Goal: Task Accomplishment & Management: Manage account settings

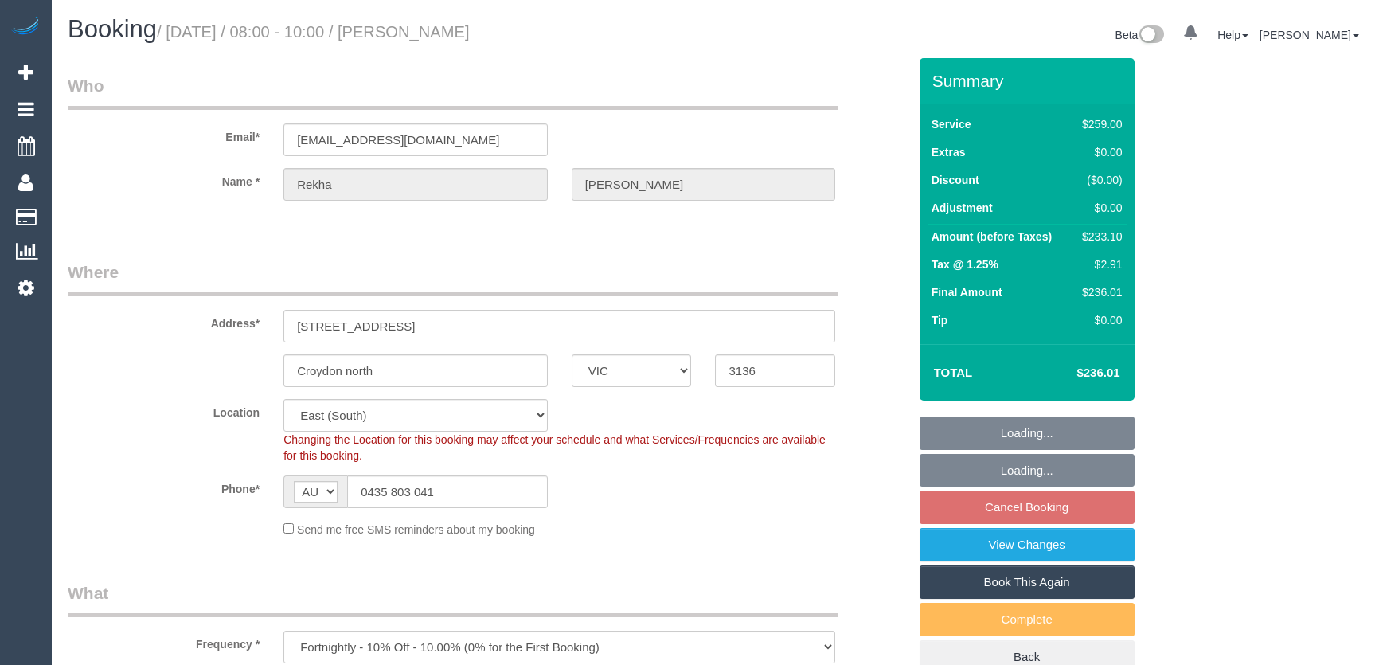
select select "VIC"
select select "spot2"
select select "number:28"
select select "number:14"
select select "number:18"
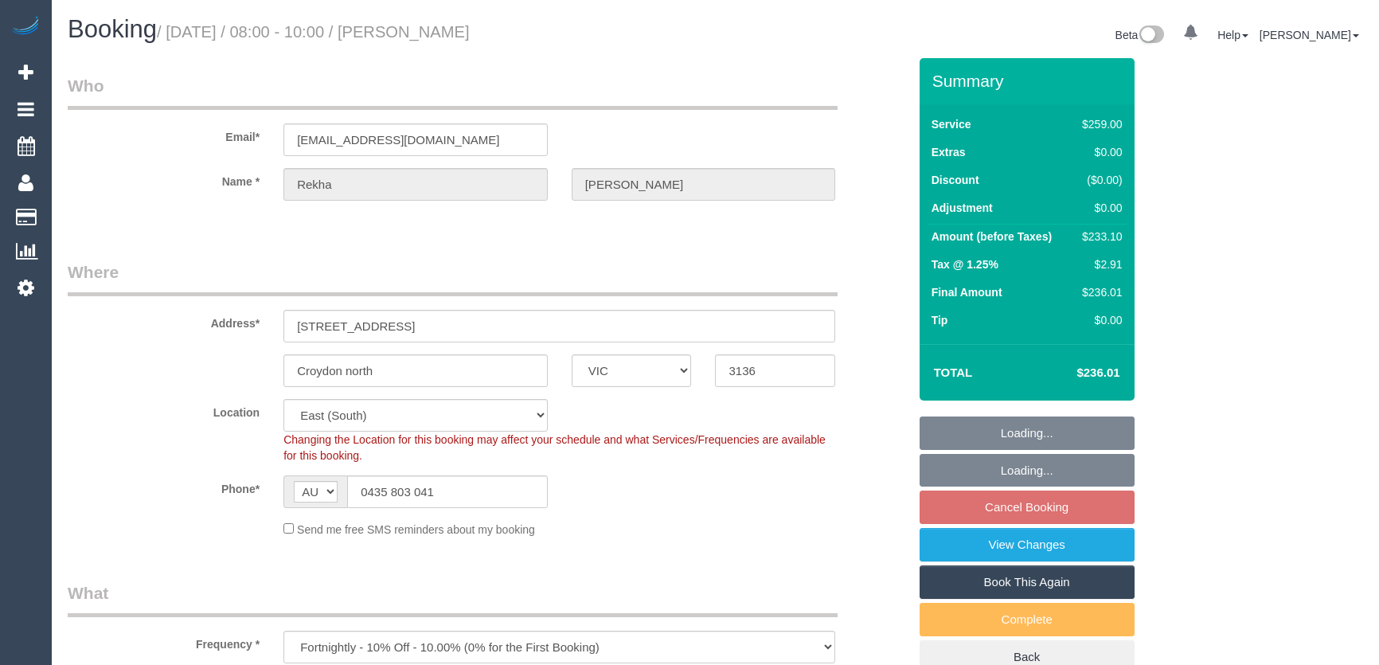
select select "number:24"
select select "number:35"
select select "number:11"
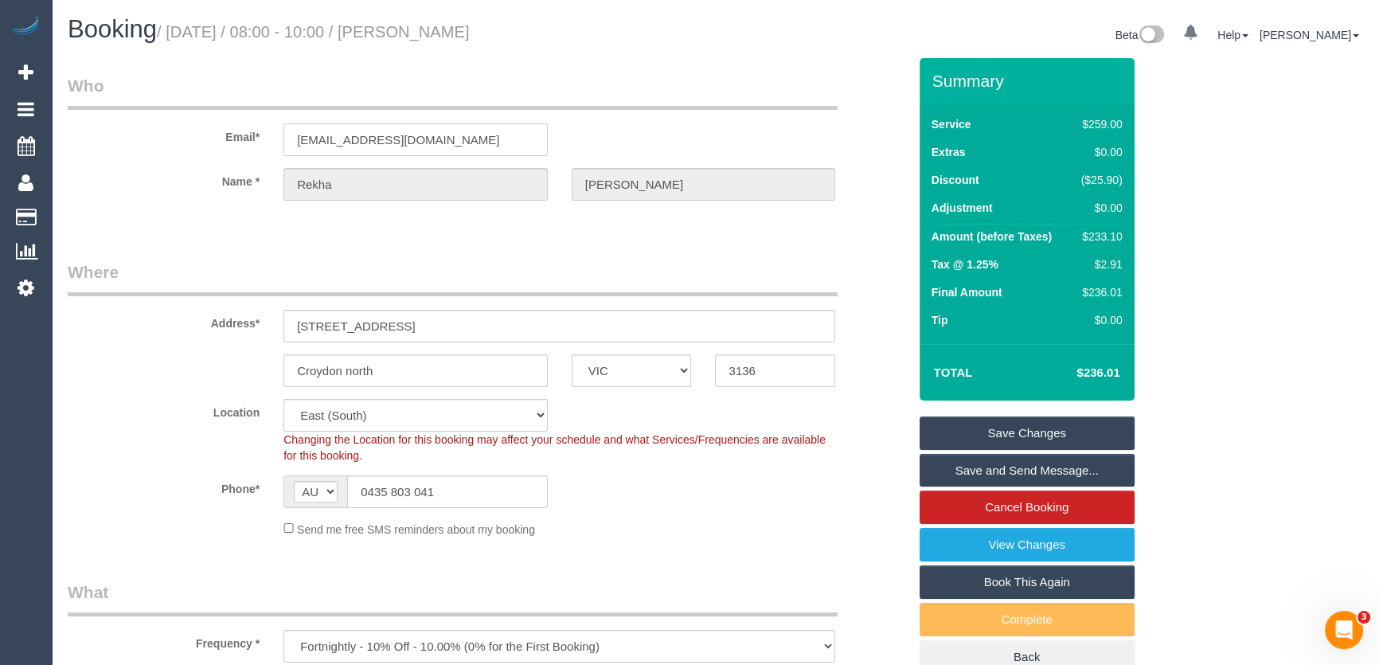
click at [446, 135] on input "[EMAIL_ADDRESS][DOMAIN_NAME]" at bounding box center [415, 139] width 264 height 33
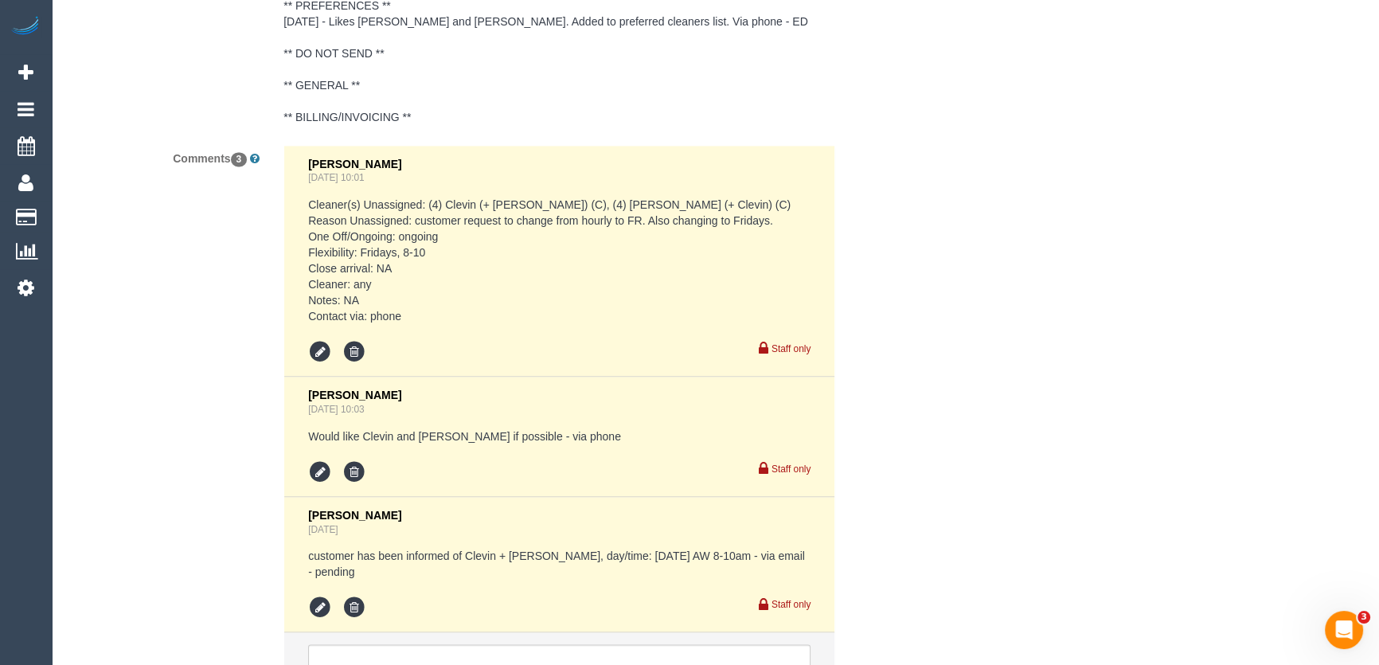
scroll to position [2895, 0]
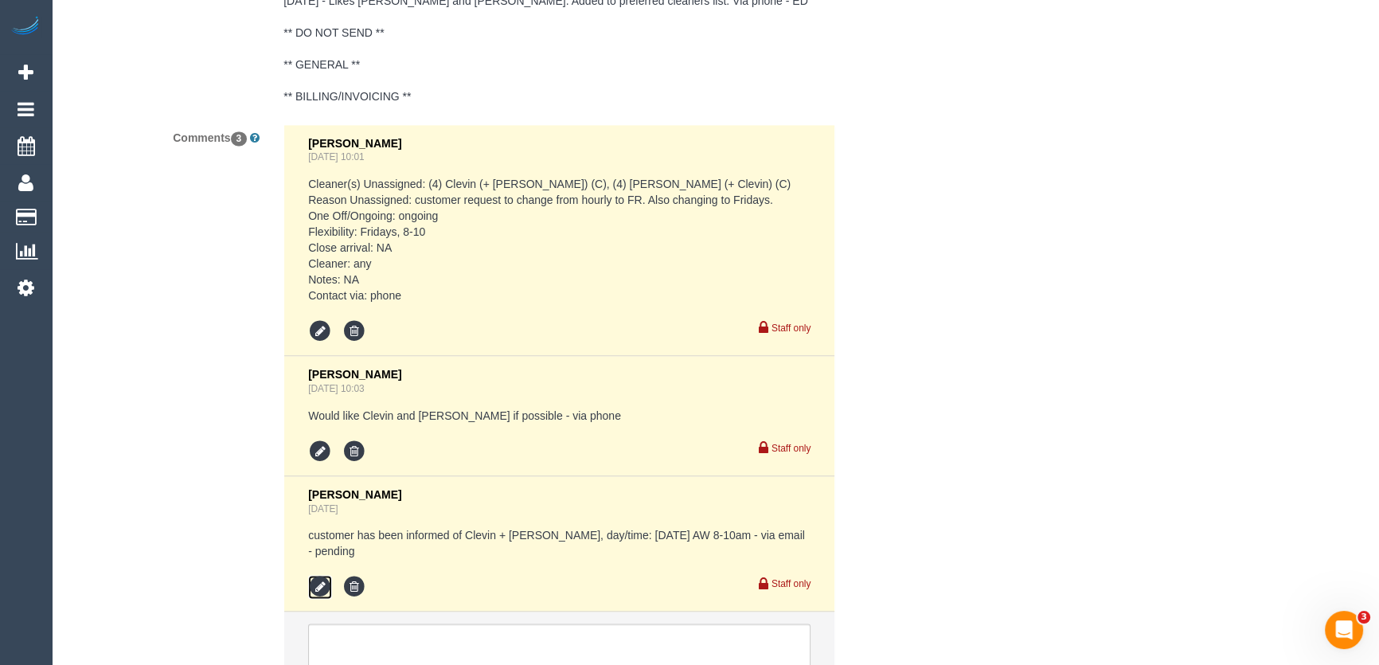
click at [326, 575] on icon at bounding box center [320, 587] width 24 height 24
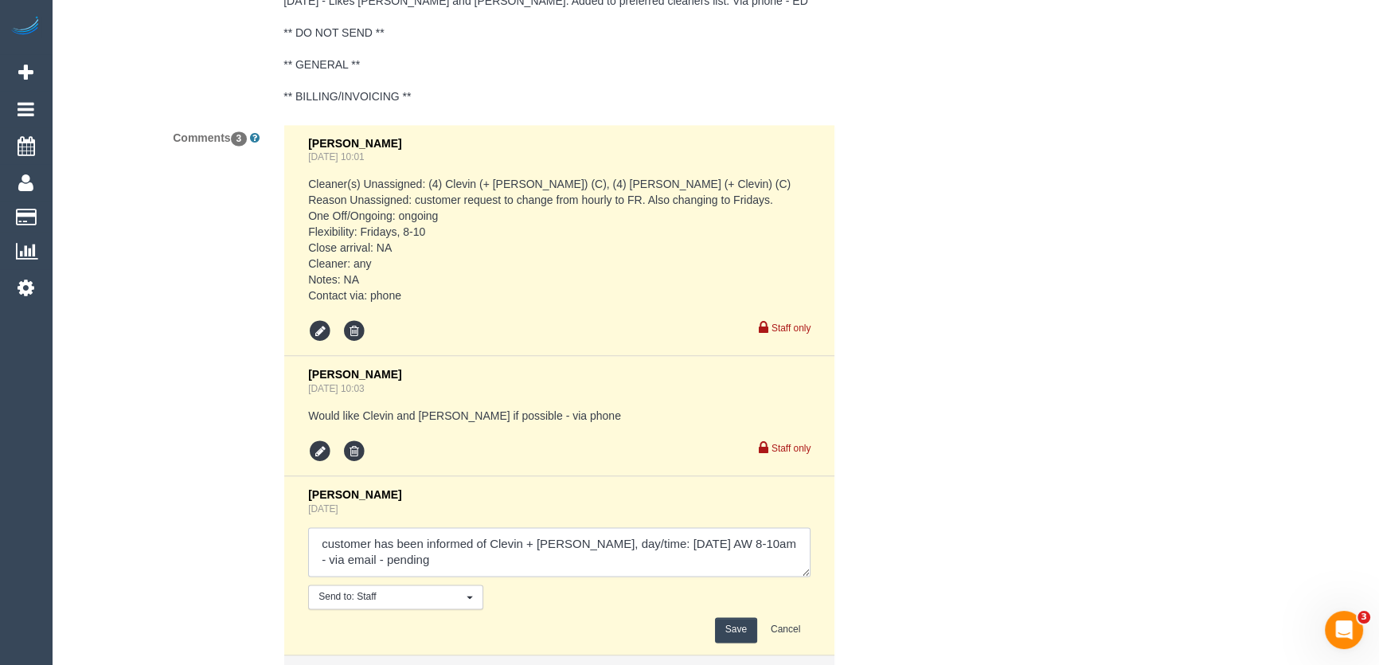
click at [396, 565] on textarea at bounding box center [559, 551] width 502 height 49
type textarea "customer has been informed of Clevin + Noel, day/time: Friday 5/9 AW 8-10am - v…"
click at [748, 627] on button "Save" at bounding box center [736, 629] width 42 height 25
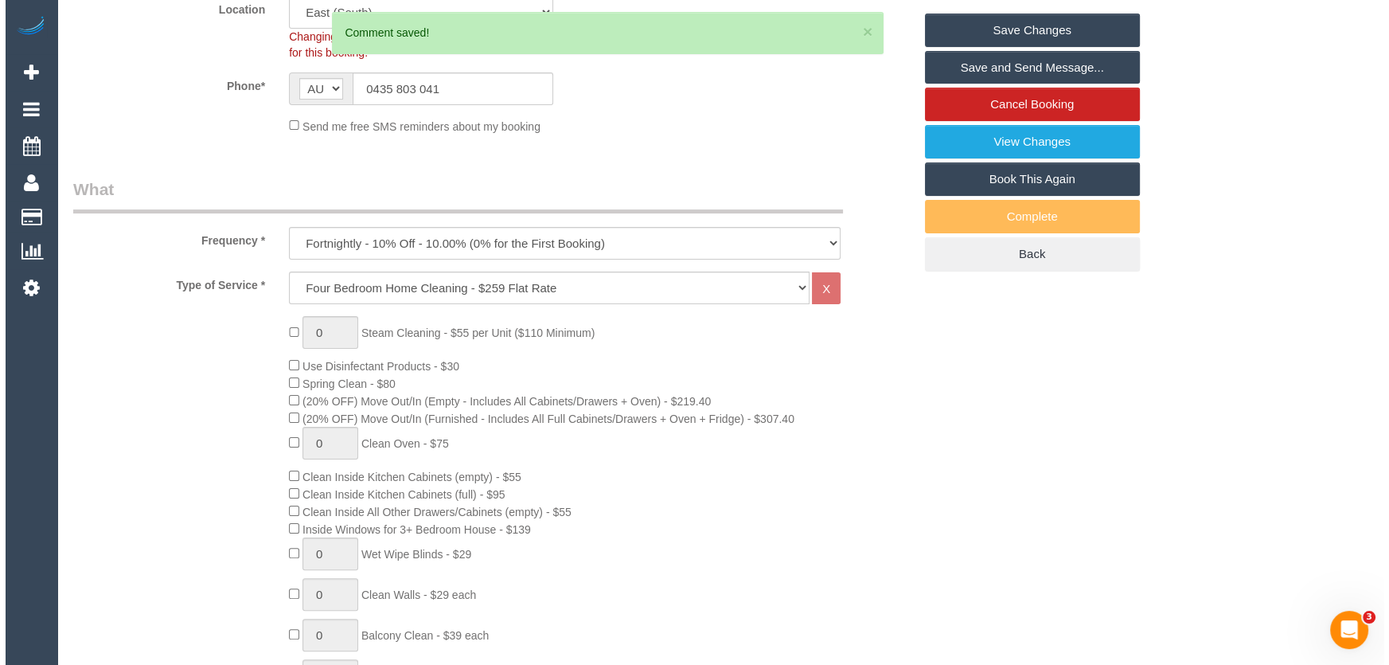
scroll to position [0, 0]
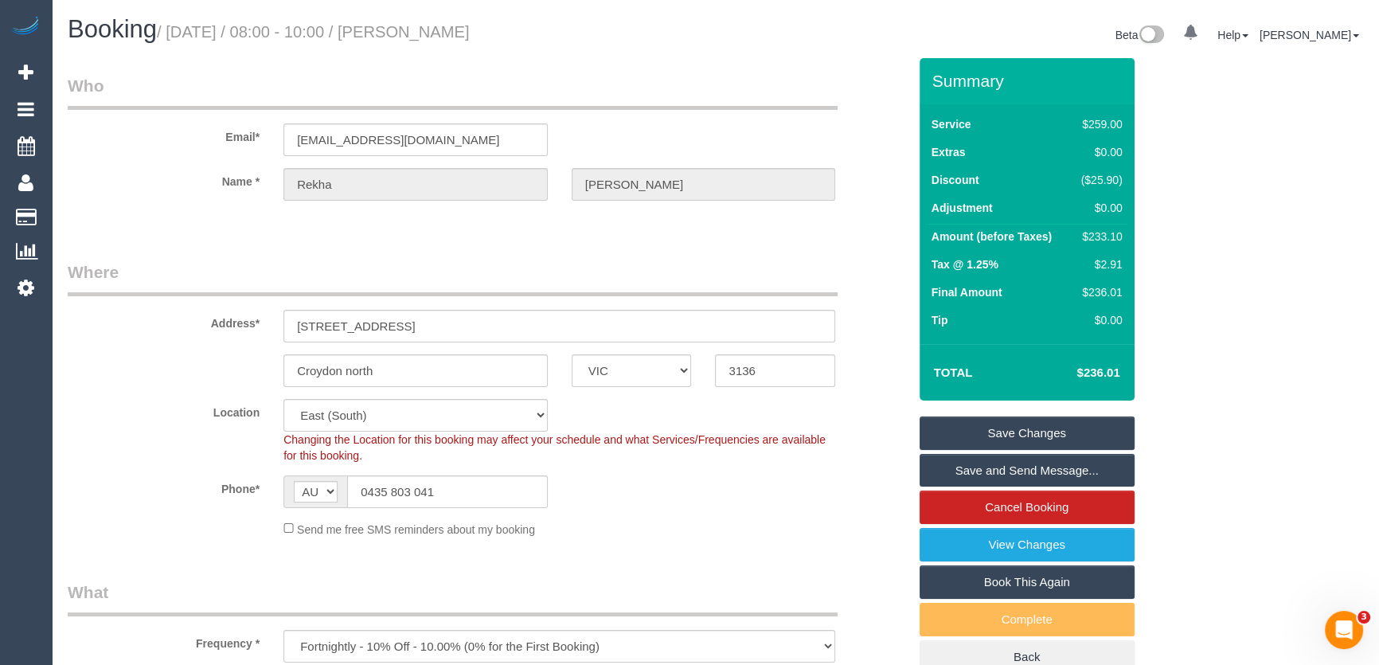
click at [966, 465] on link "Save and Send Message..." at bounding box center [1026, 470] width 215 height 33
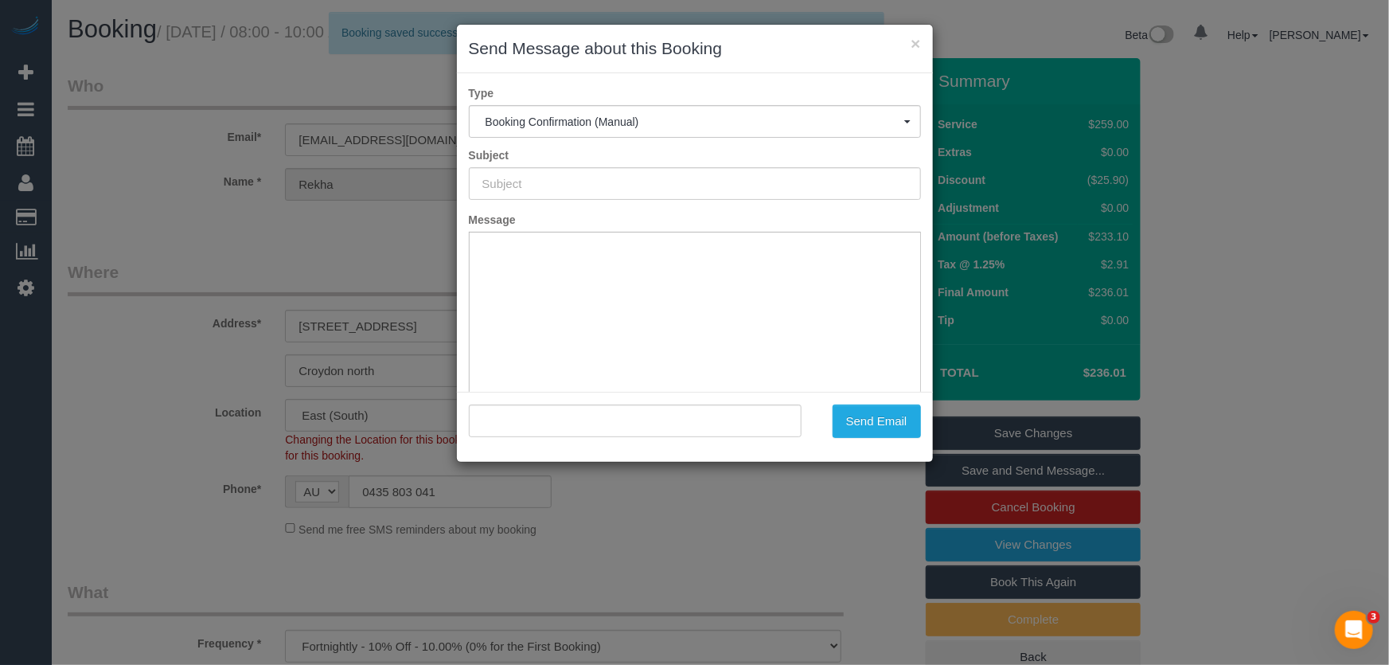
type input "Booking Confirmed"
type input ""Rekha Raghuram" <sairrekha@yahoo.co.in>"
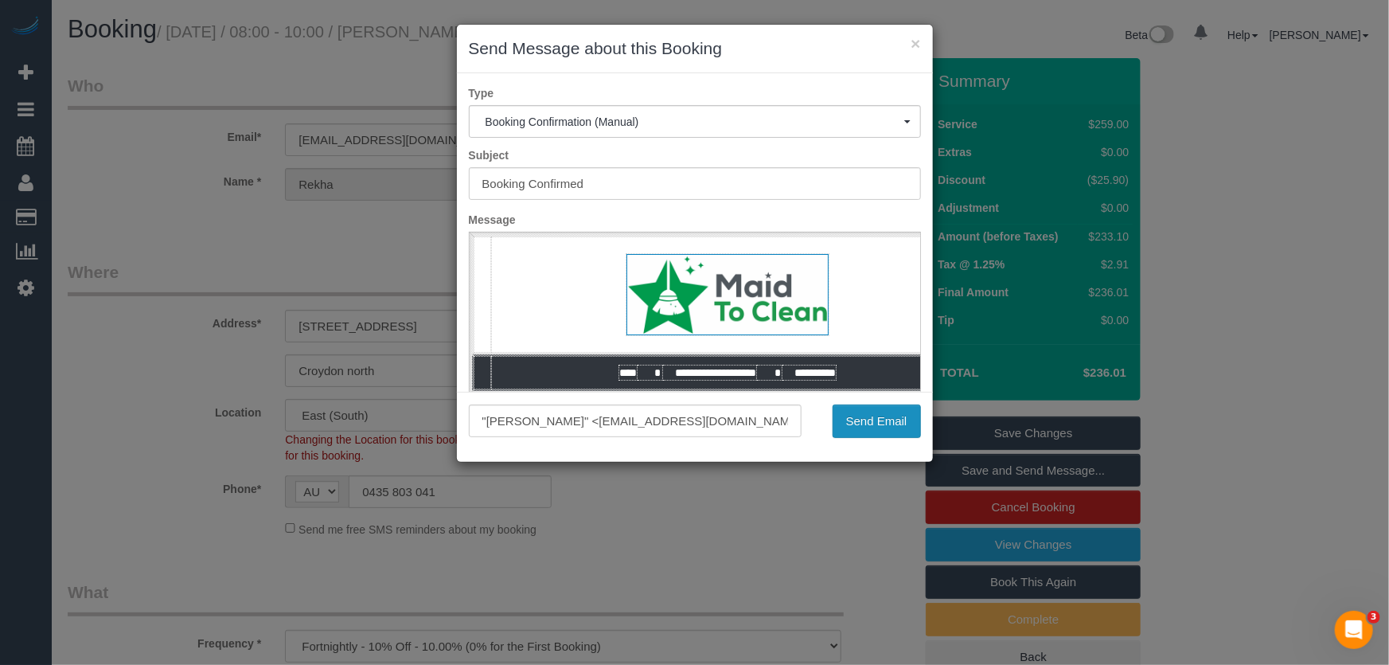
click at [889, 432] on button "Send Email" at bounding box center [877, 420] width 88 height 33
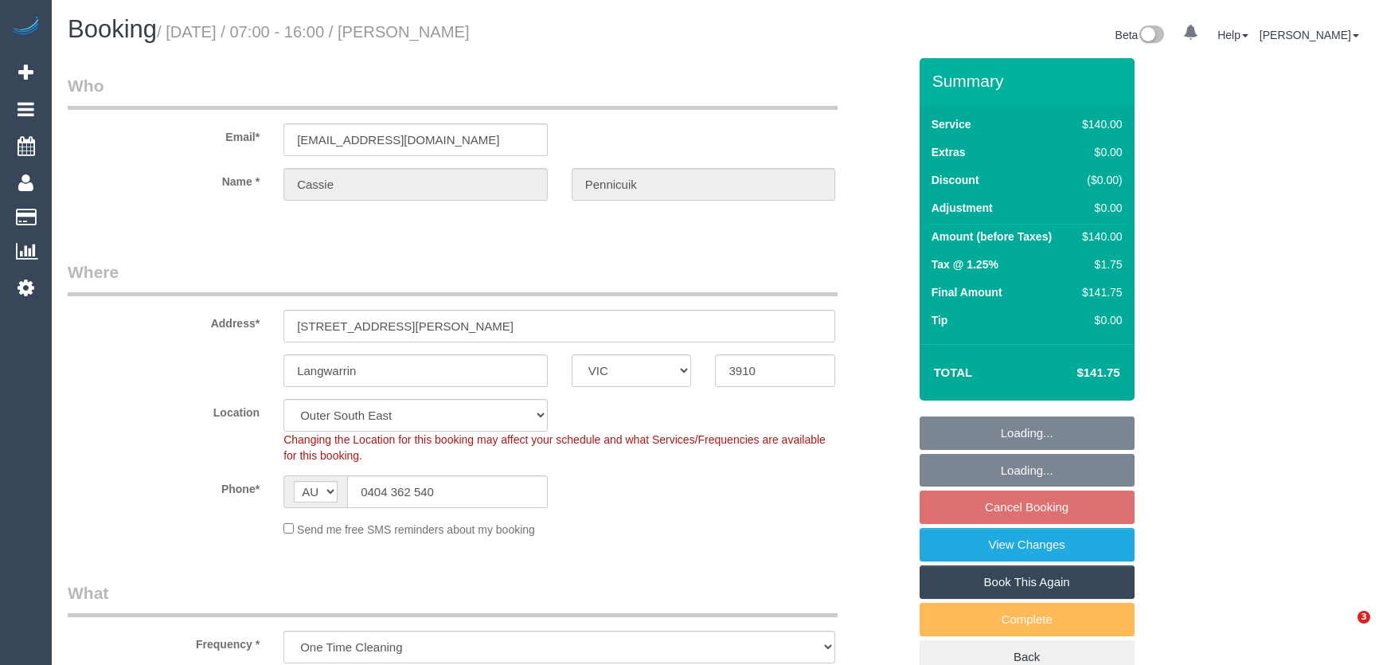
select select "VIC"
select select "number:27"
select select "number:15"
select select "number:19"
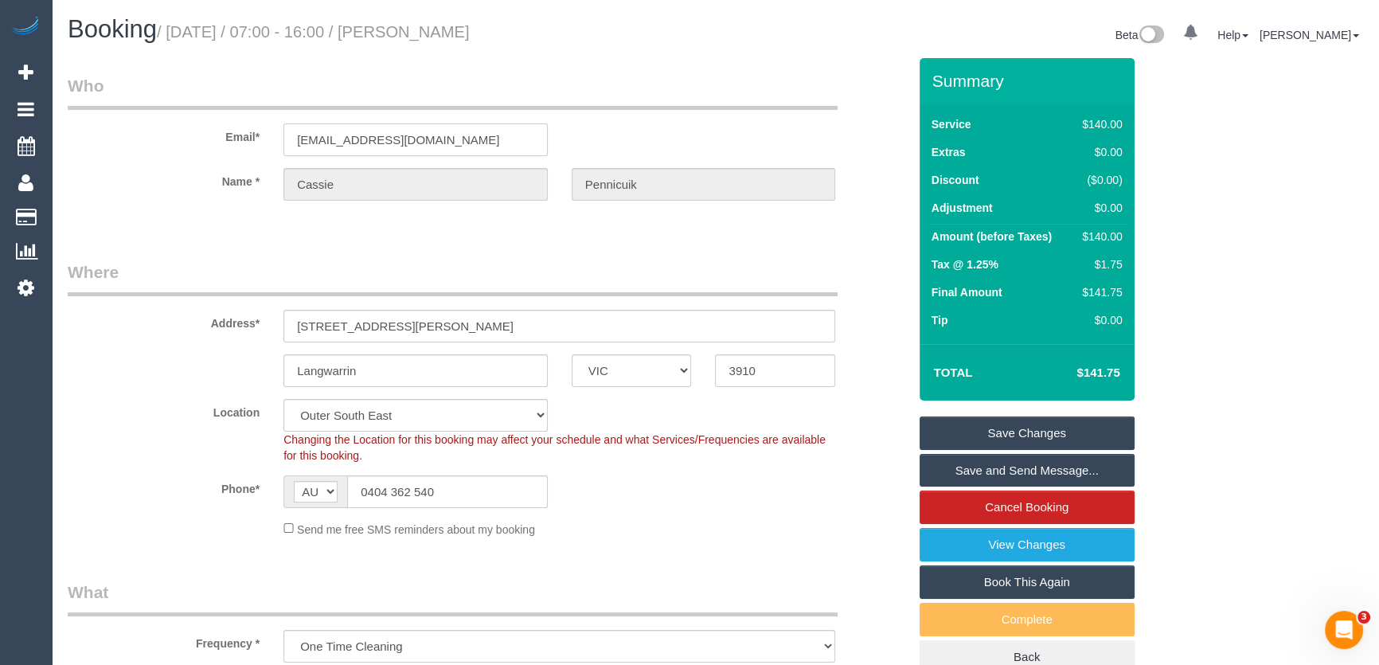
click at [481, 134] on input "cassie.pennicuik@gmail.com" at bounding box center [415, 139] width 264 height 33
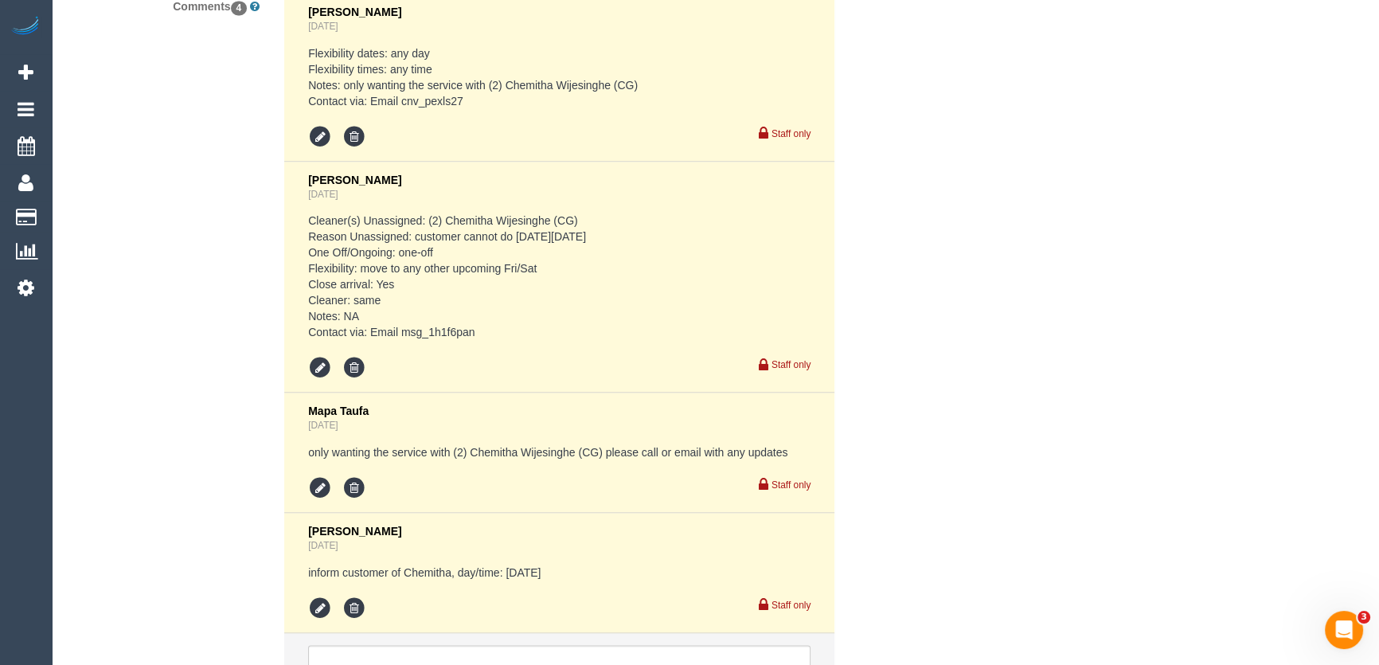
scroll to position [3112, 0]
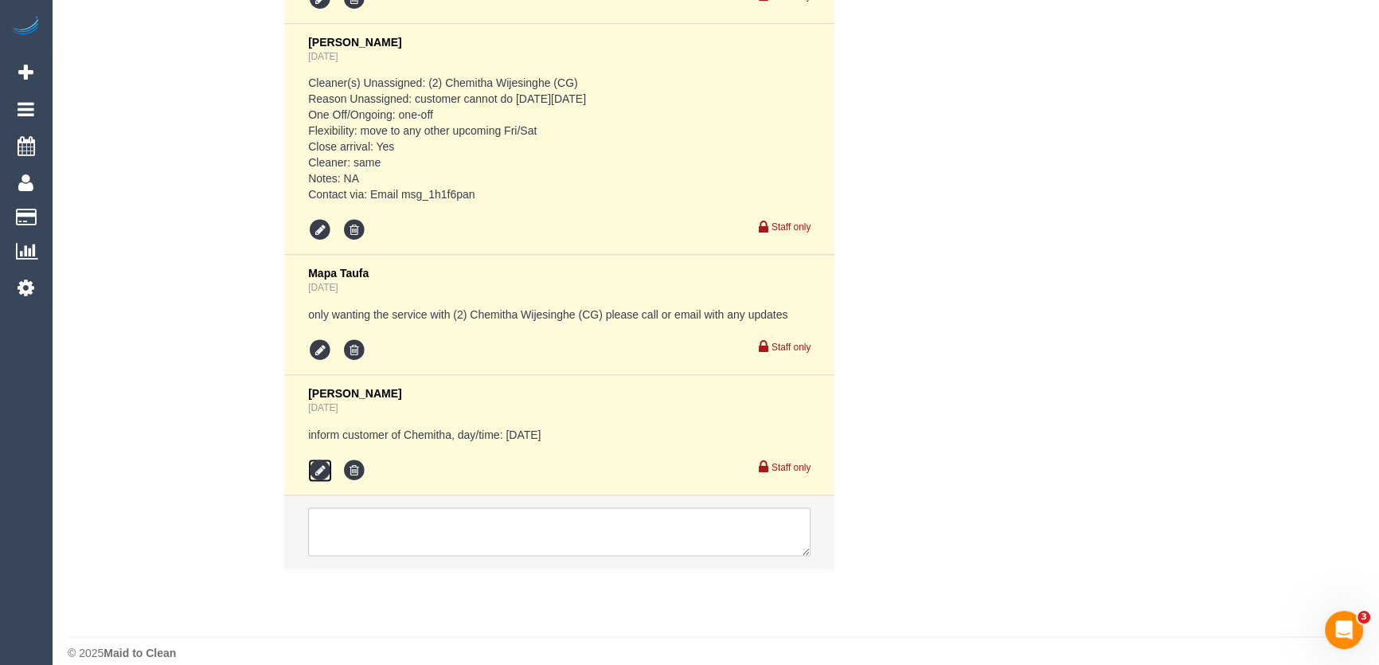
click at [318, 470] on icon at bounding box center [320, 471] width 24 height 24
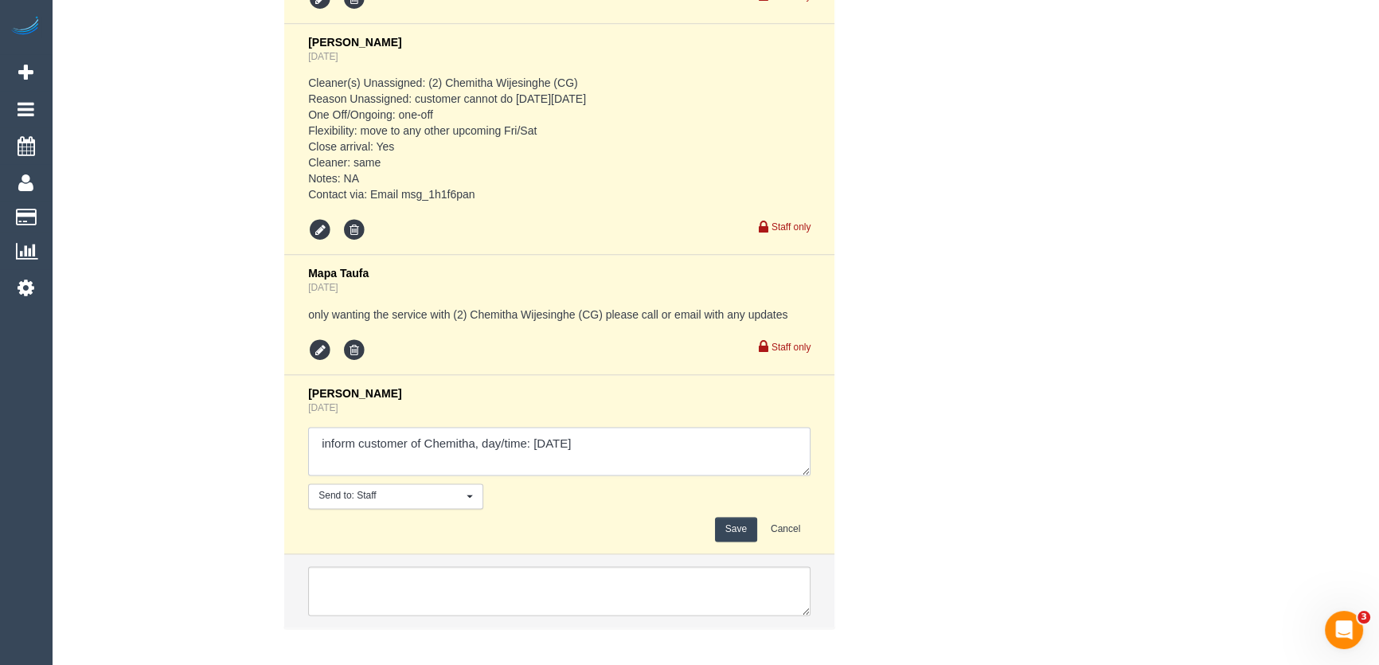
click at [636, 453] on textarea at bounding box center [559, 451] width 502 height 49
type textarea "inform customer of Chemitha, day/time: Saturday 30/8 - via email - confirmed"
click at [729, 527] on button "Save" at bounding box center [736, 529] width 42 height 25
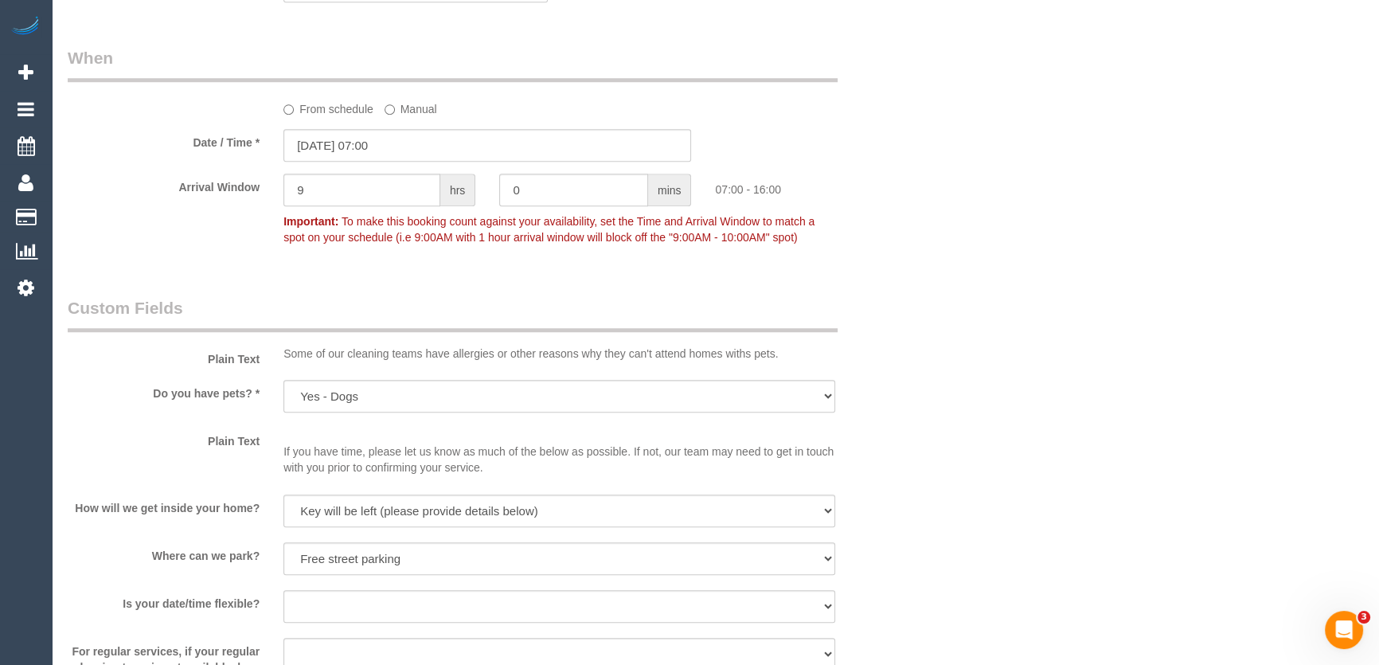
scroll to position [1664, 0]
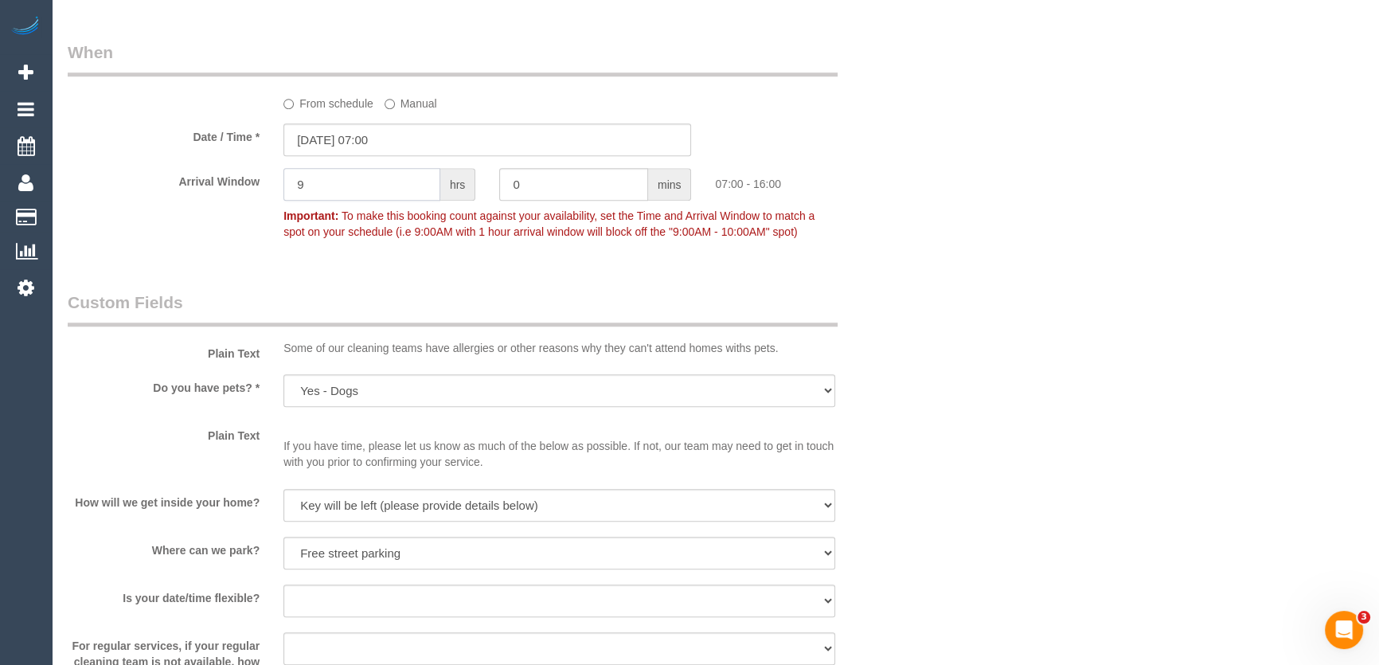
click at [357, 189] on input "9" at bounding box center [361, 184] width 157 height 33
type input "2"
click at [940, 365] on div "Who Email* cassie.pennicuik@gmail.com Name * Cassie Pennicuik Where Address* 20…" at bounding box center [715, 263] width 1295 height 3738
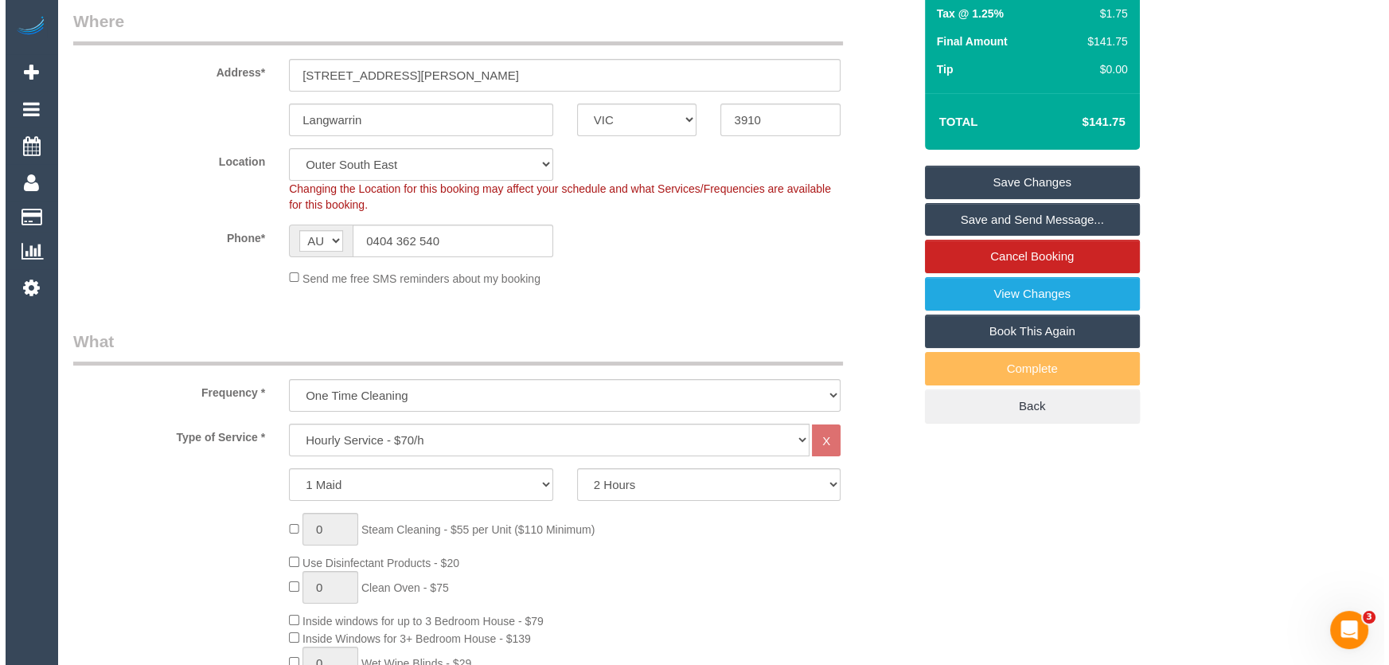
scroll to position [0, 0]
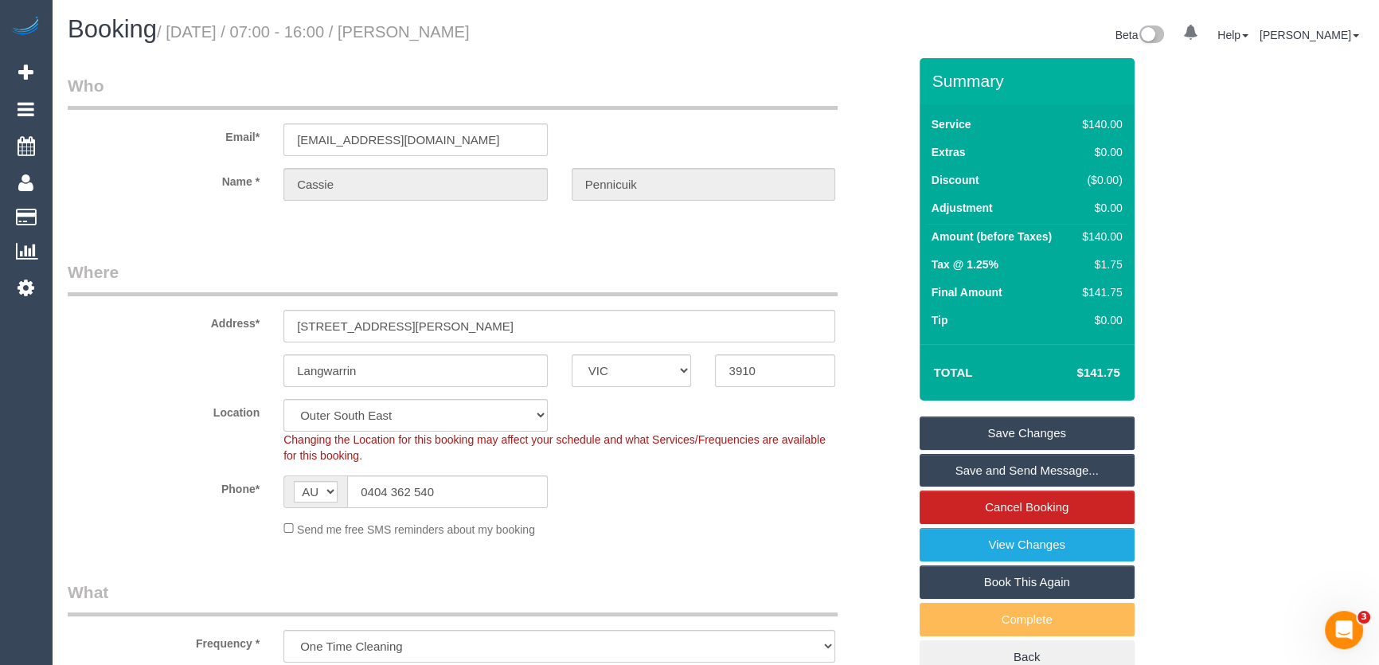
click at [972, 463] on link "Save and Send Message..." at bounding box center [1026, 470] width 215 height 33
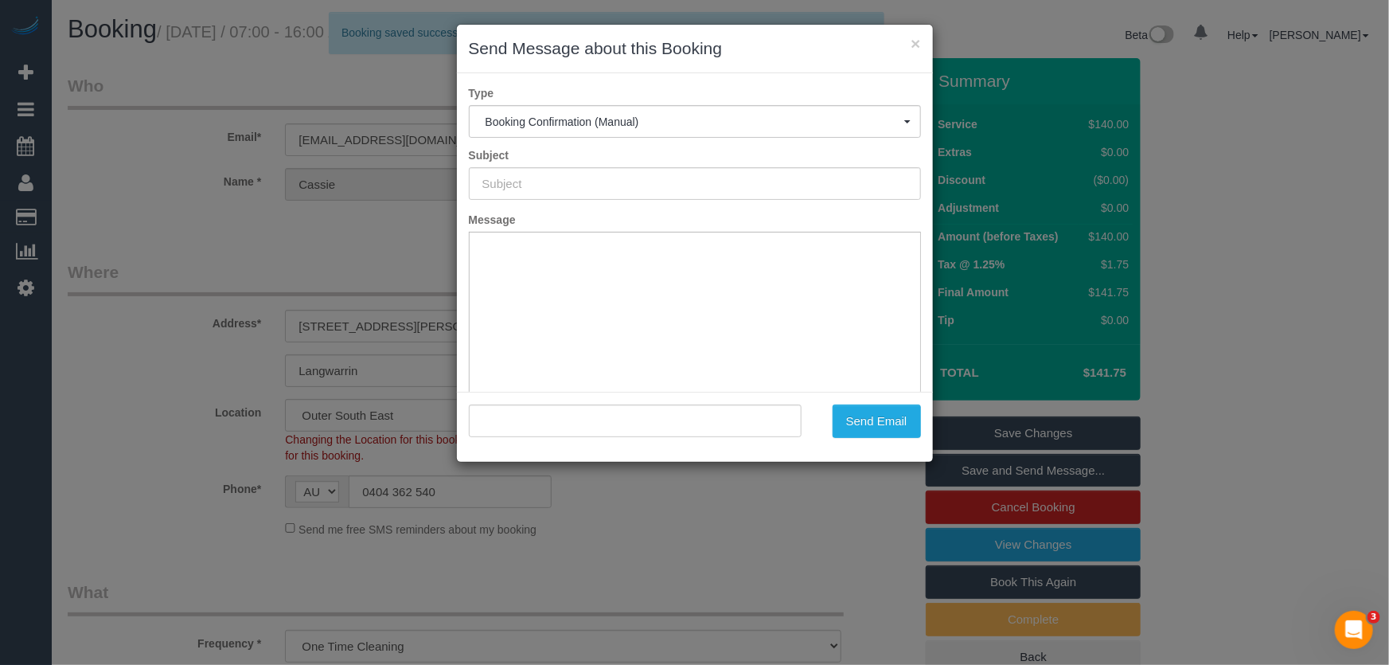
type input "Booking Confirmed"
type input ""Cassie Pennicuik" <cassie.pennicuik@gmail.com>"
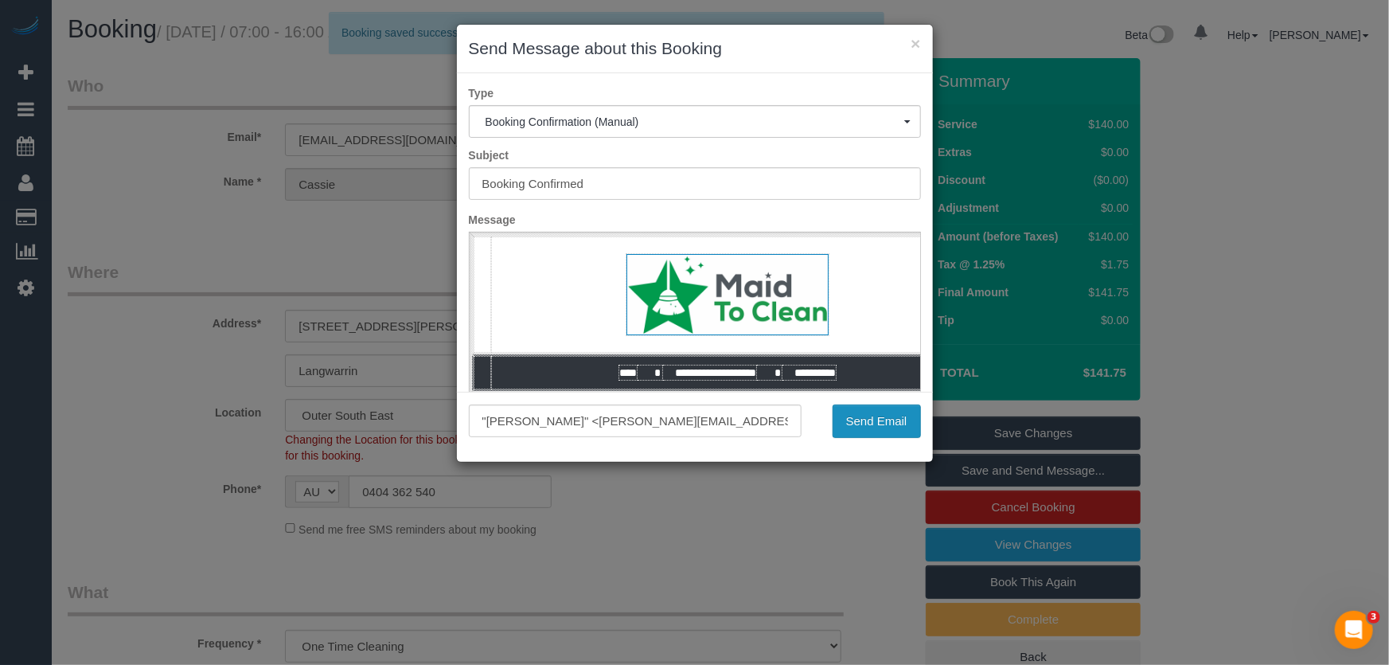
click at [867, 429] on button "Send Email" at bounding box center [877, 420] width 88 height 33
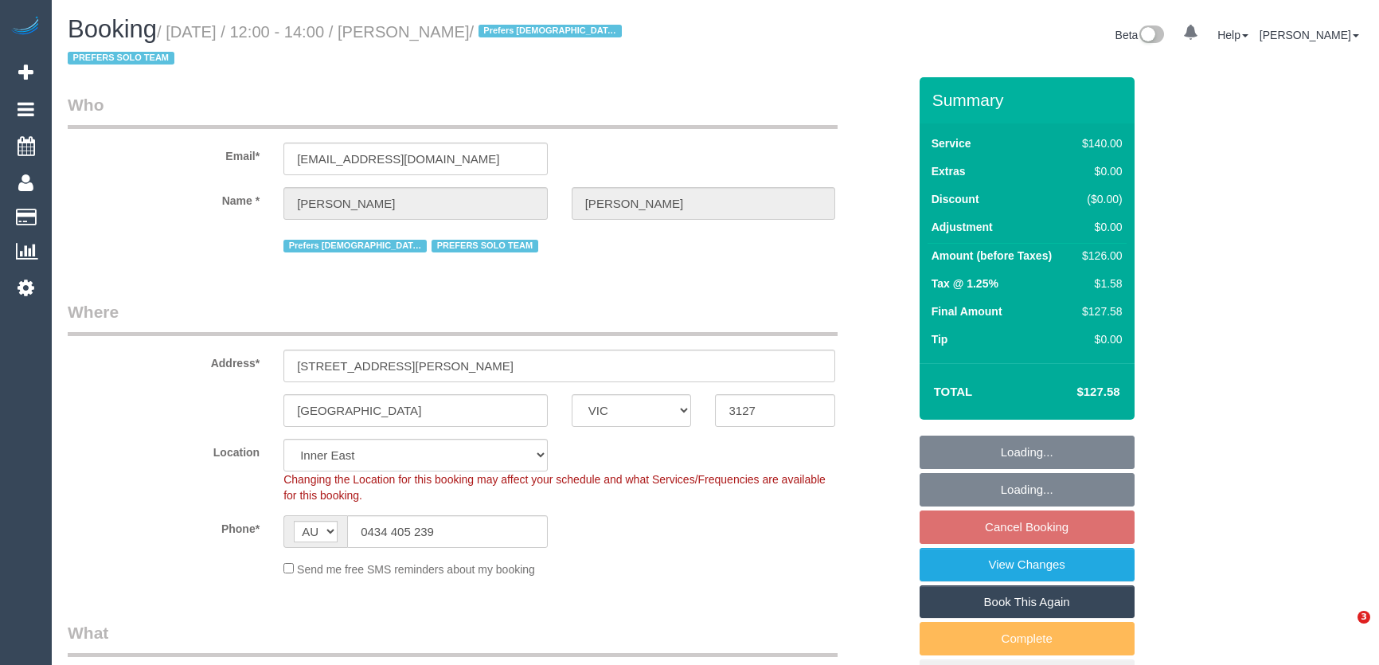
select select "VIC"
select select "number:28"
select select "number:14"
select select "number:19"
select select "number:25"
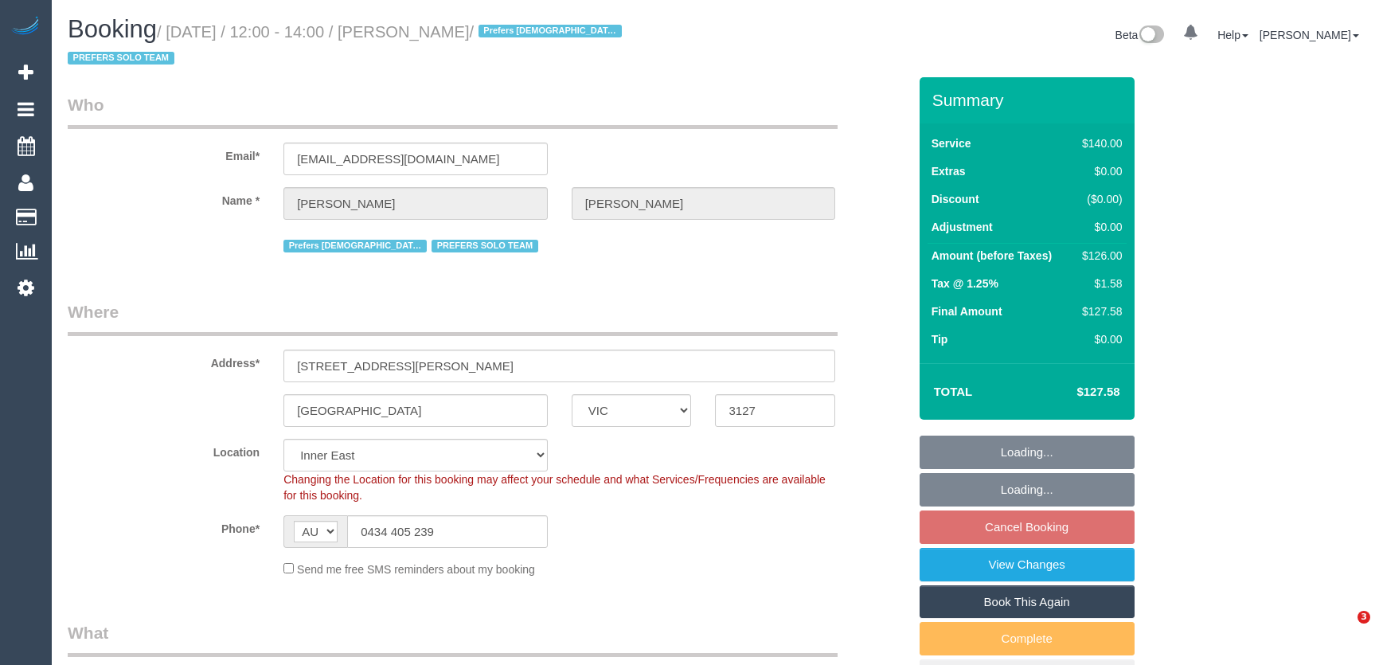
select select "number:35"
select select "number:11"
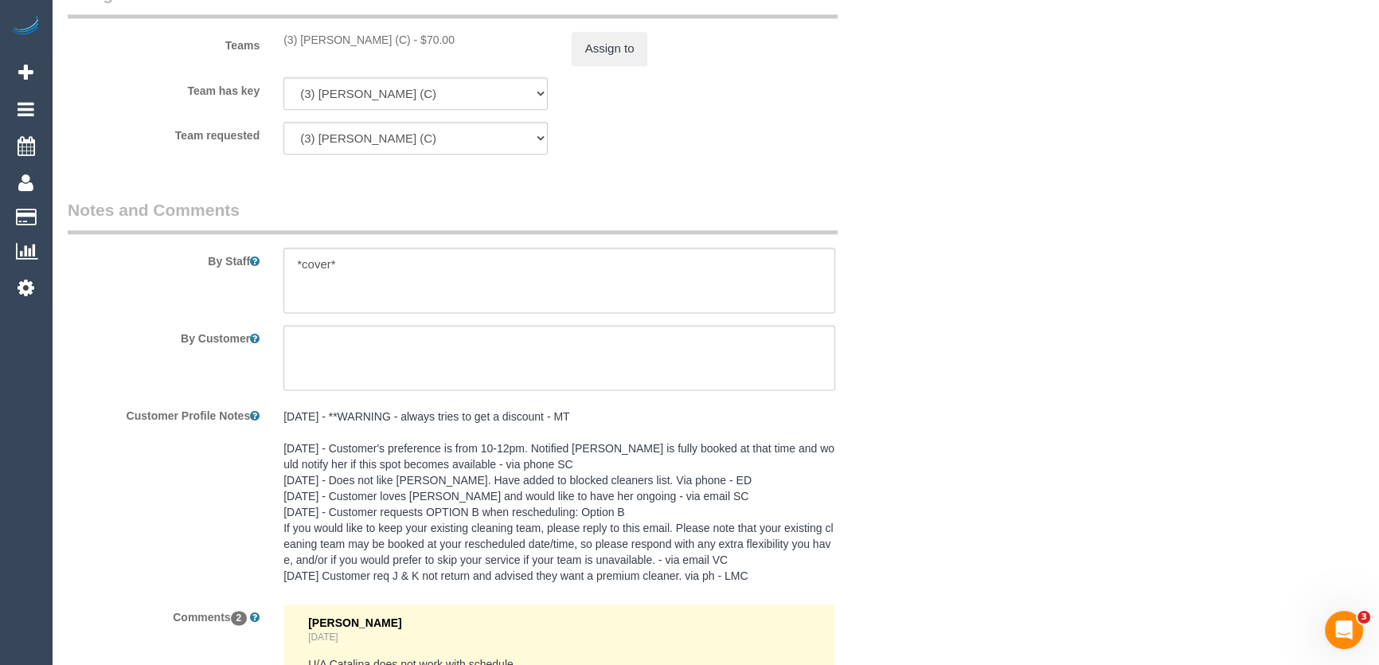
scroll to position [2927, 0]
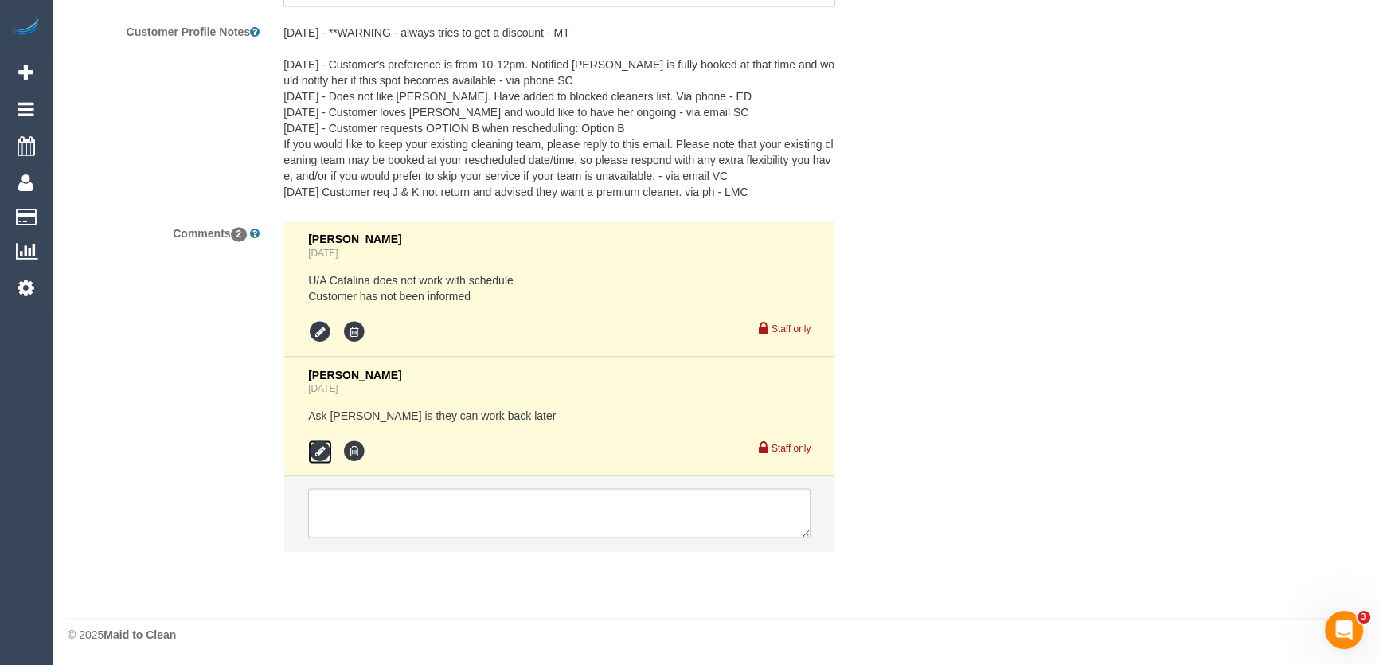
click at [312, 451] on icon at bounding box center [320, 451] width 24 height 24
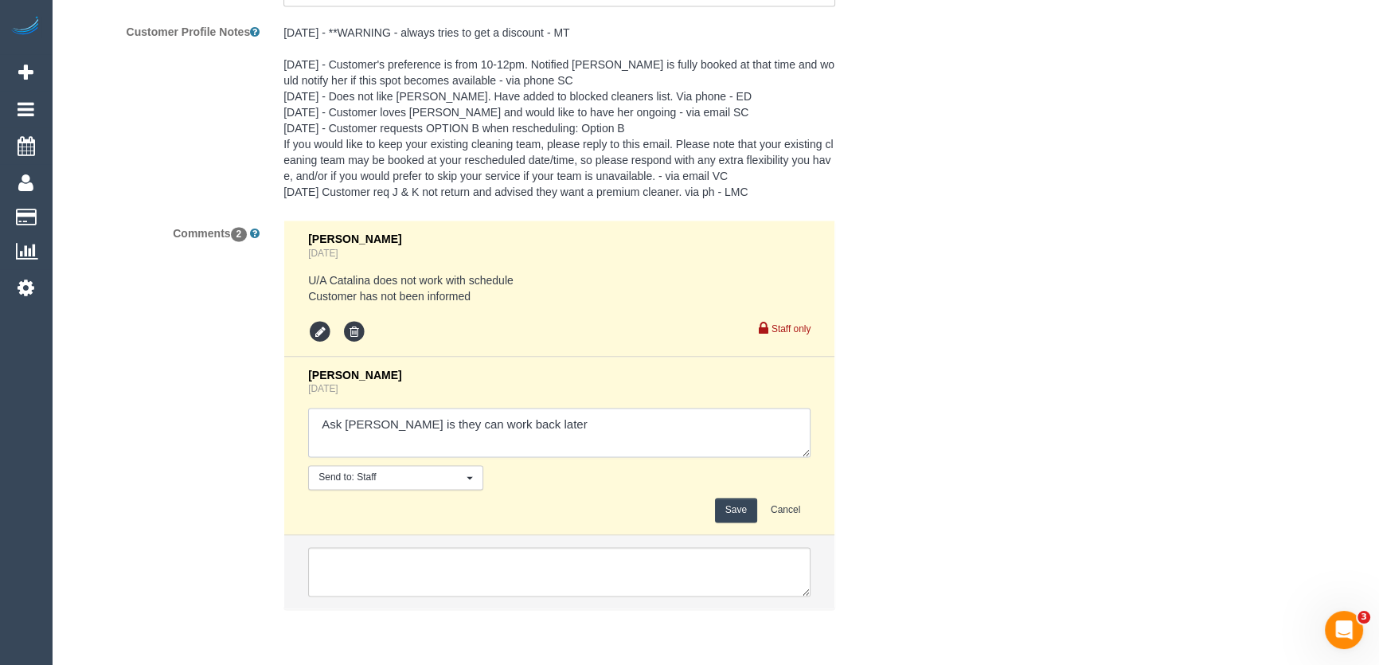
click at [551, 423] on textarea at bounding box center [559, 432] width 502 height 49
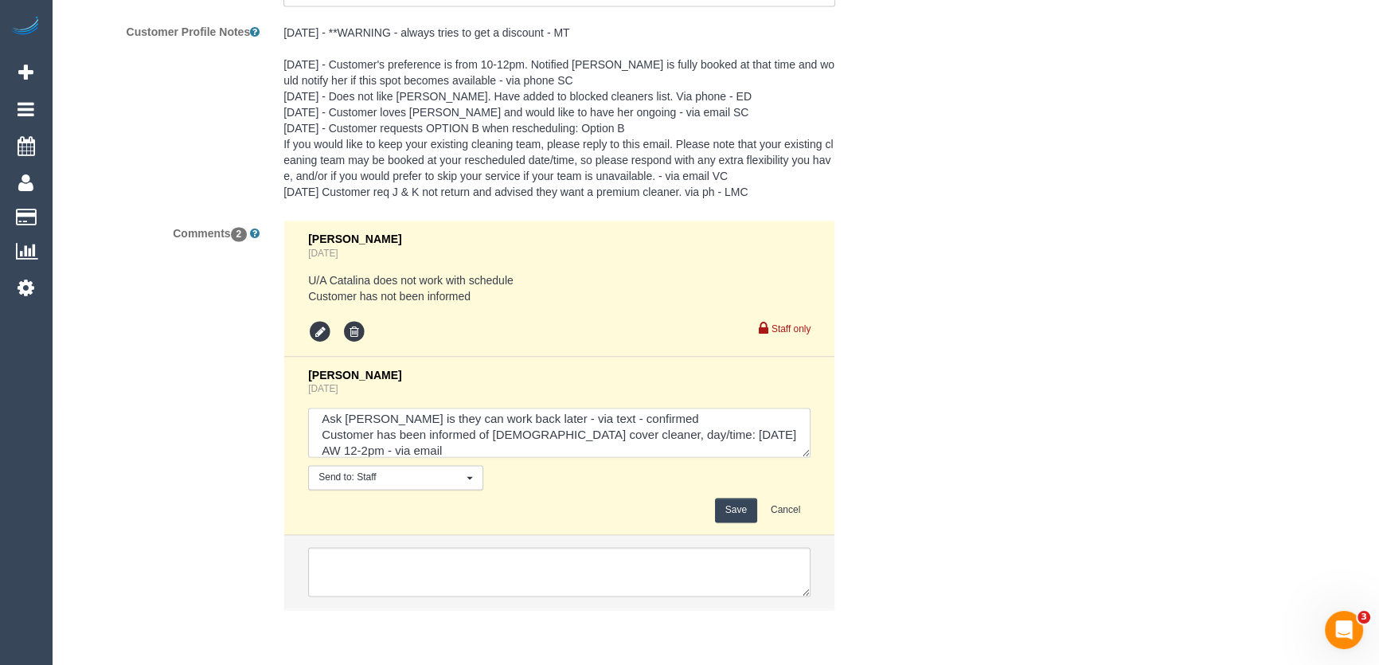
type textarea "Ask Kirin is they can work back later - via text - confirmed Customer has been …"
click at [746, 512] on button "Save" at bounding box center [736, 510] width 42 height 25
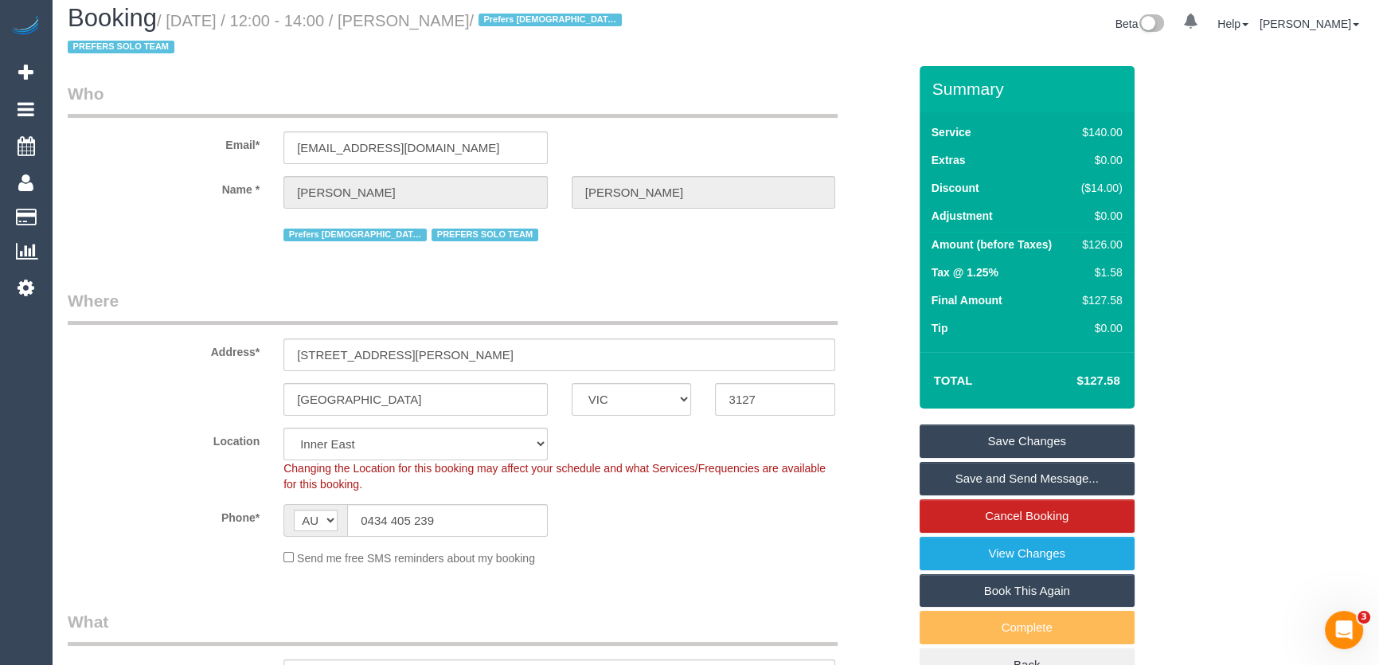
scroll to position [0, 0]
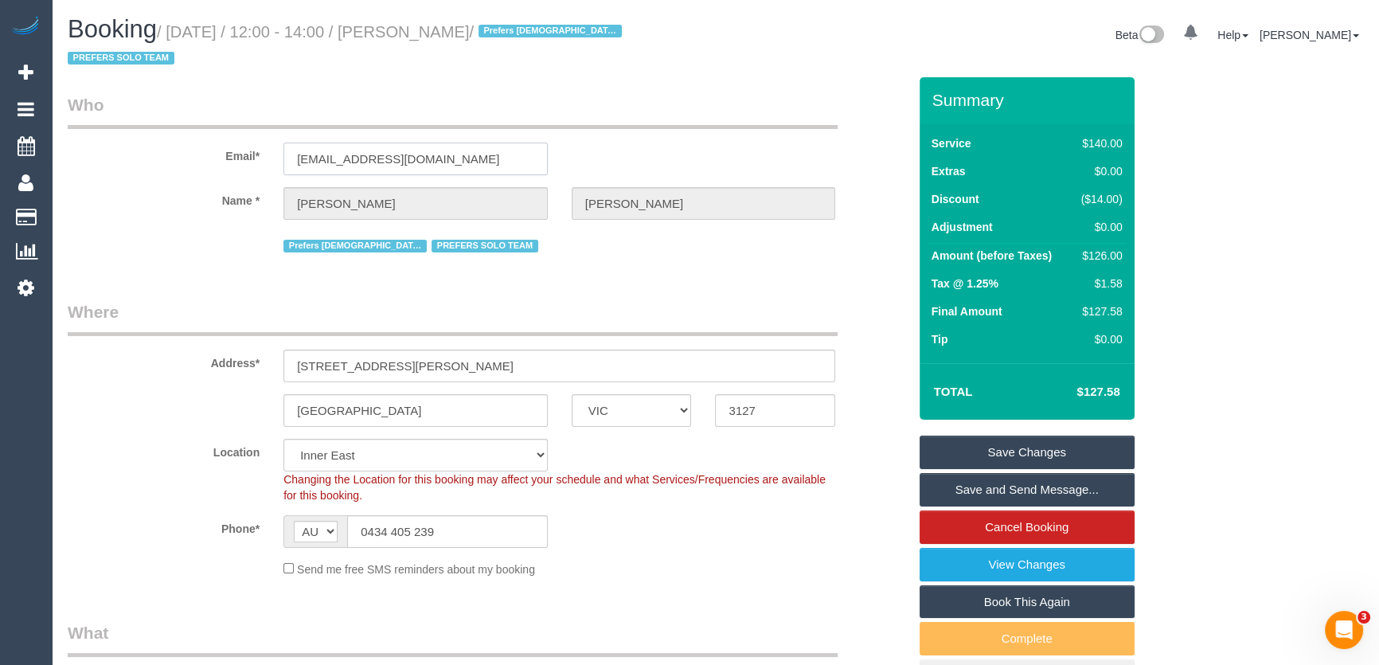
click at [484, 152] on input "surbhi09chopra@gmail.com" at bounding box center [415, 159] width 264 height 33
click at [1018, 489] on link "Save and Send Message..." at bounding box center [1026, 489] width 215 height 33
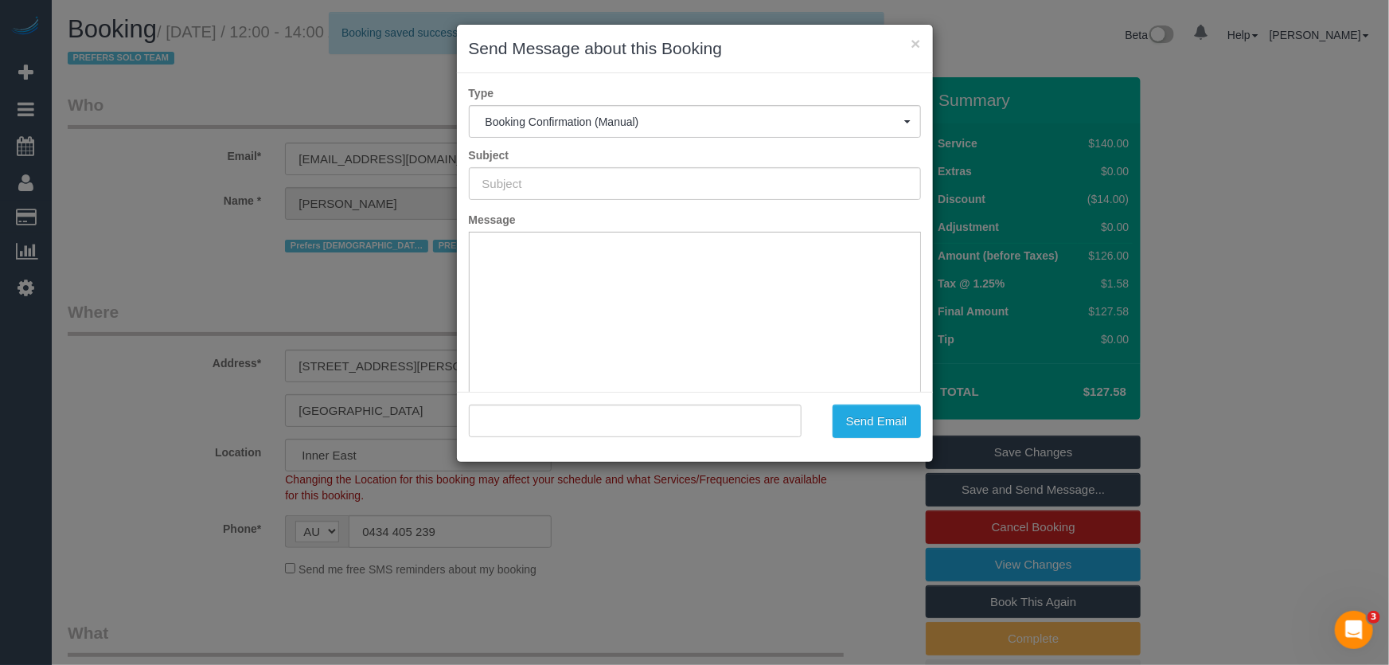
type input "Booking Confirmed"
type input ""Surbhi Sharma" <surbhi09chopra@gmail.com>"
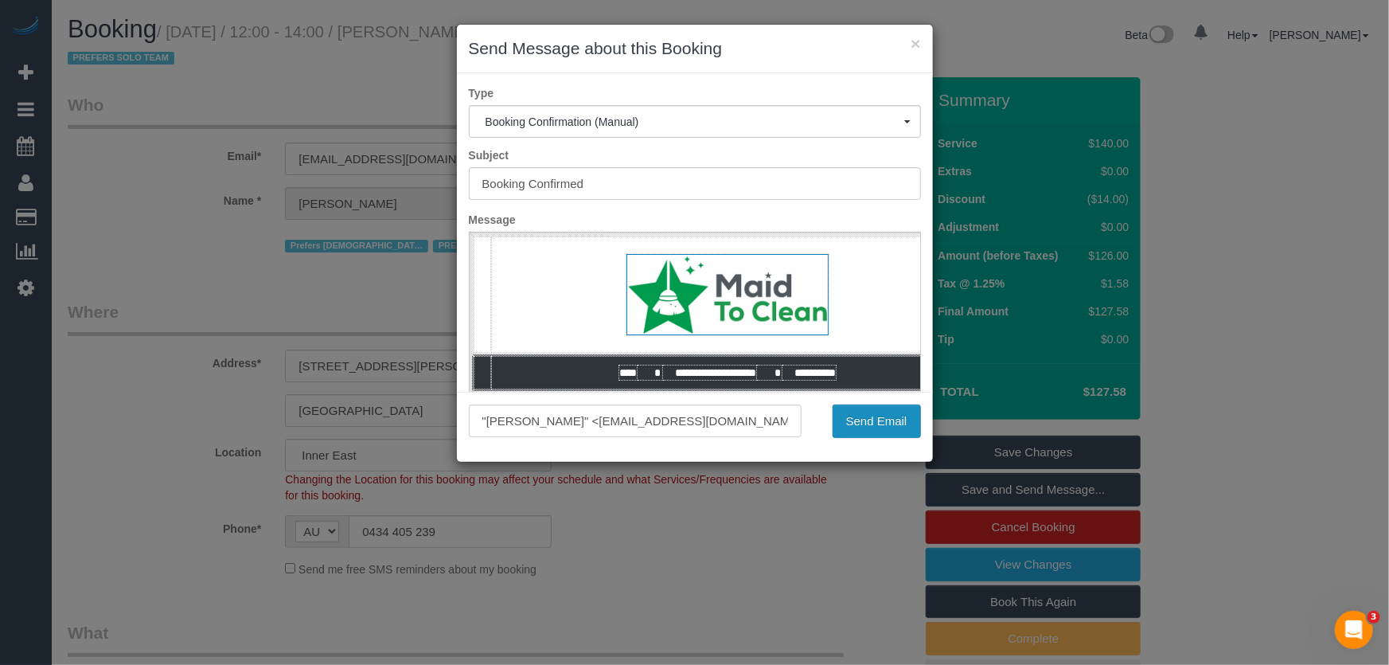
click at [861, 428] on button "Send Email" at bounding box center [877, 420] width 88 height 33
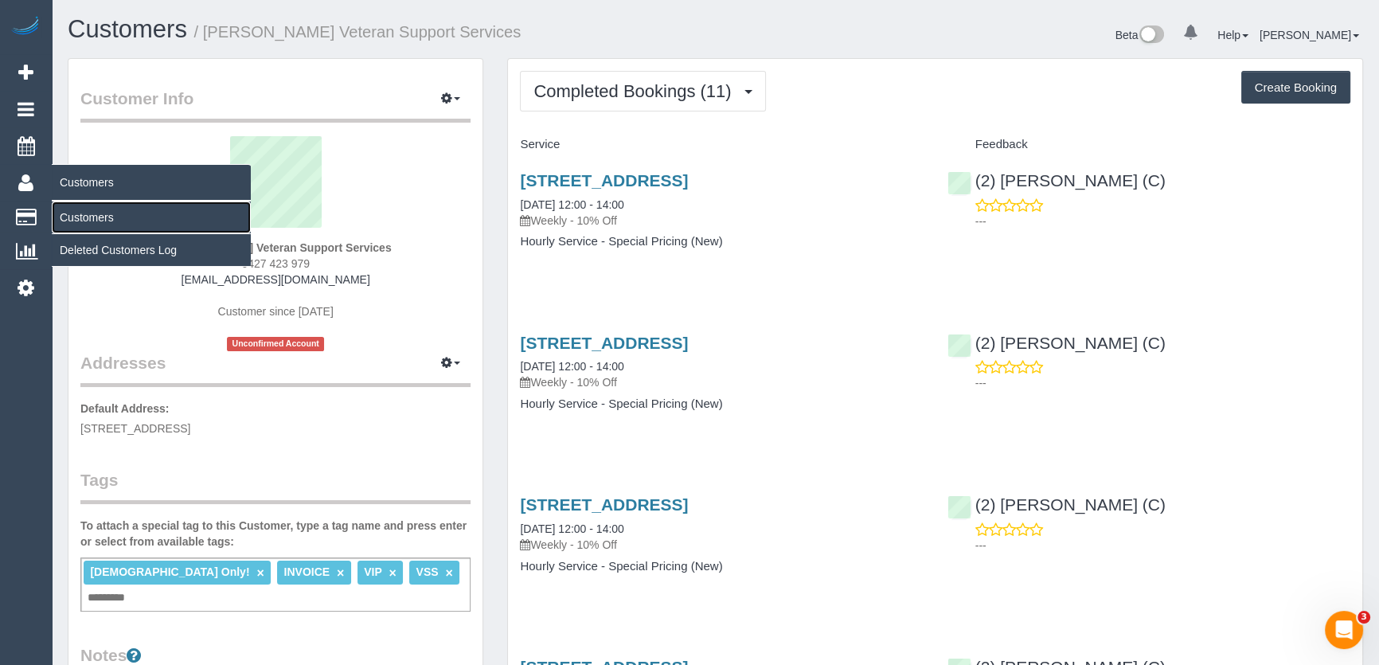
click at [74, 215] on link "Customers" at bounding box center [151, 217] width 199 height 32
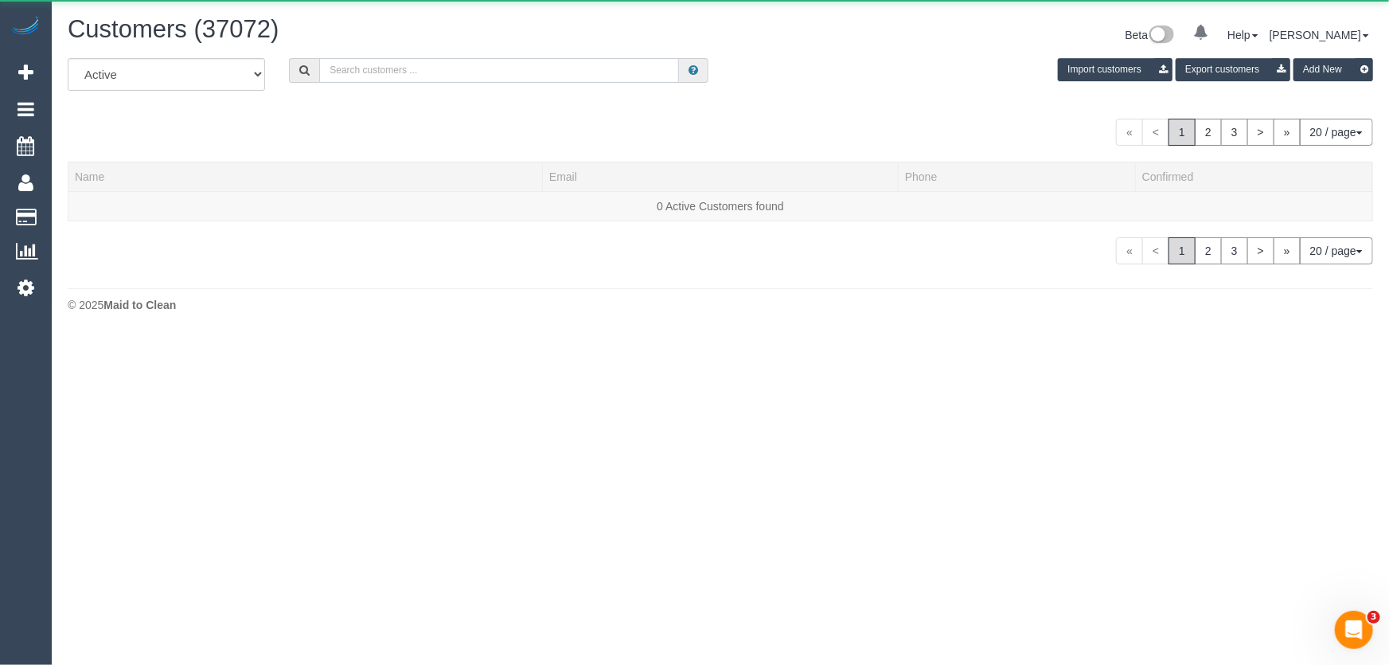
click at [373, 75] on input "text" at bounding box center [499, 70] width 360 height 25
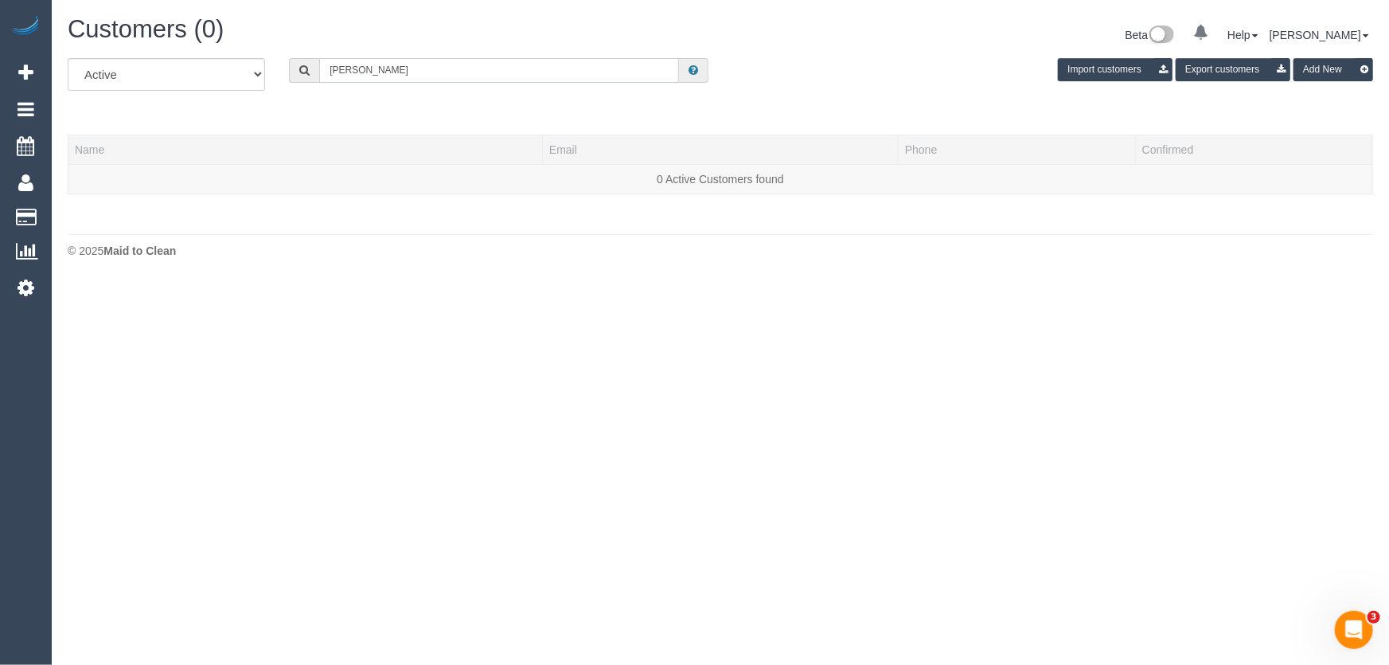
click at [401, 70] on input "miriam silva" at bounding box center [499, 70] width 360 height 25
click at [400, 75] on input "miriam silva" at bounding box center [499, 70] width 360 height 25
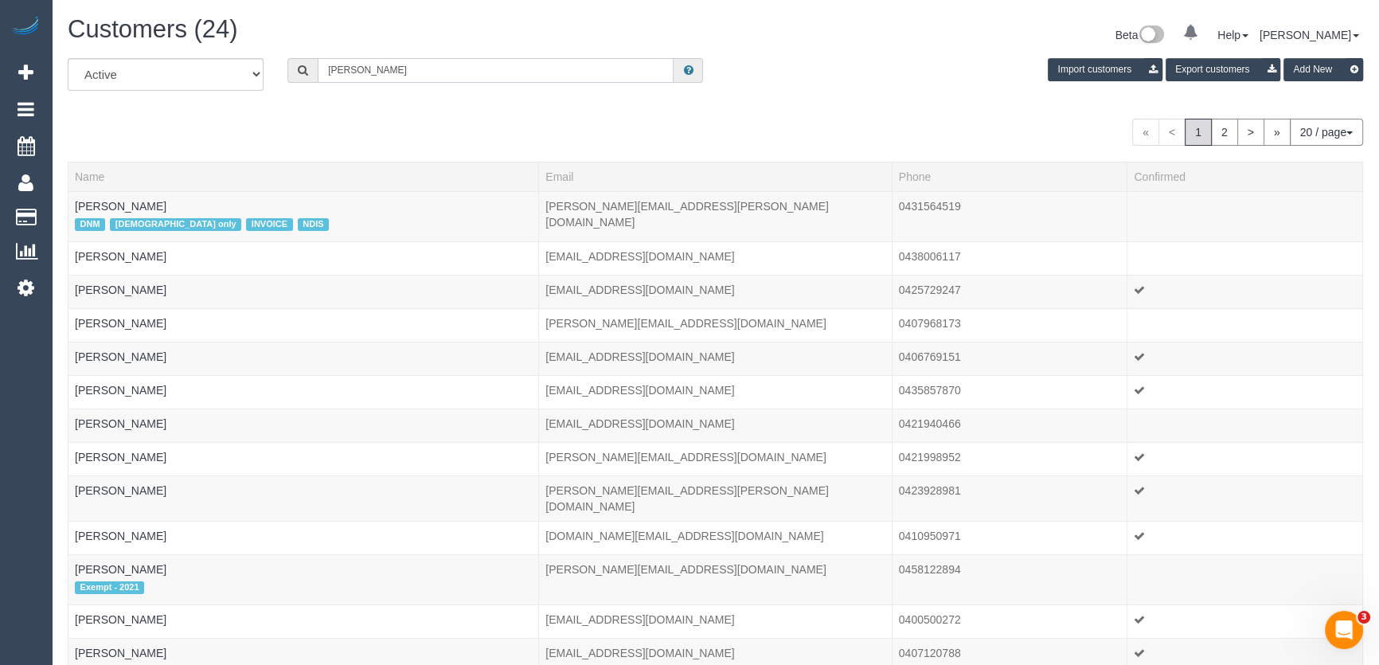
click at [389, 68] on input "miriam" at bounding box center [496, 70] width 356 height 25
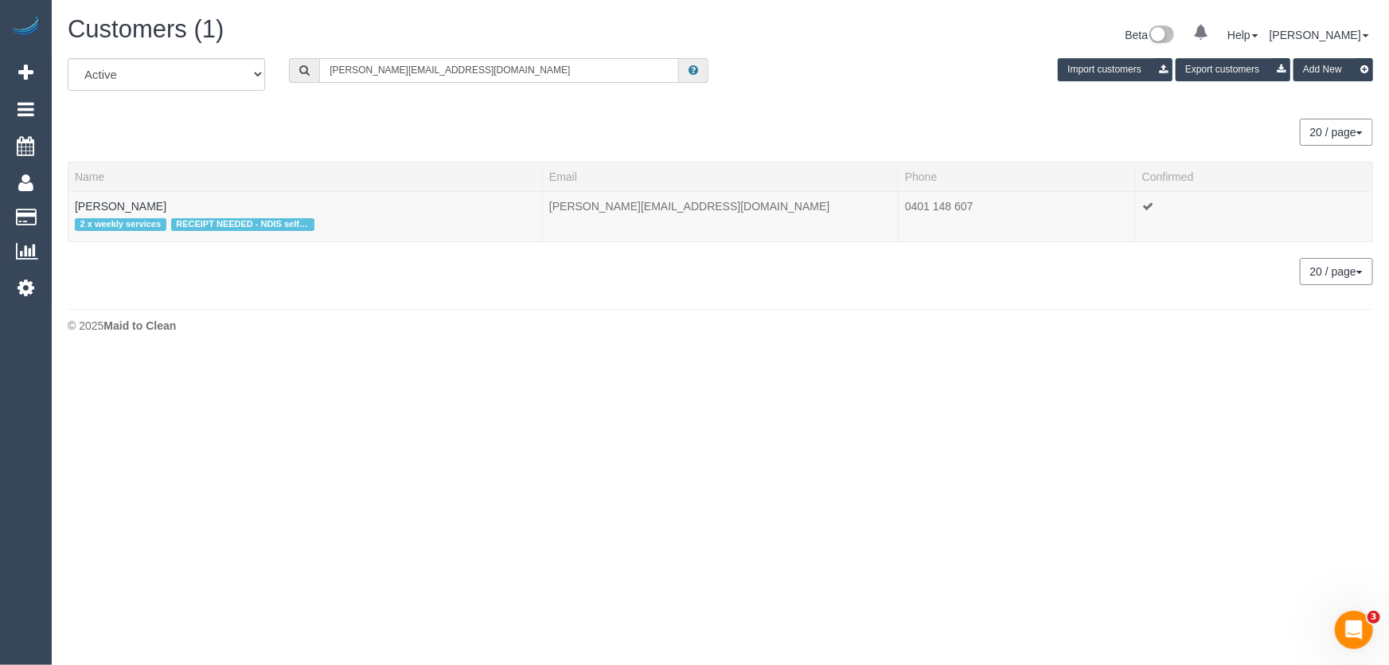
click at [463, 76] on input "miriam.silva595@gmail.com" at bounding box center [499, 70] width 360 height 25
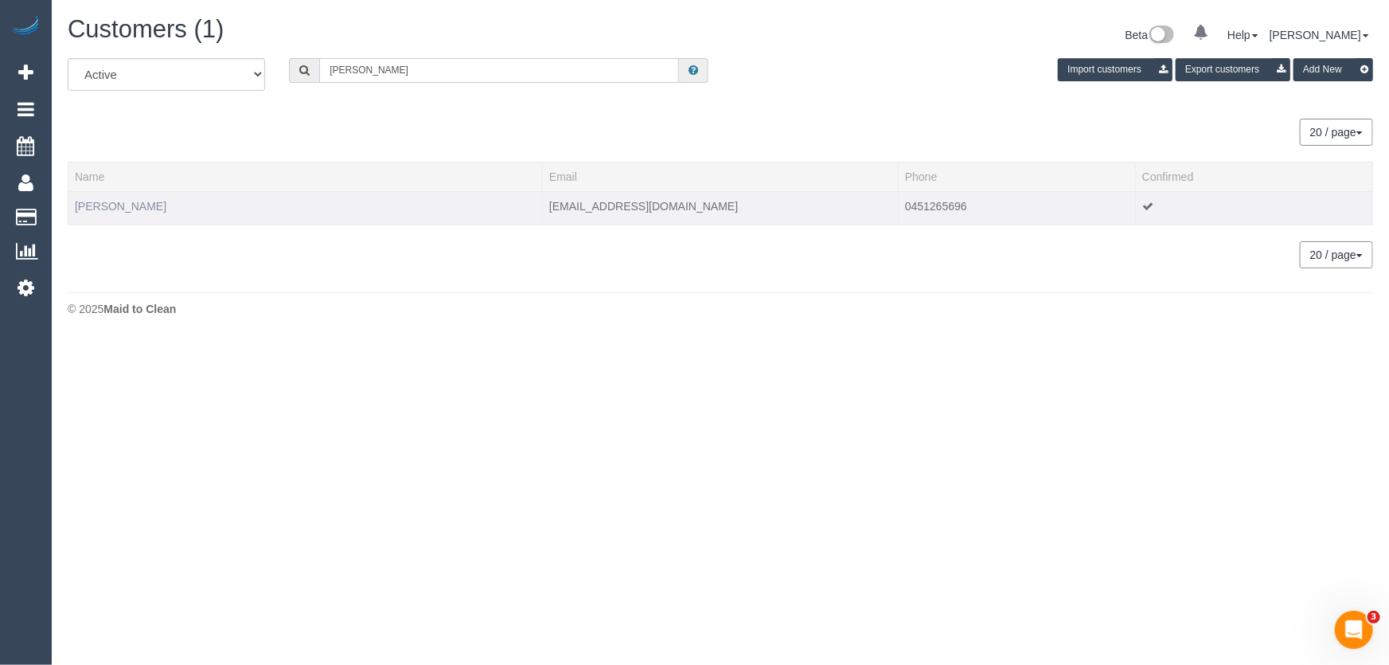
type input "mary ackerman"
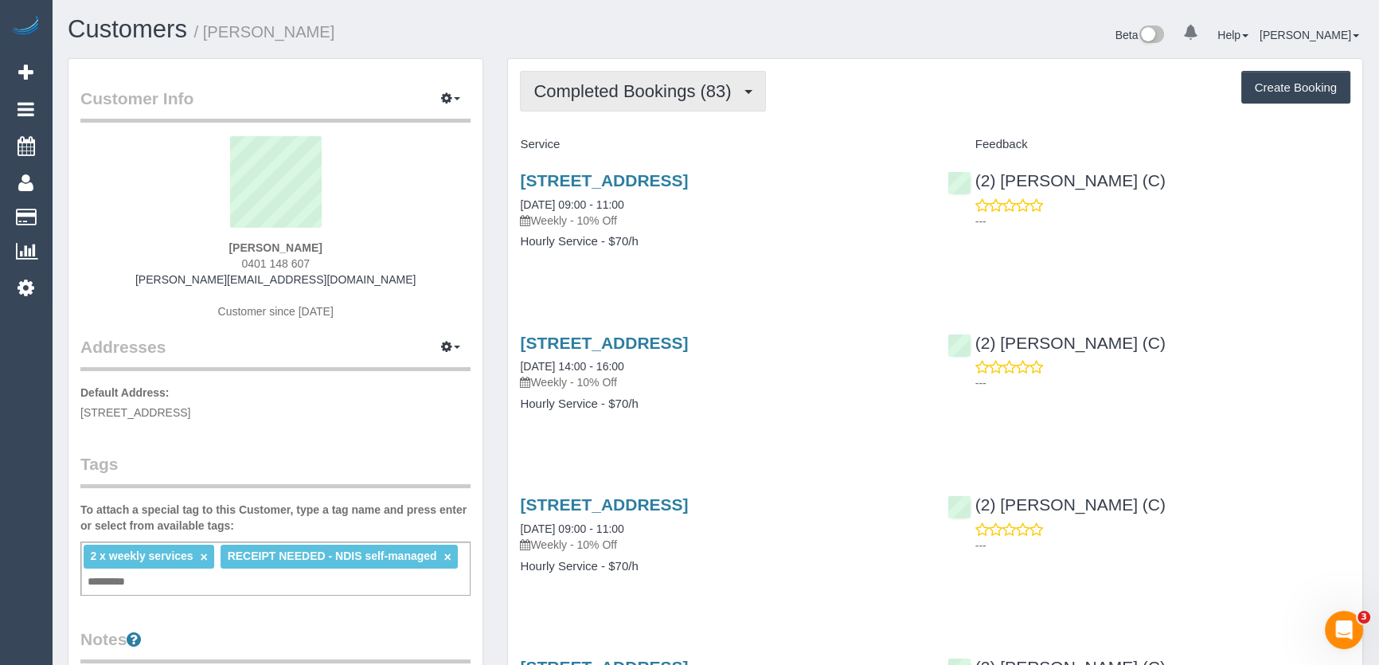
click at [670, 96] on span "Completed Bookings (83)" at bounding box center [635, 91] width 205 height 20
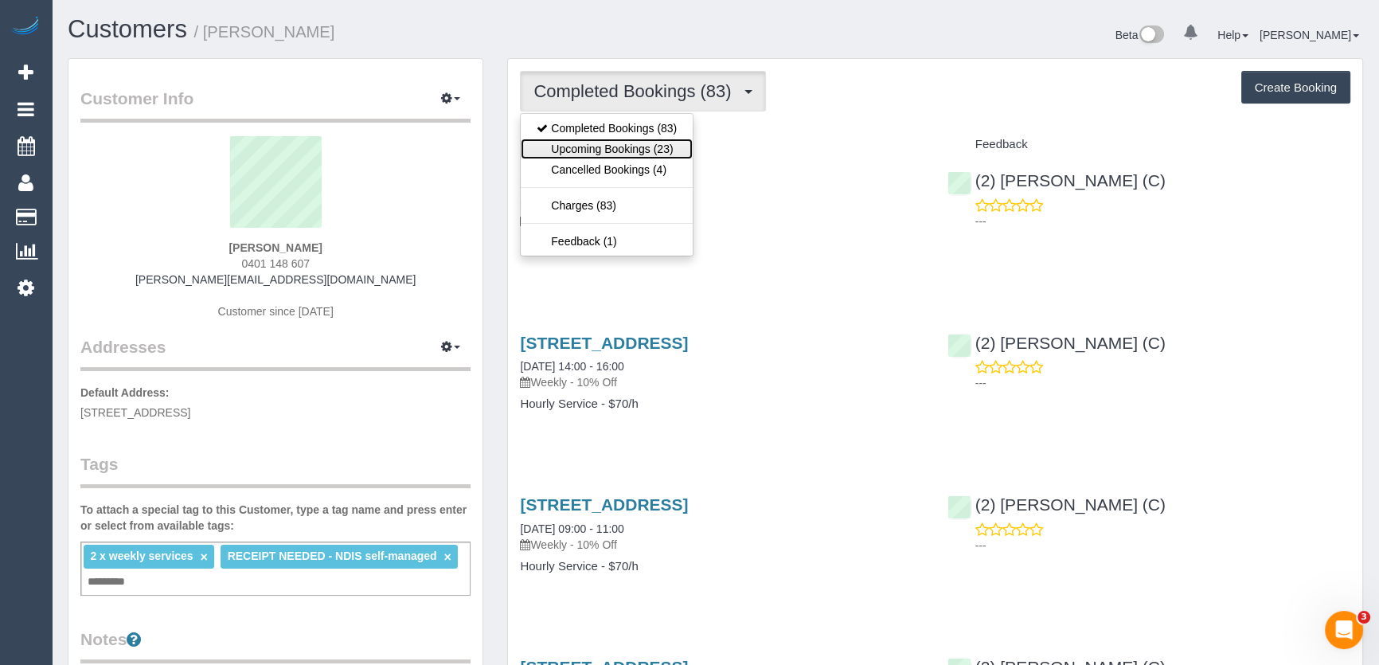
click at [665, 151] on link "Upcoming Bookings (23)" at bounding box center [607, 149] width 172 height 21
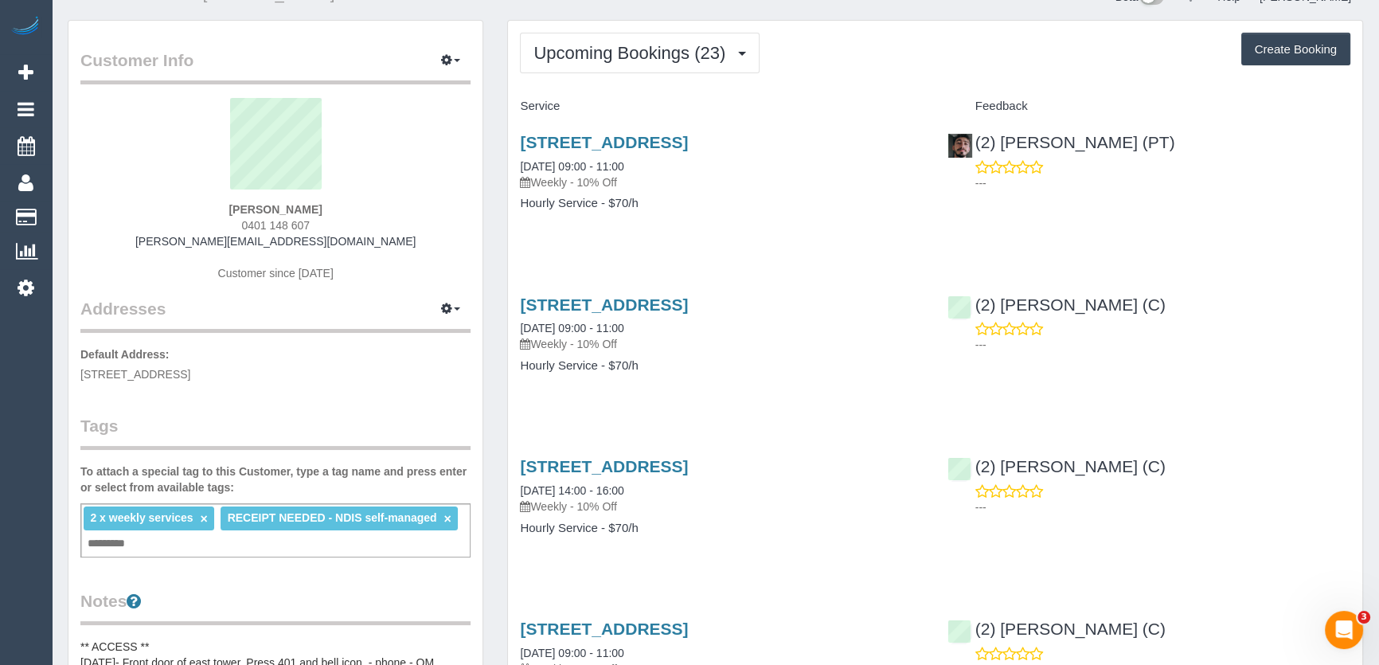
scroll to position [72, 0]
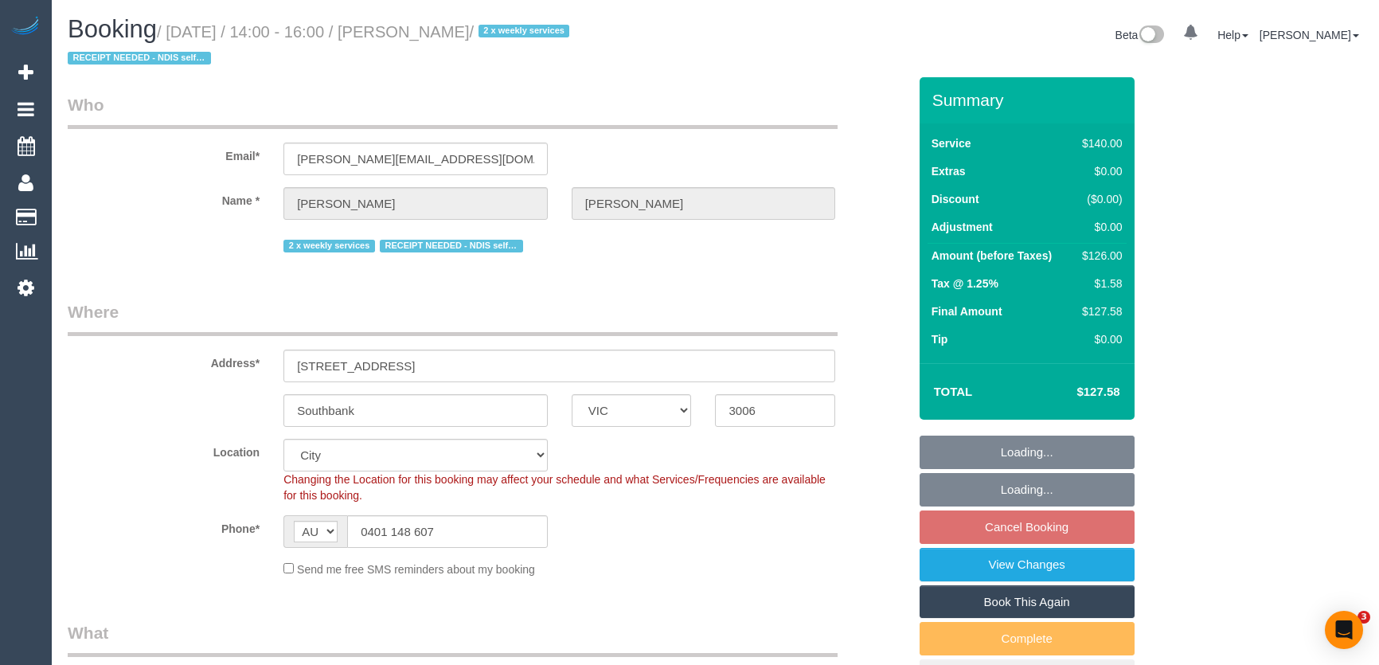
select select "VIC"
select select "number:28"
select select "number:14"
select select "number:20"
select select "number:25"
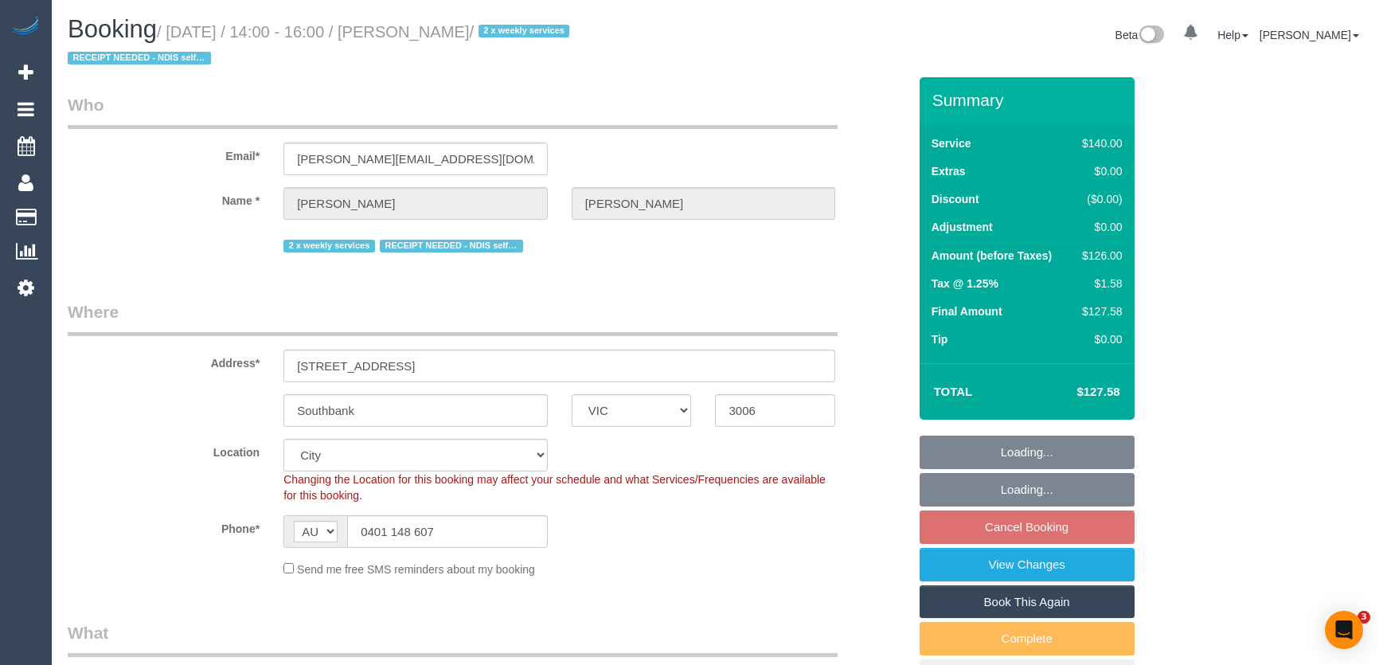
select select "number:34"
select select "number:26"
select select "object:1261"
select select "spot5"
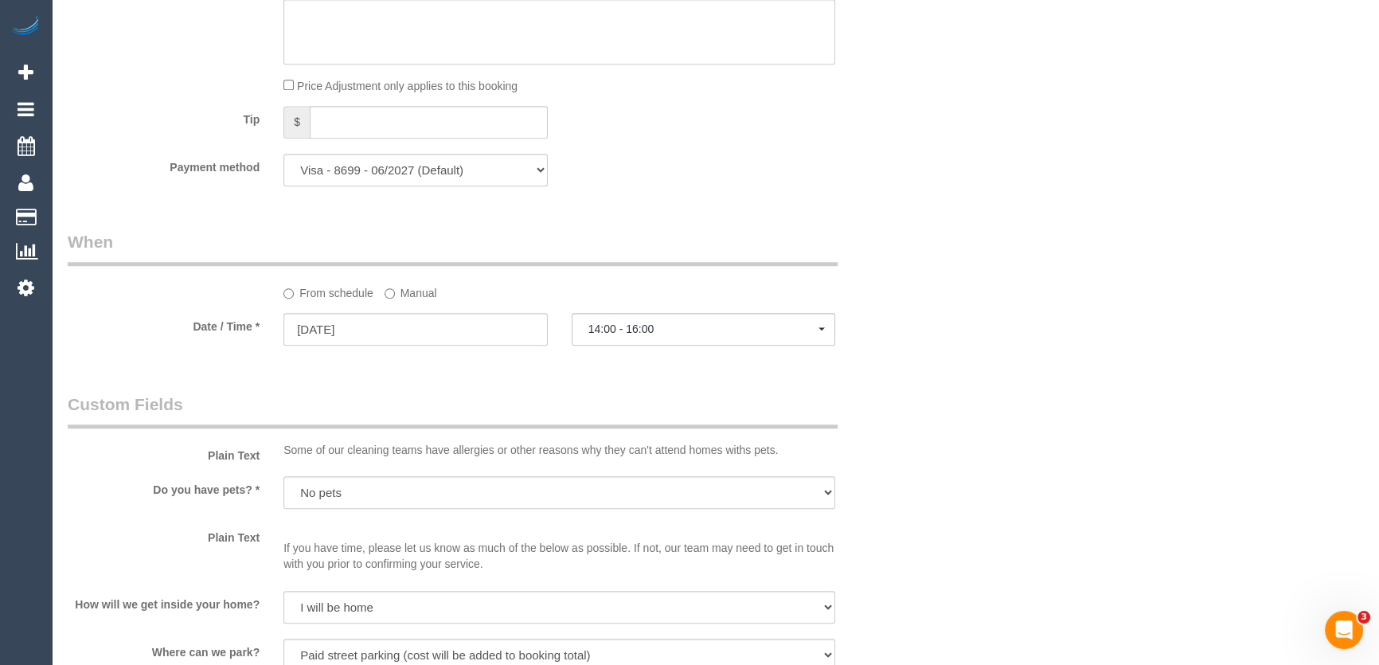
scroll to position [1520, 0]
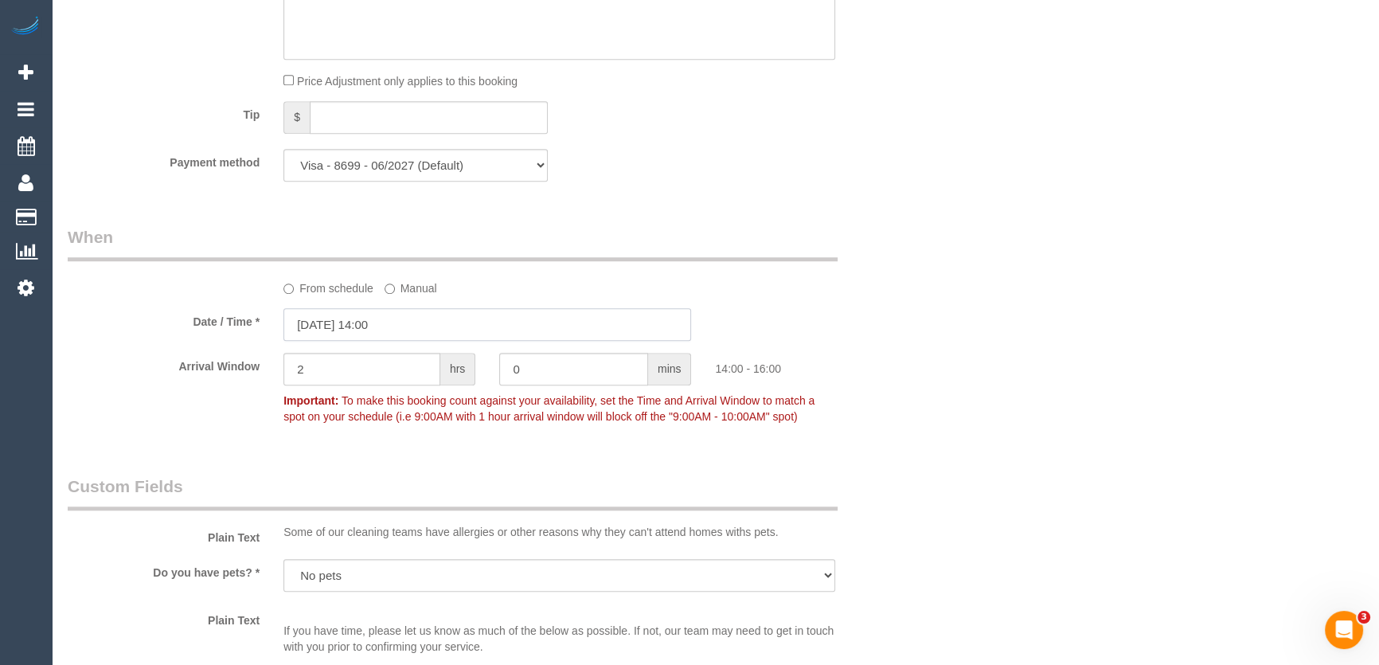
click at [413, 318] on input "26/08/2025 14:00" at bounding box center [487, 324] width 408 height 33
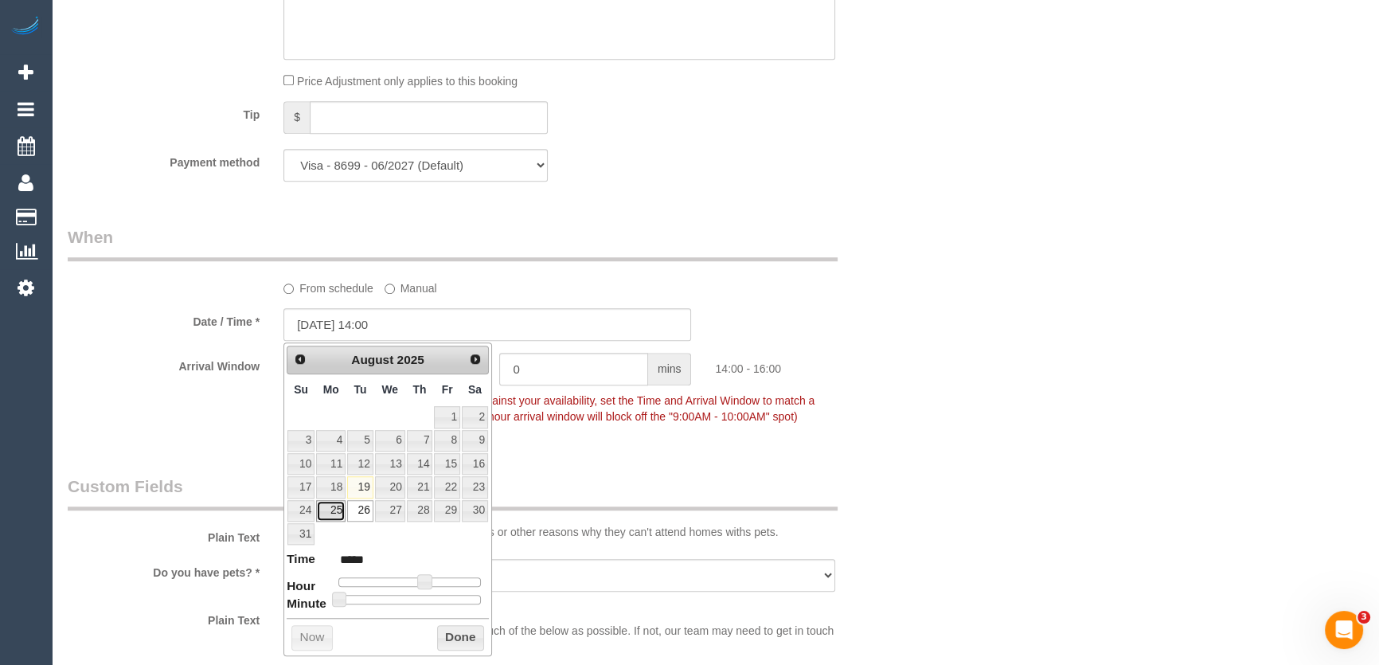
click at [338, 508] on link "25" at bounding box center [330, 510] width 29 height 21
click at [422, 580] on span at bounding box center [424, 581] width 14 height 14
click at [417, 580] on span at bounding box center [424, 581] width 14 height 14
click at [417, 578] on span at bounding box center [424, 581] width 14 height 14
type input "25/08/2025 09:00"
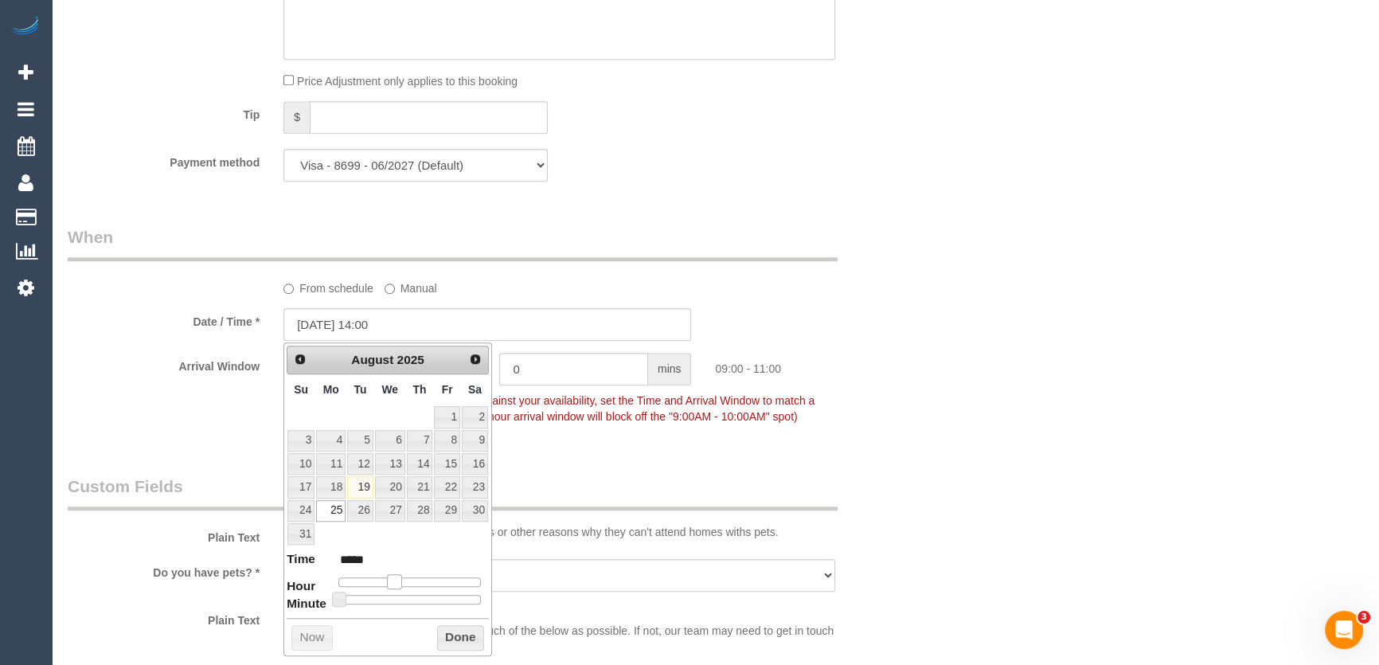
type input "*****"
click at [387, 578] on span at bounding box center [394, 581] width 14 height 14
type input "25/08/2025 08:00"
type input "*****"
click at [385, 578] on span at bounding box center [388, 581] width 14 height 14
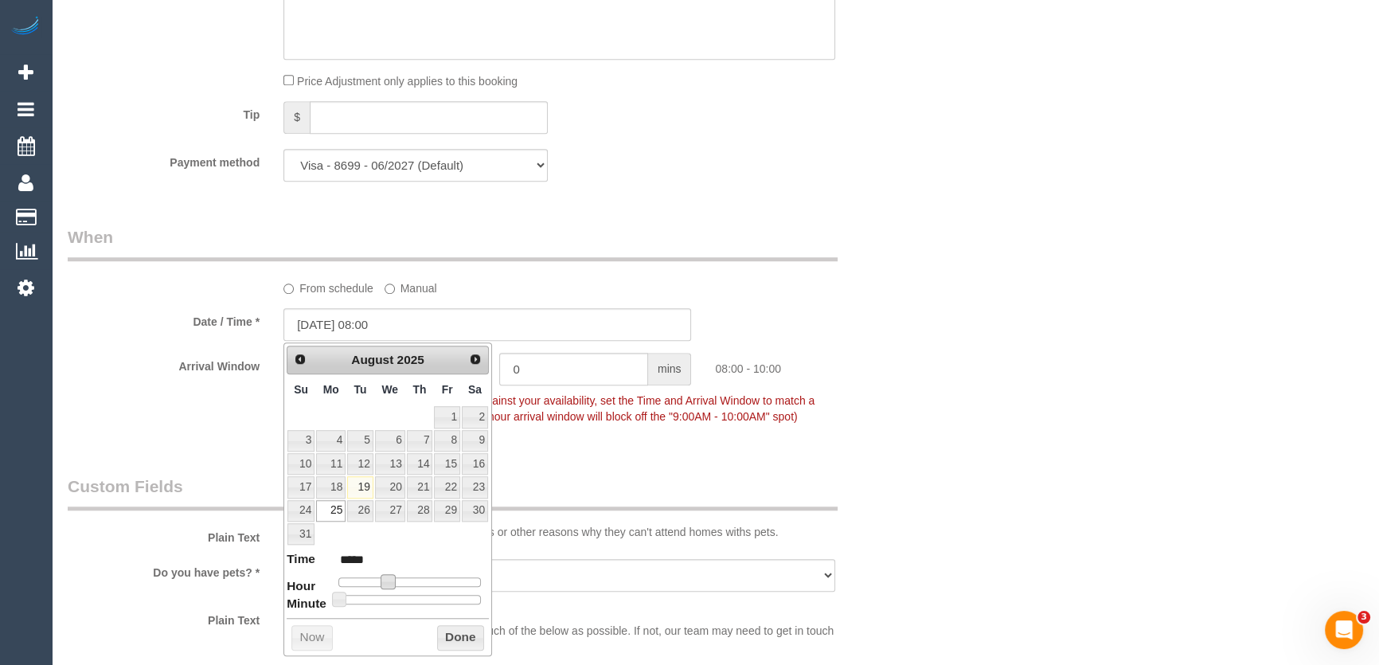
type input "25/08/2025 07:00"
type input "*****"
click at [377, 576] on span at bounding box center [382, 581] width 14 height 14
click at [607, 438] on fieldset "When From schedule Manual Date / Time * 25/08/2025 07:00 Arrival Window 2 hrs 0…" at bounding box center [488, 334] width 840 height 218
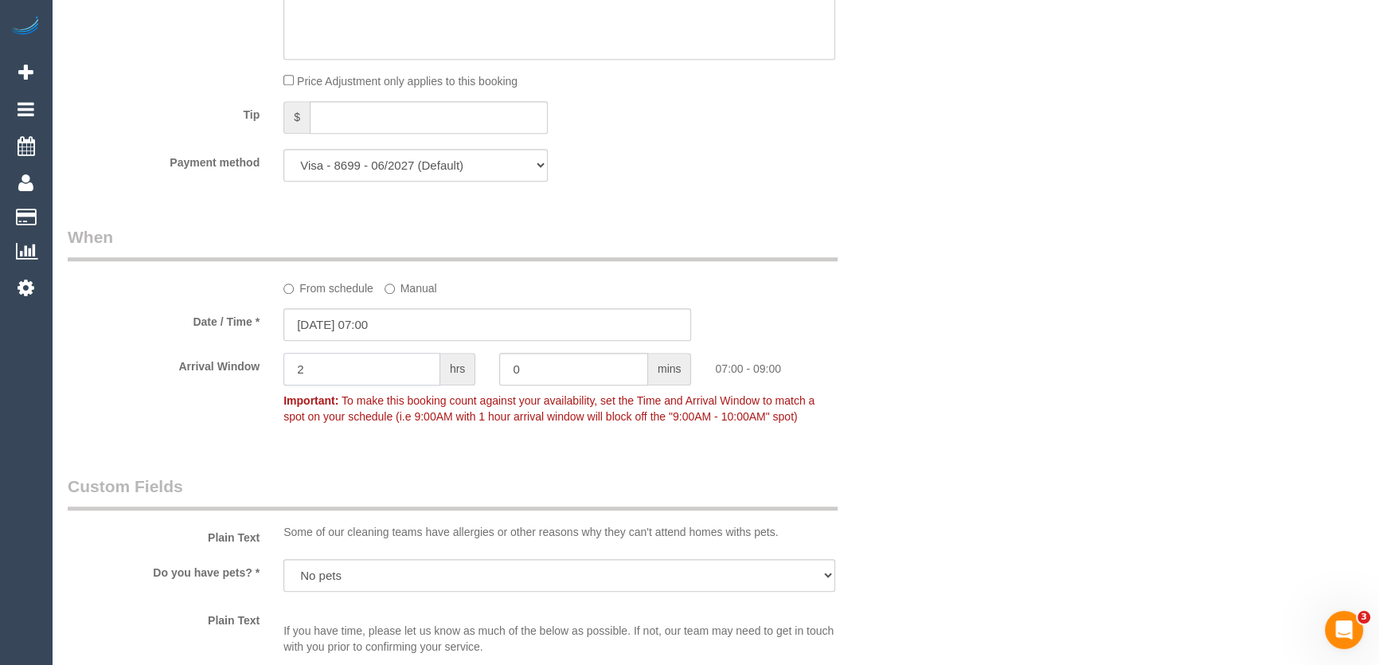
click at [386, 375] on input "2" at bounding box center [361, 369] width 157 height 33
type input "8"
click at [391, 470] on div "Who Email* miriam.silva595@gmail.com Name * Steven Silva 2 x weekly services RE…" at bounding box center [488, 129] width 864 height 3145
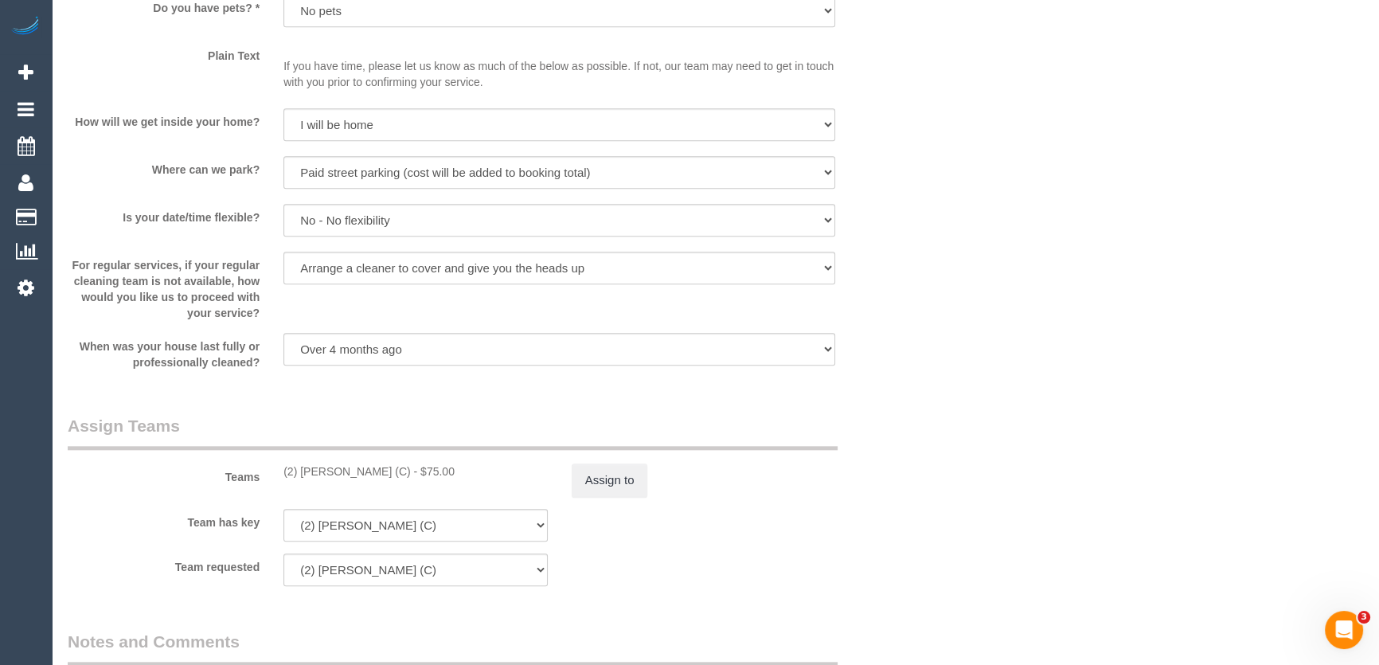
scroll to position [2243, 0]
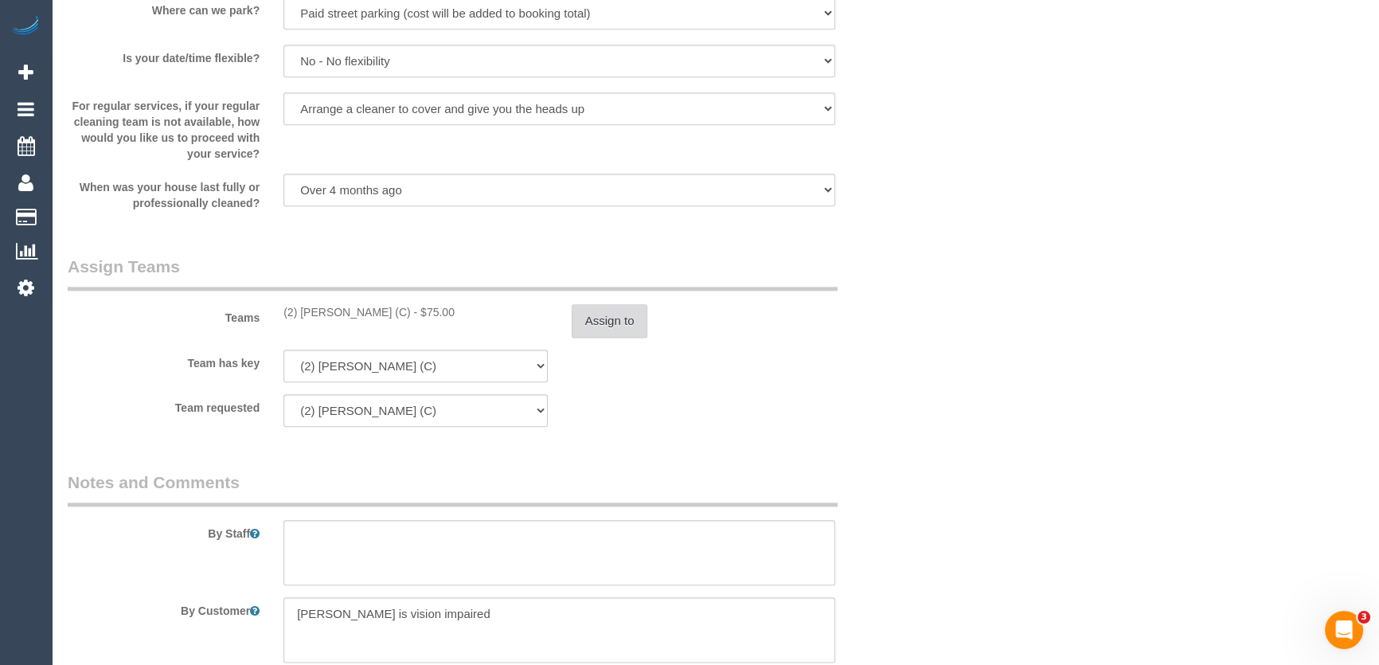
click at [594, 321] on button "Assign to" at bounding box center [610, 320] width 76 height 33
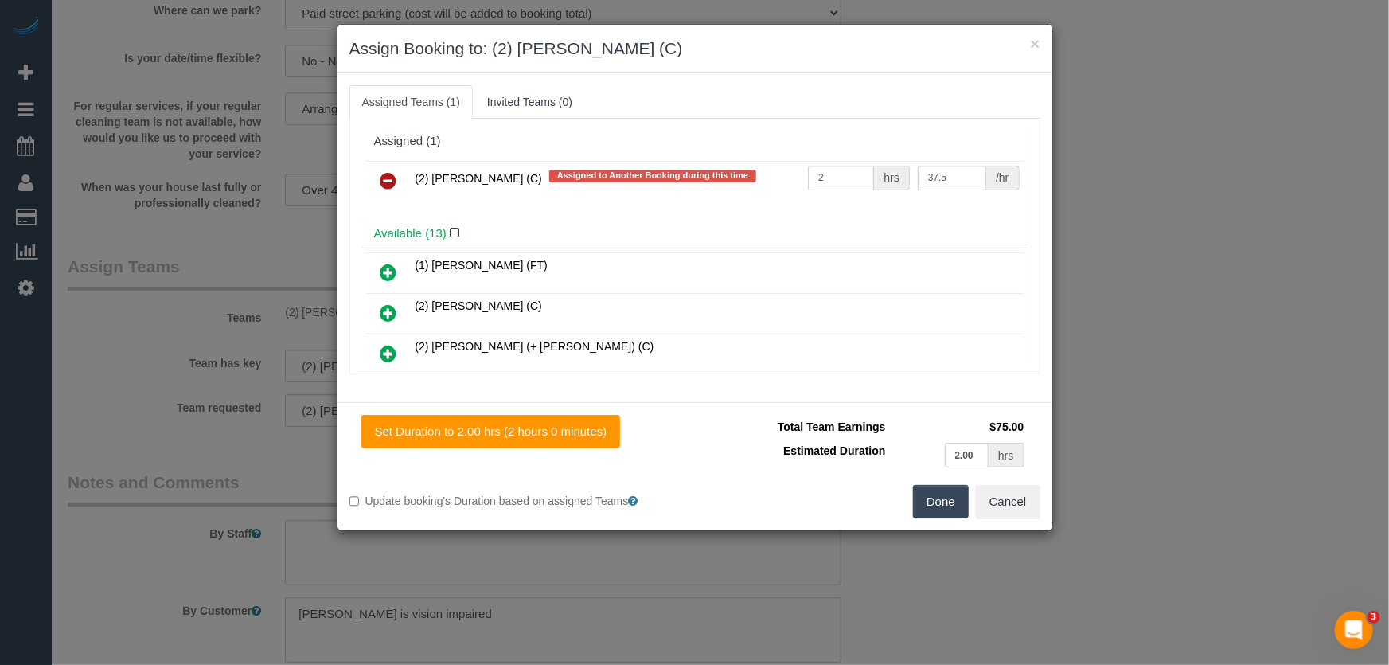
click at [386, 178] on icon at bounding box center [389, 180] width 17 height 19
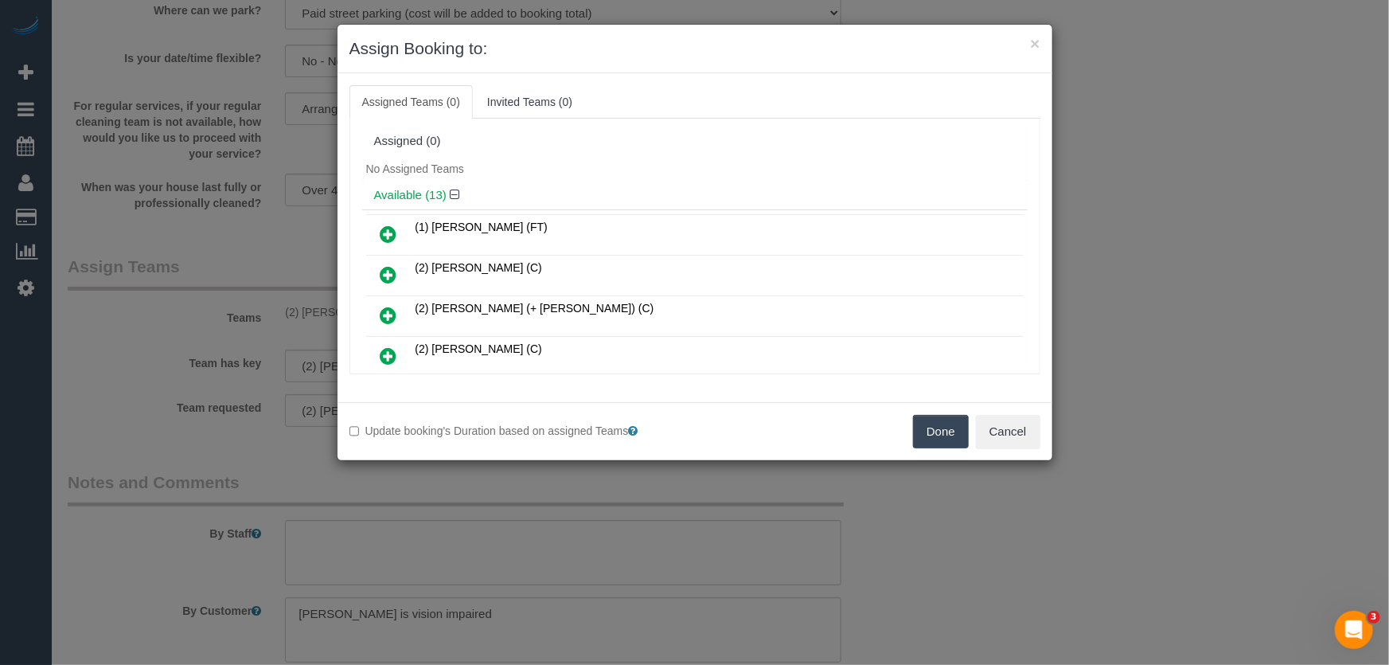
click at [946, 424] on button "Done" at bounding box center [941, 431] width 56 height 33
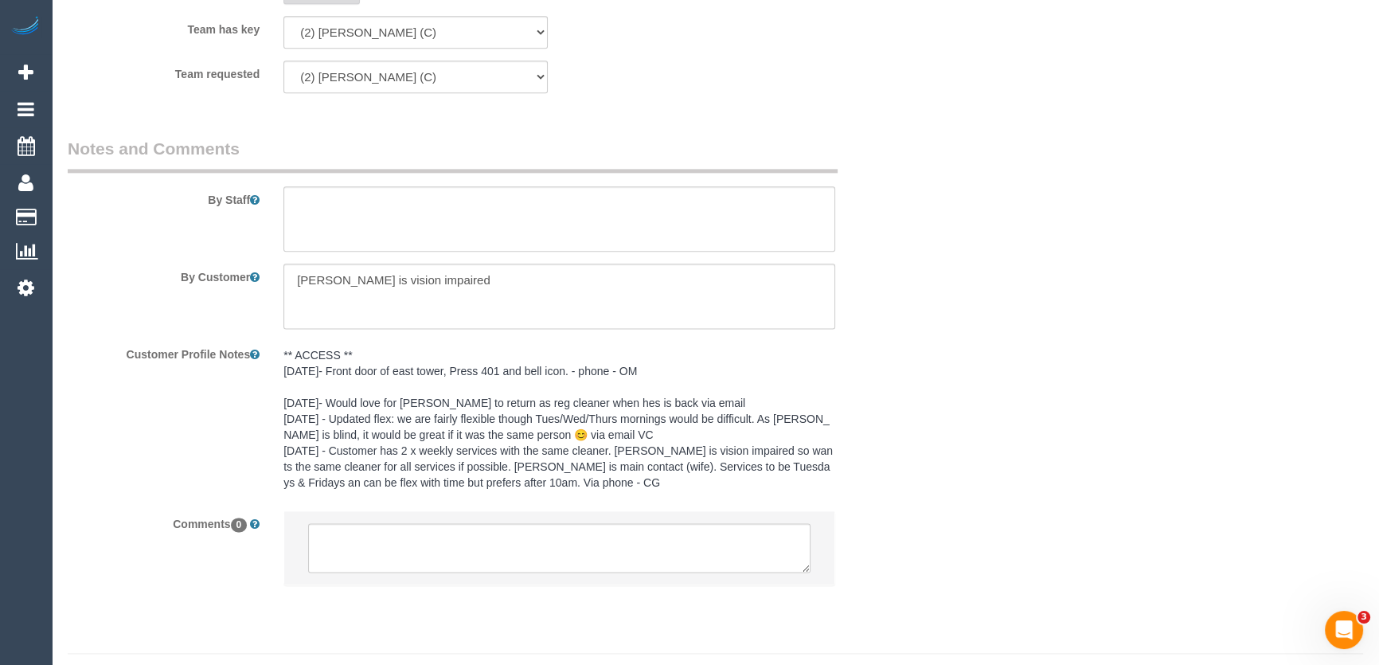
scroll to position [2611, 0]
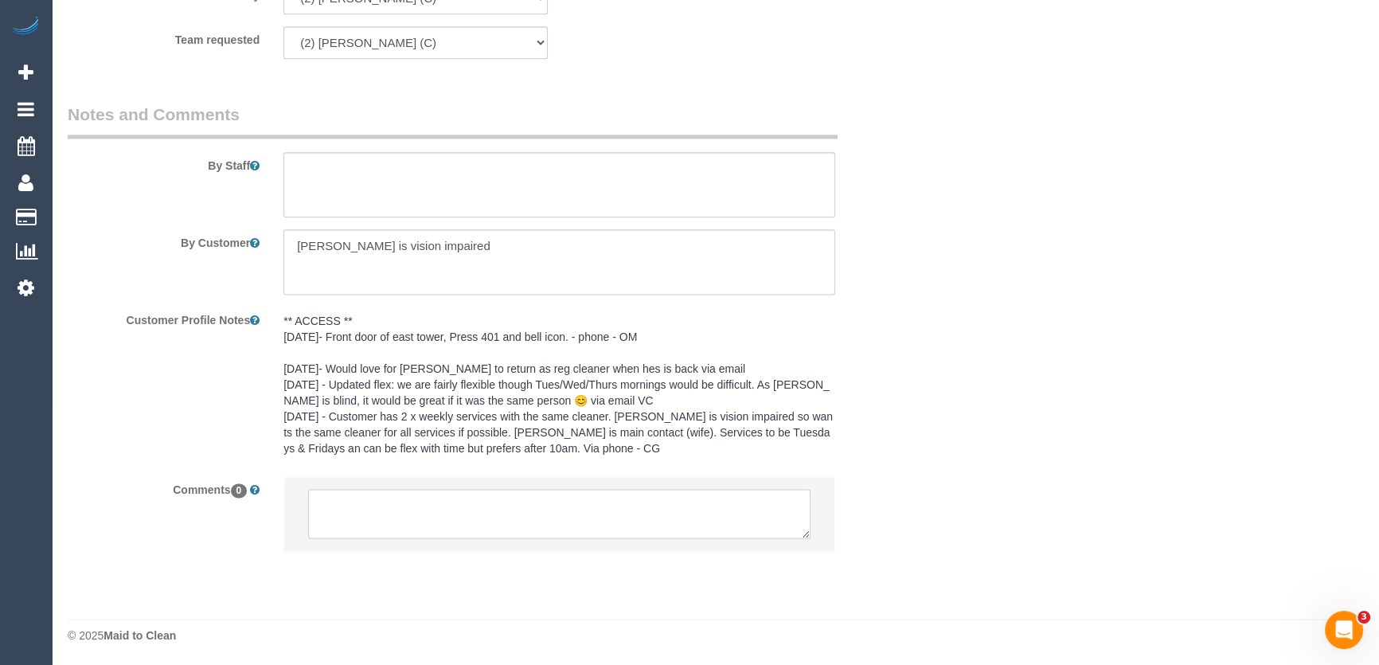
click at [511, 503] on textarea at bounding box center [559, 513] width 502 height 49
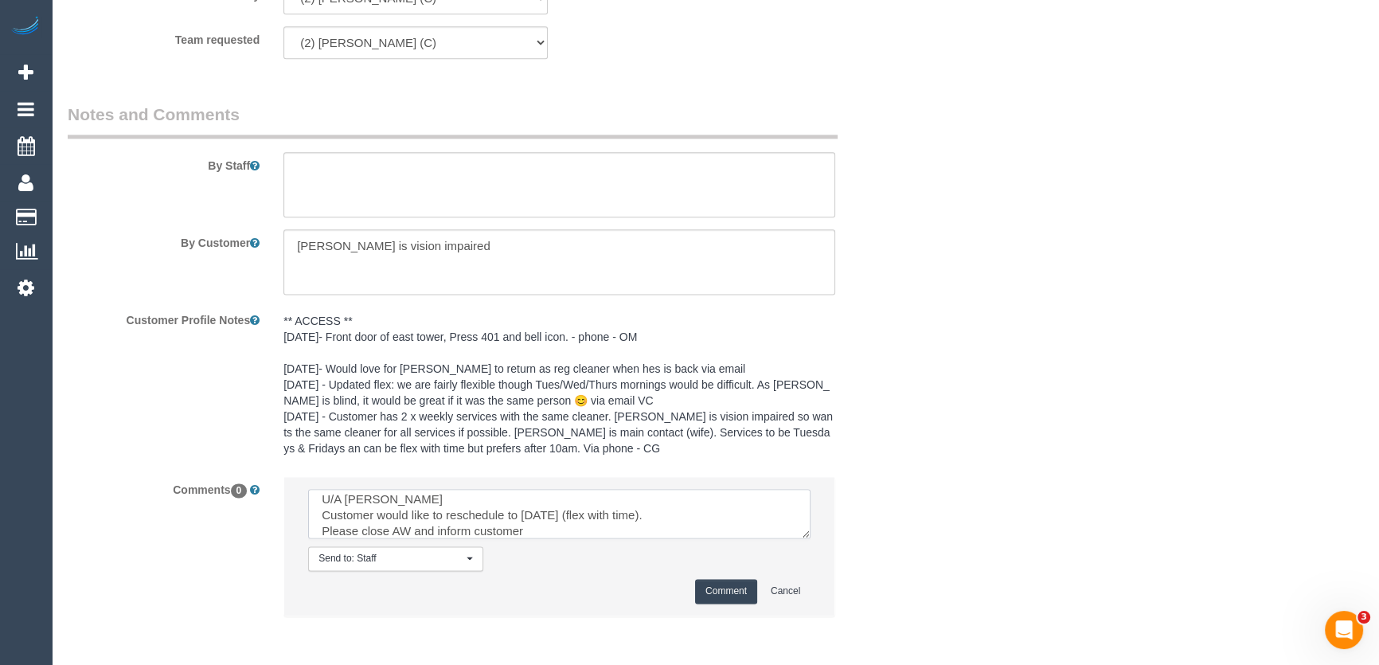
scroll to position [22, 0]
type textarea "U/A Megan Customer would like to reschedule to Monday 25/8 (flex with time). Pl…"
click at [730, 580] on button "Comment" at bounding box center [726, 591] width 62 height 25
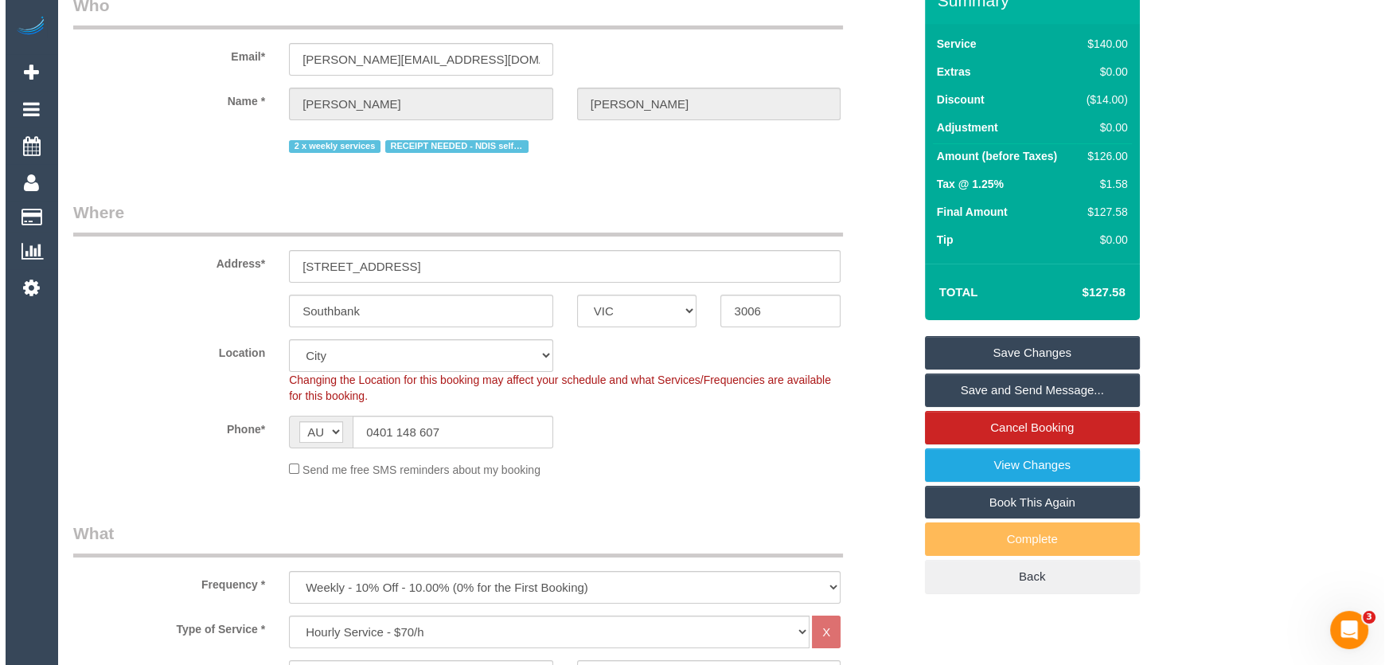
scroll to position [0, 0]
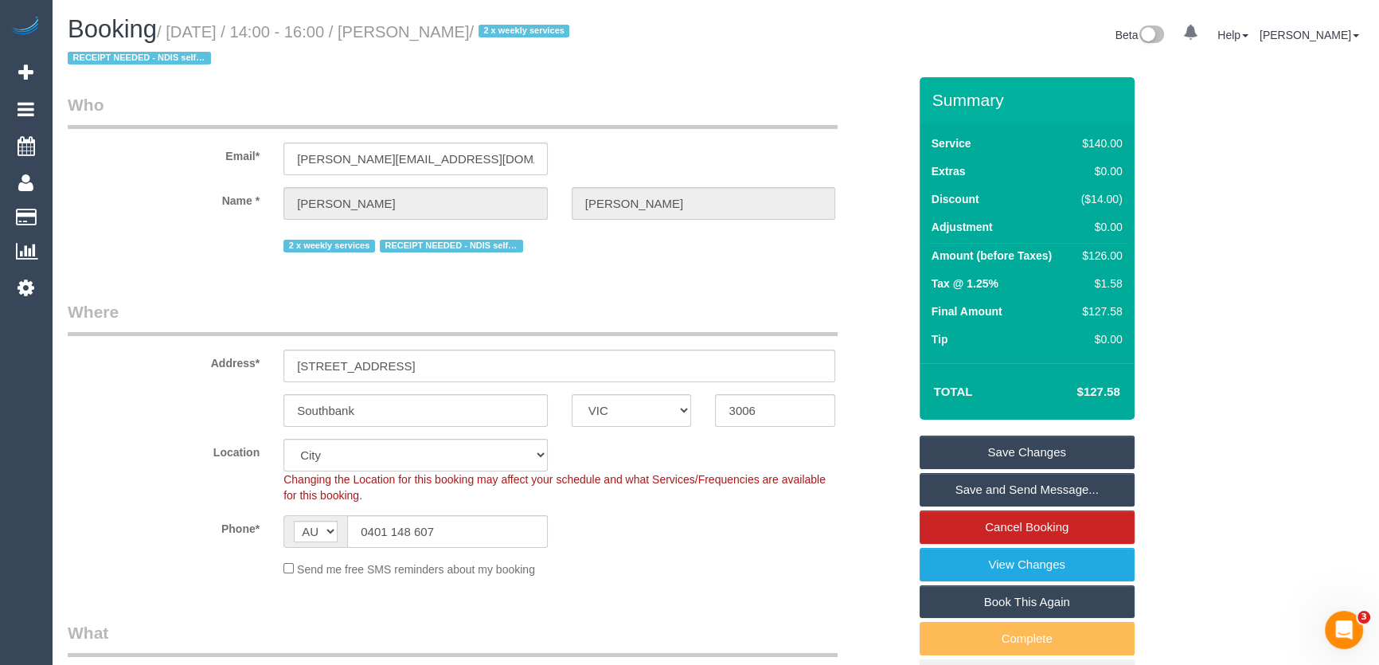
click at [948, 456] on link "Save Changes" at bounding box center [1026, 451] width 215 height 33
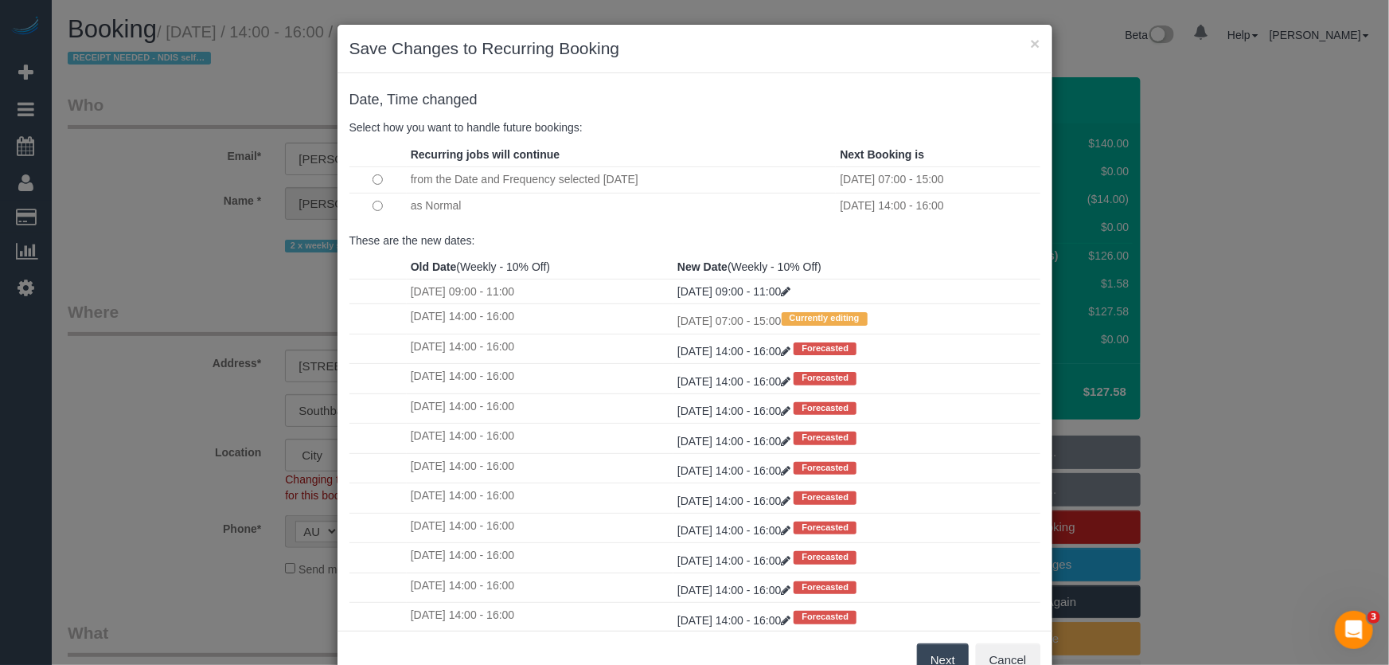
click at [925, 657] on button "Next" at bounding box center [943, 659] width 52 height 33
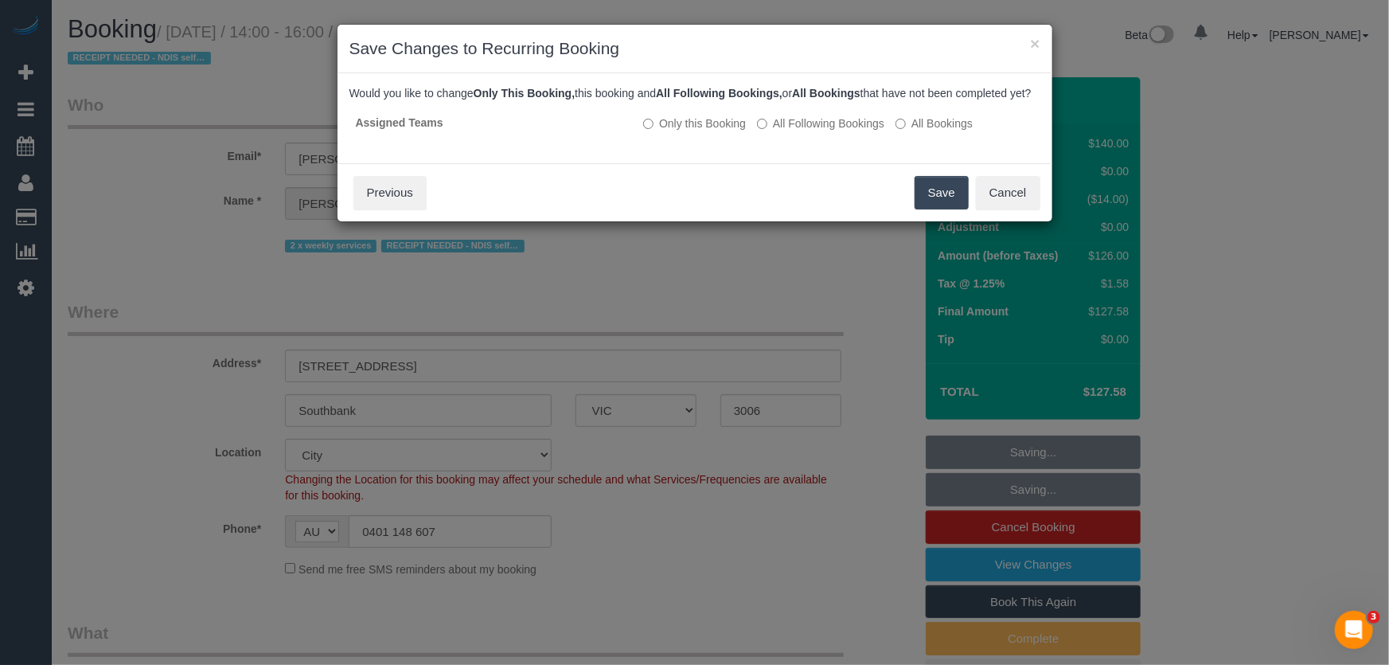
click at [929, 209] on button "Save" at bounding box center [942, 192] width 54 height 33
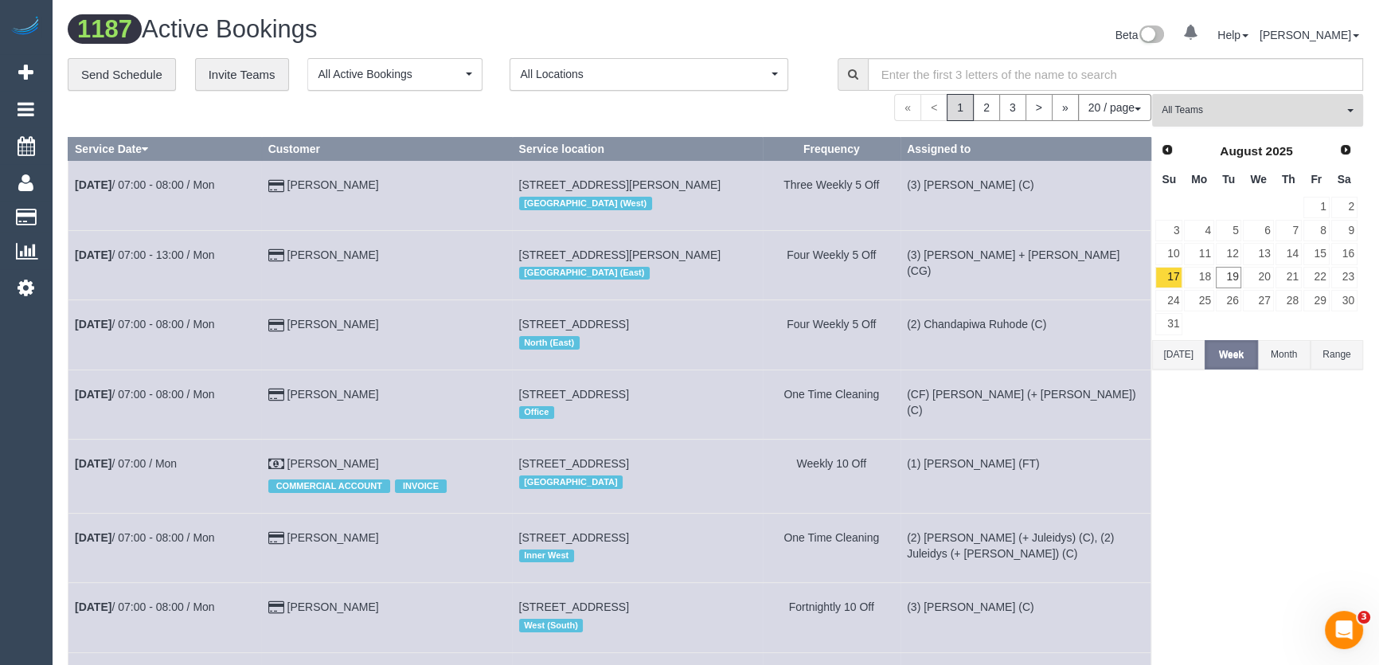
click at [1197, 107] on span "All Teams" at bounding box center [1253, 110] width 182 height 14
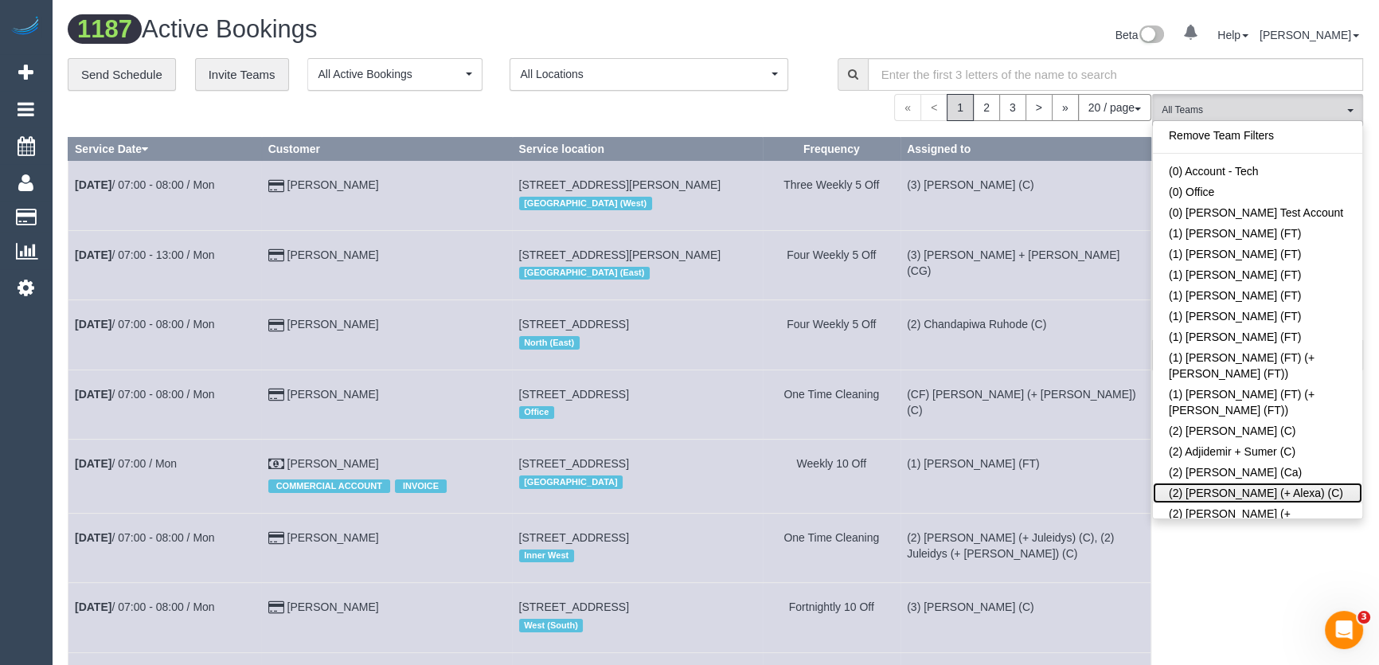
click at [1239, 482] on link "(2) [PERSON_NAME] (+ Alexa) (C)" at bounding box center [1257, 492] width 209 height 21
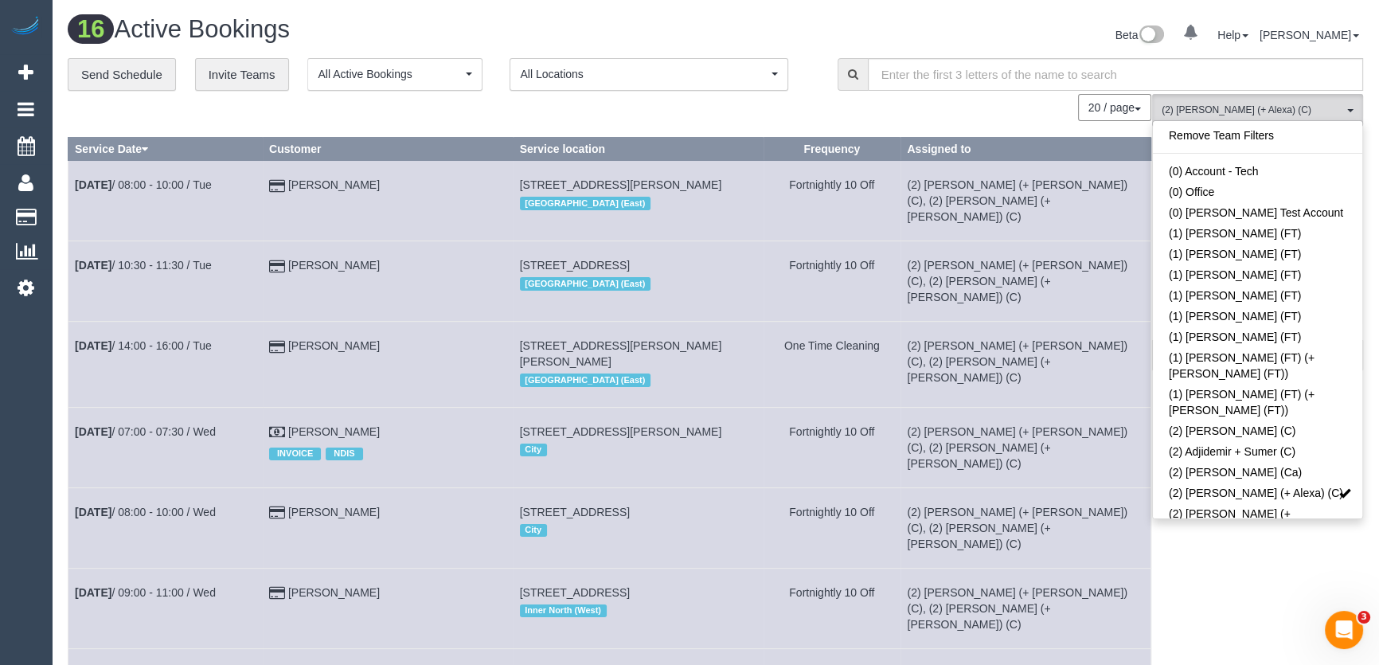
click at [1030, 20] on div "Beta 0 Your Notifications You have 0 alerts Help Help Docs Take a Tour Contact …" at bounding box center [1046, 37] width 660 height 42
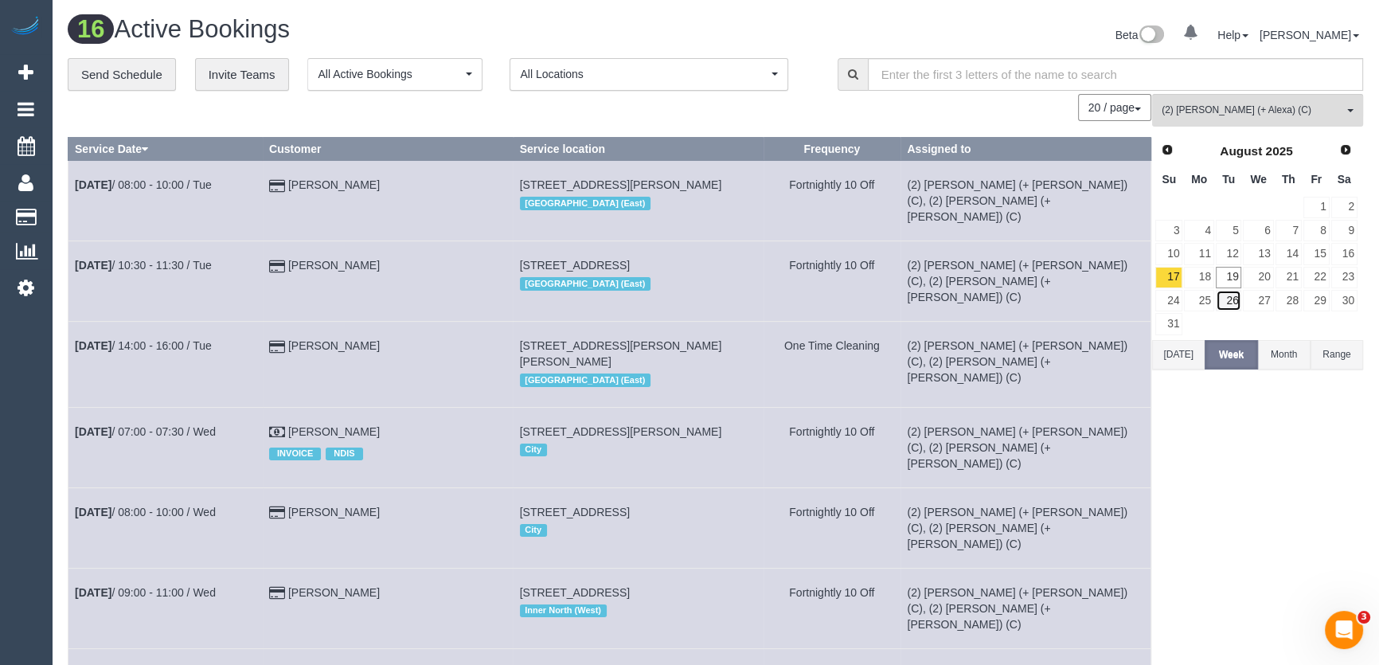
click at [1226, 298] on link "26" at bounding box center [1229, 300] width 26 height 21
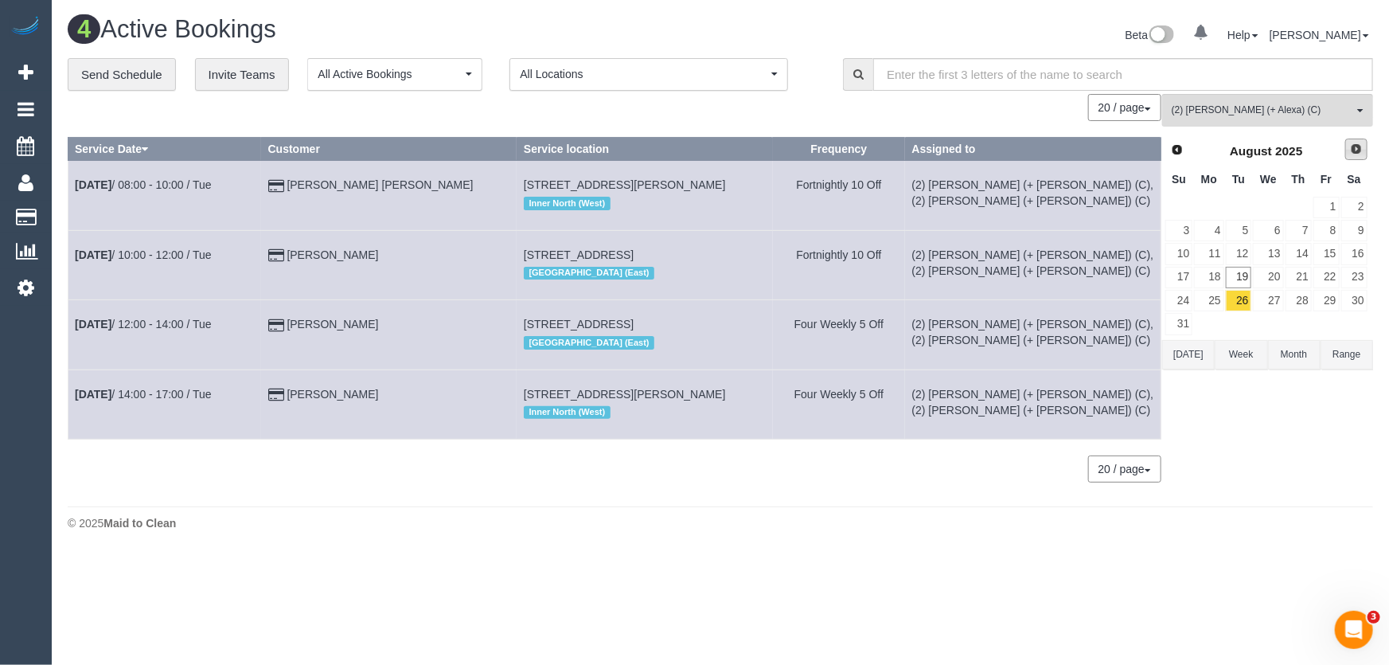
click at [1356, 153] on span "Next" at bounding box center [1356, 149] width 13 height 13
click at [1170, 145] on span "Prev" at bounding box center [1176, 149] width 13 height 13
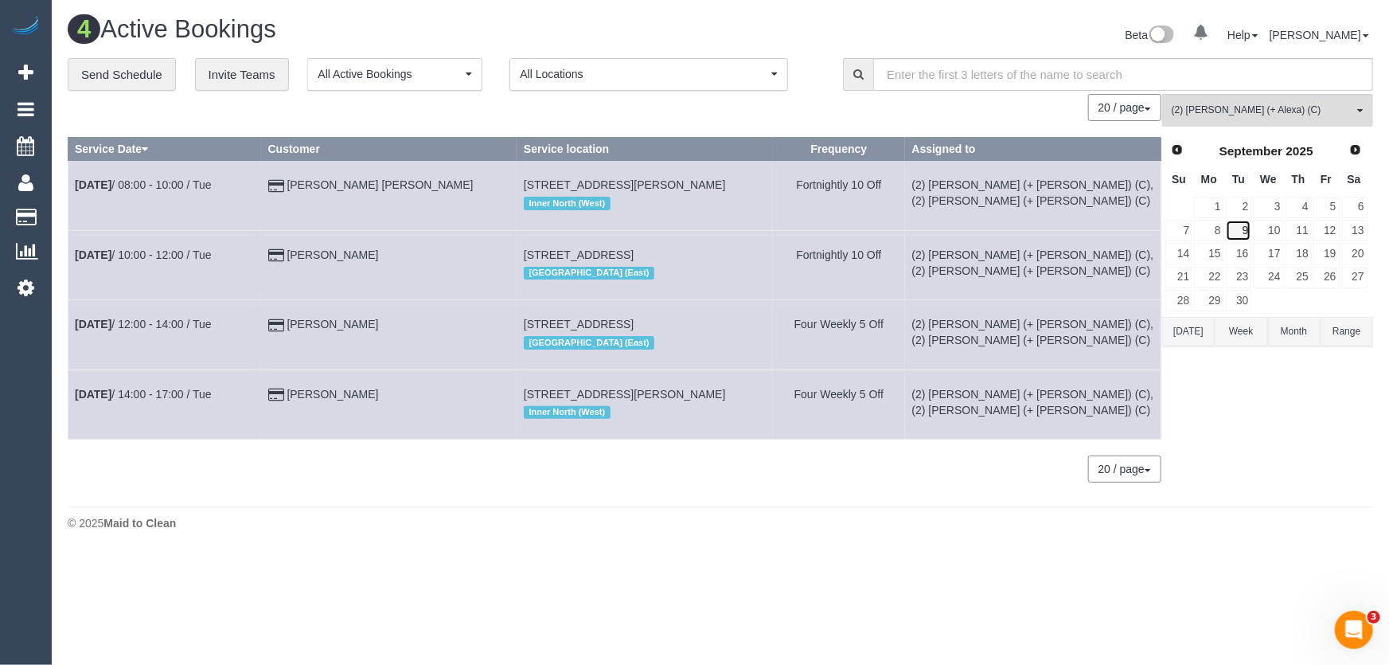
click at [1244, 228] on link "9" at bounding box center [1239, 230] width 26 height 21
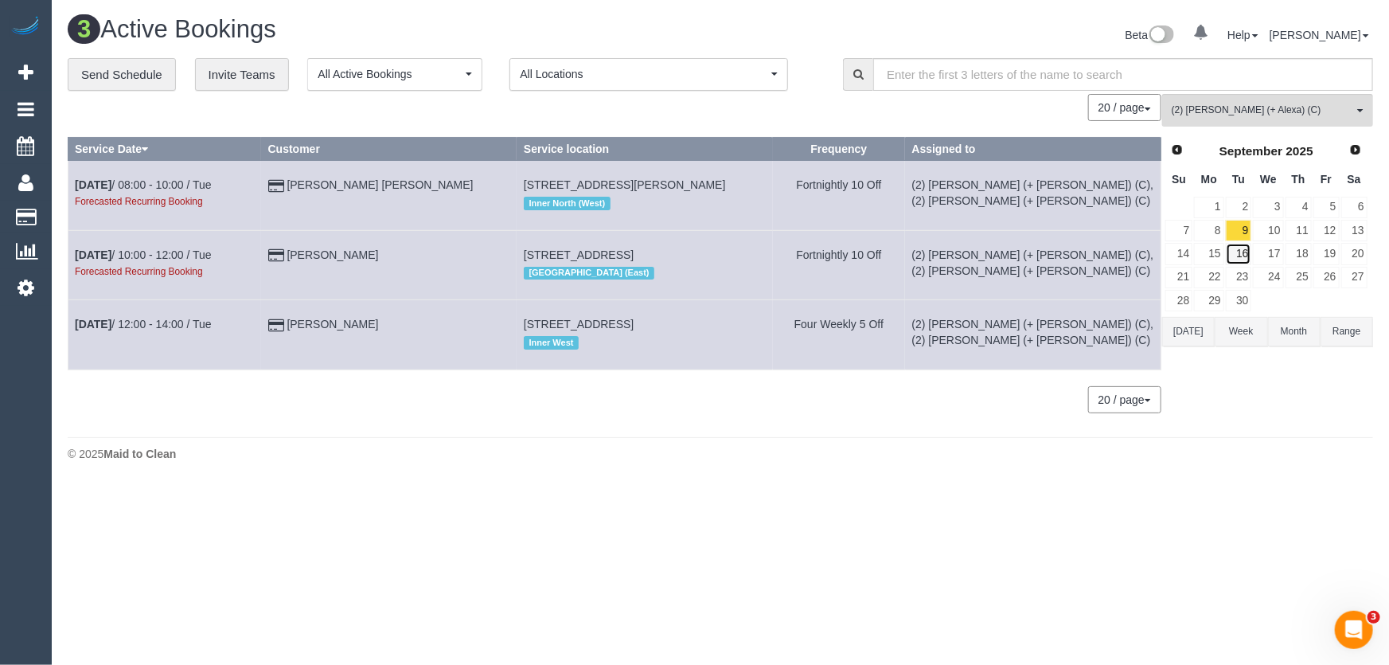
click at [1246, 251] on link "16" at bounding box center [1239, 253] width 26 height 21
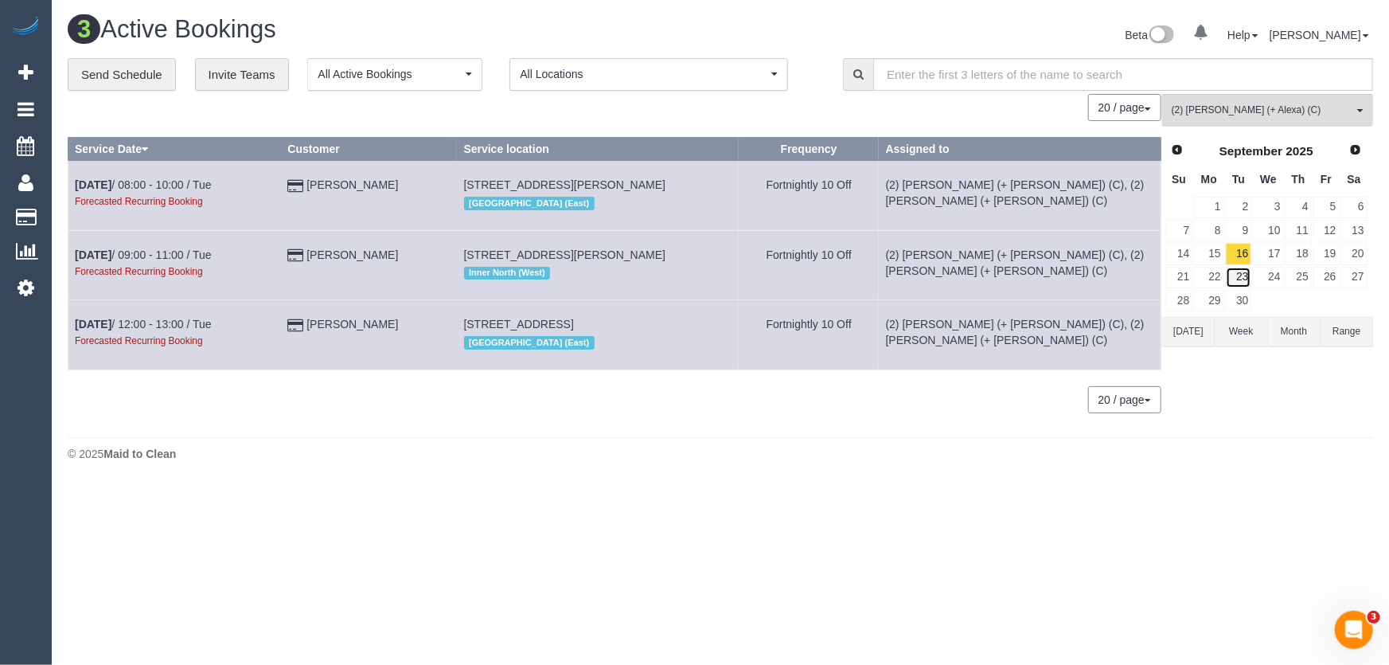
click at [1240, 278] on link "23" at bounding box center [1239, 277] width 26 height 21
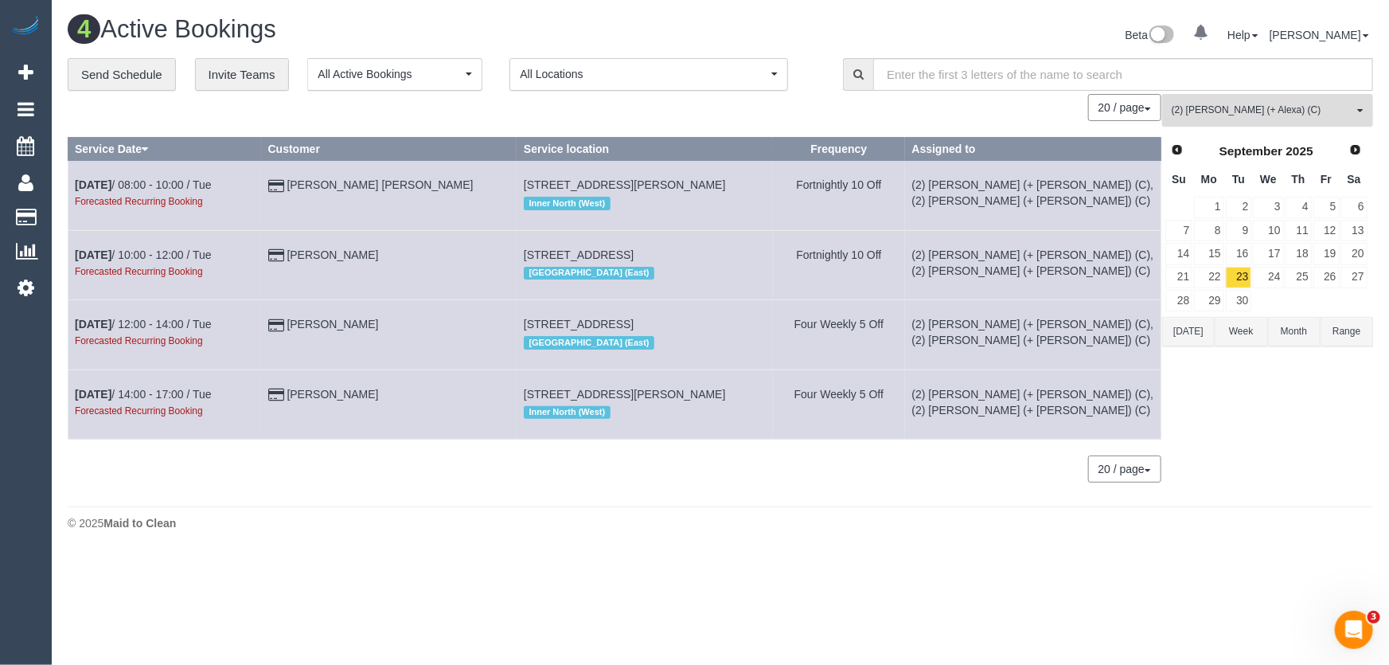
click at [1235, 109] on span "(2) [PERSON_NAME] (+ Alexa) (C)" at bounding box center [1263, 110] width 182 height 14
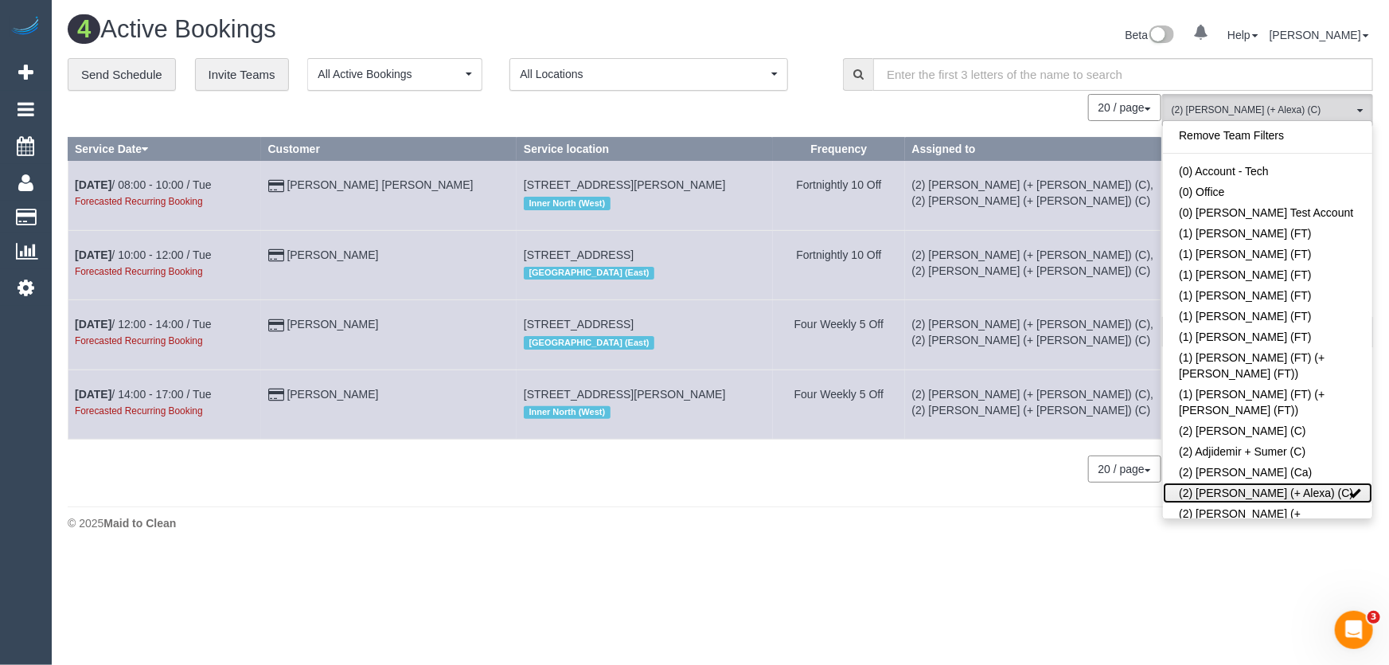
click at [1256, 482] on link "(2) [PERSON_NAME] (+ Alexa) (C)" at bounding box center [1267, 492] width 209 height 21
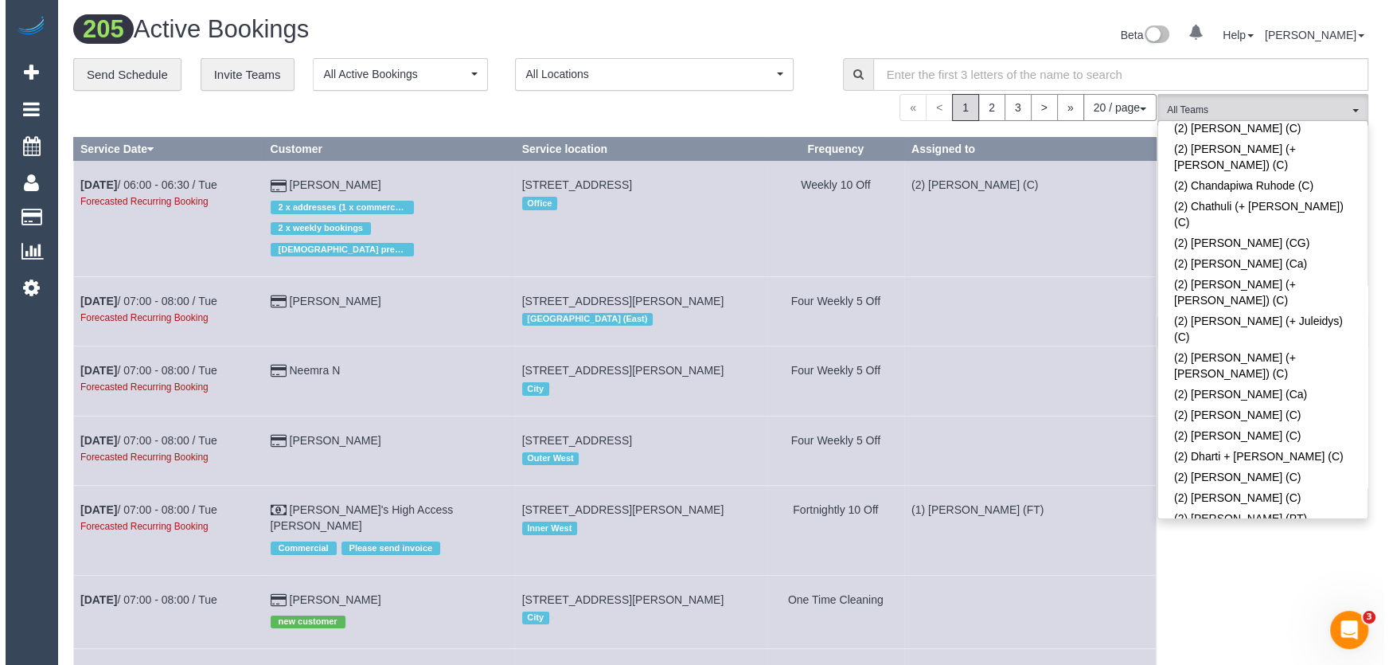
scroll to position [651, 0]
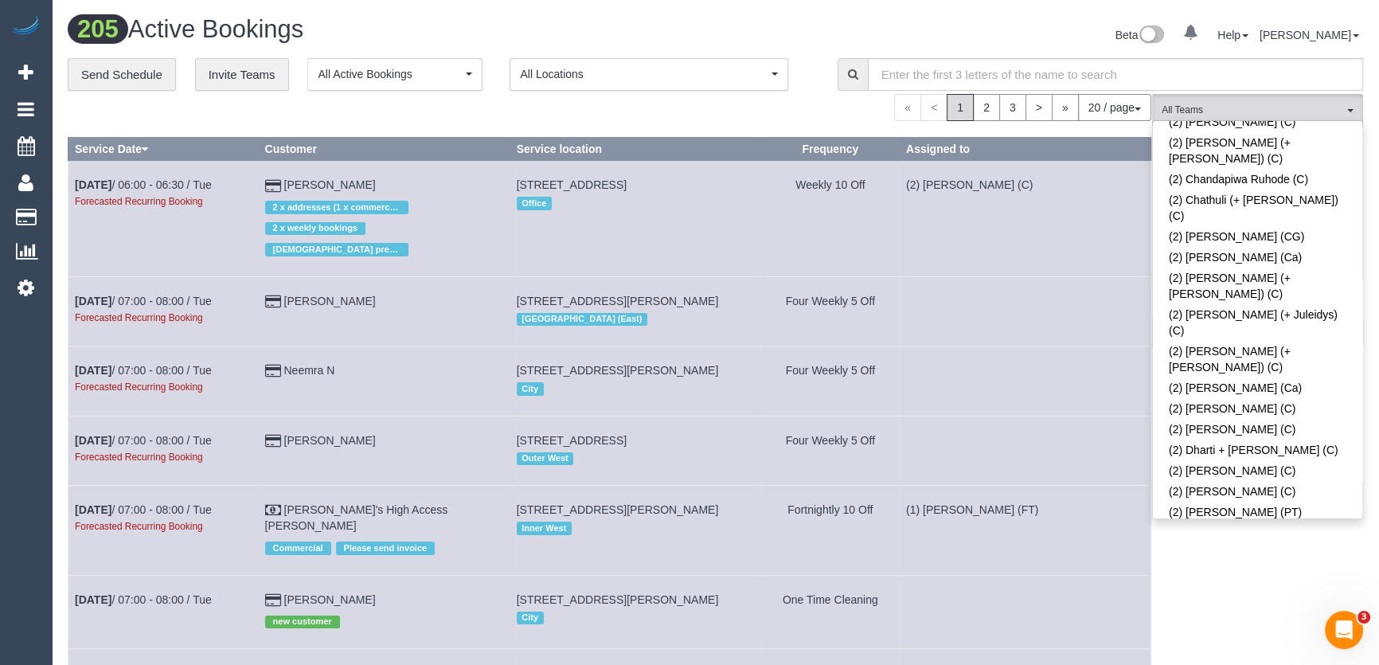
click at [1239, 522] on link "(2) [PERSON_NAME] (CG)" at bounding box center [1257, 532] width 209 height 21
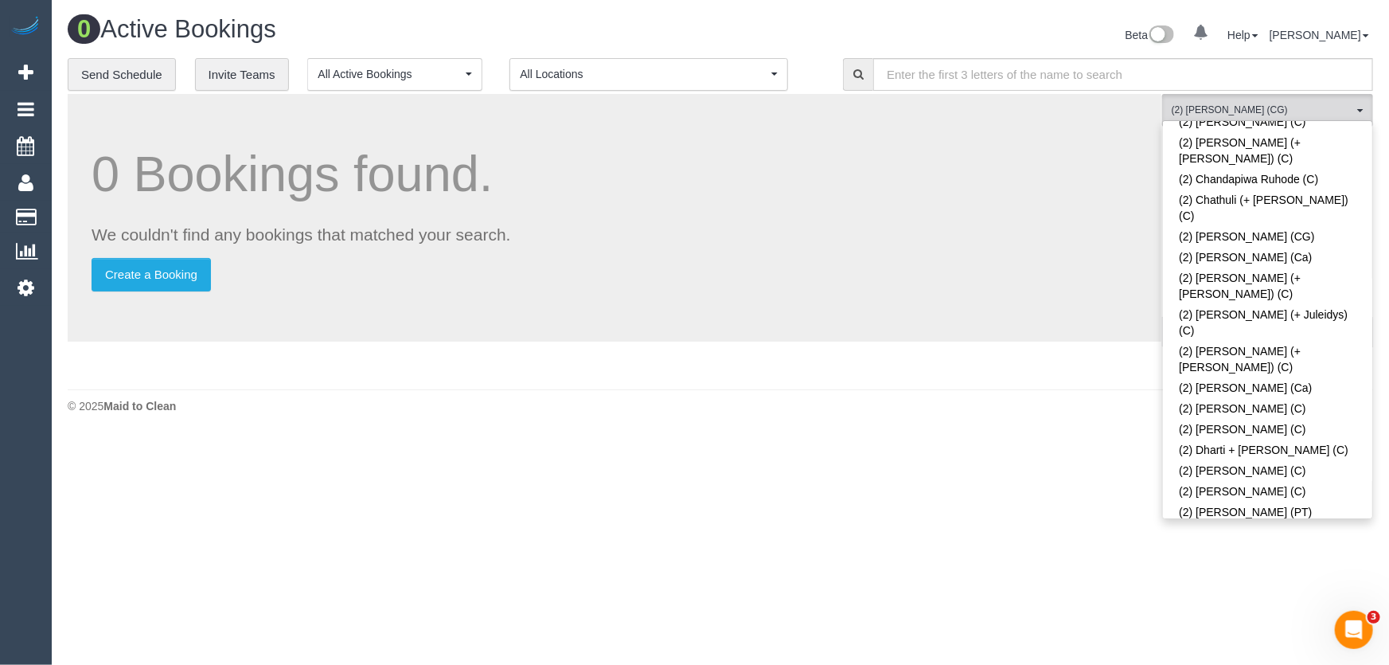
click at [978, 32] on div "Beta 0 Your Notifications You have 0 alerts Help Help Docs Take a Tour Contact …" at bounding box center [1052, 37] width 665 height 42
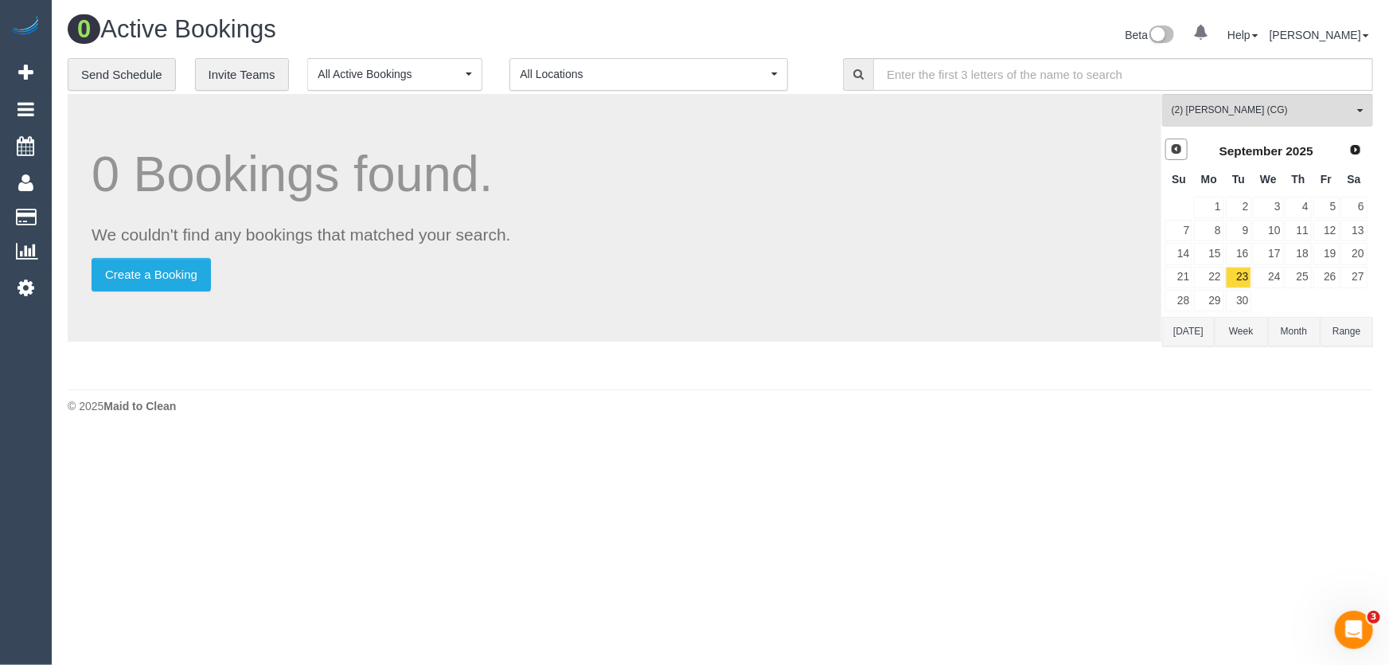
click at [1168, 151] on link "Prev" at bounding box center [1176, 150] width 22 height 22
click at [1328, 299] on link "29" at bounding box center [1327, 300] width 26 height 21
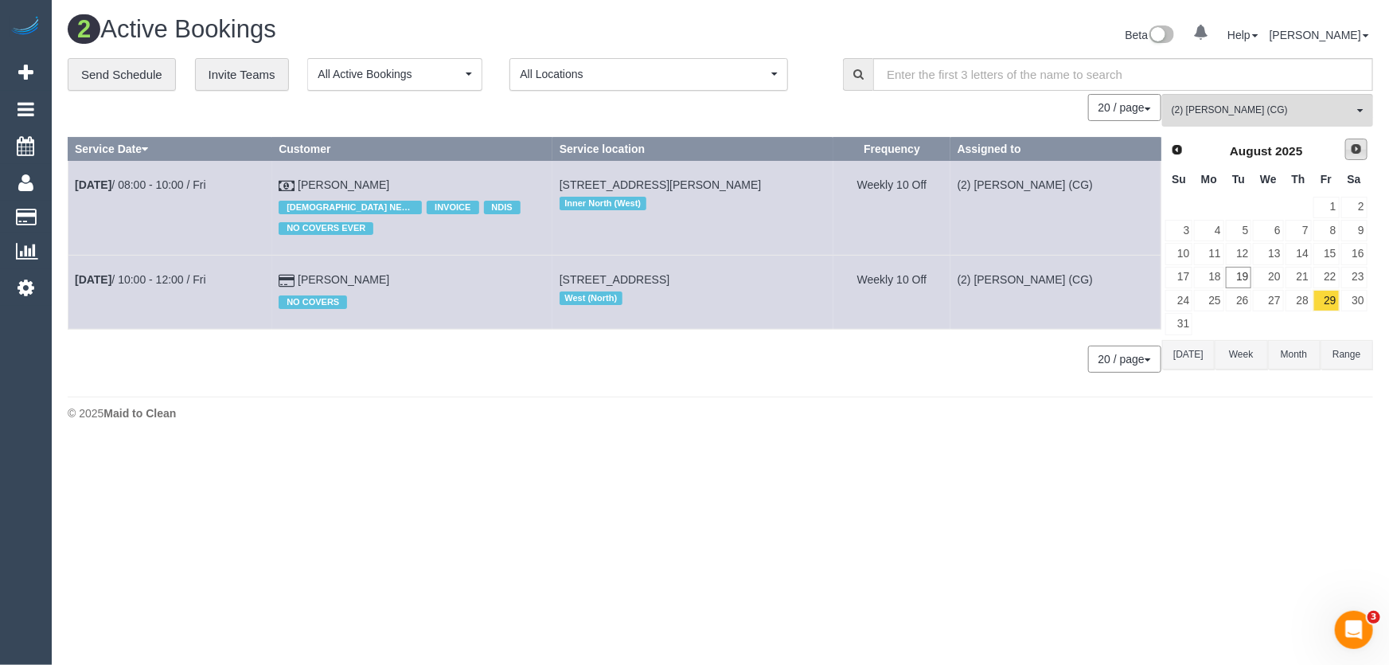
click at [1356, 150] on span "Next" at bounding box center [1356, 149] width 13 height 13
click at [1329, 230] on link "10" at bounding box center [1327, 230] width 26 height 21
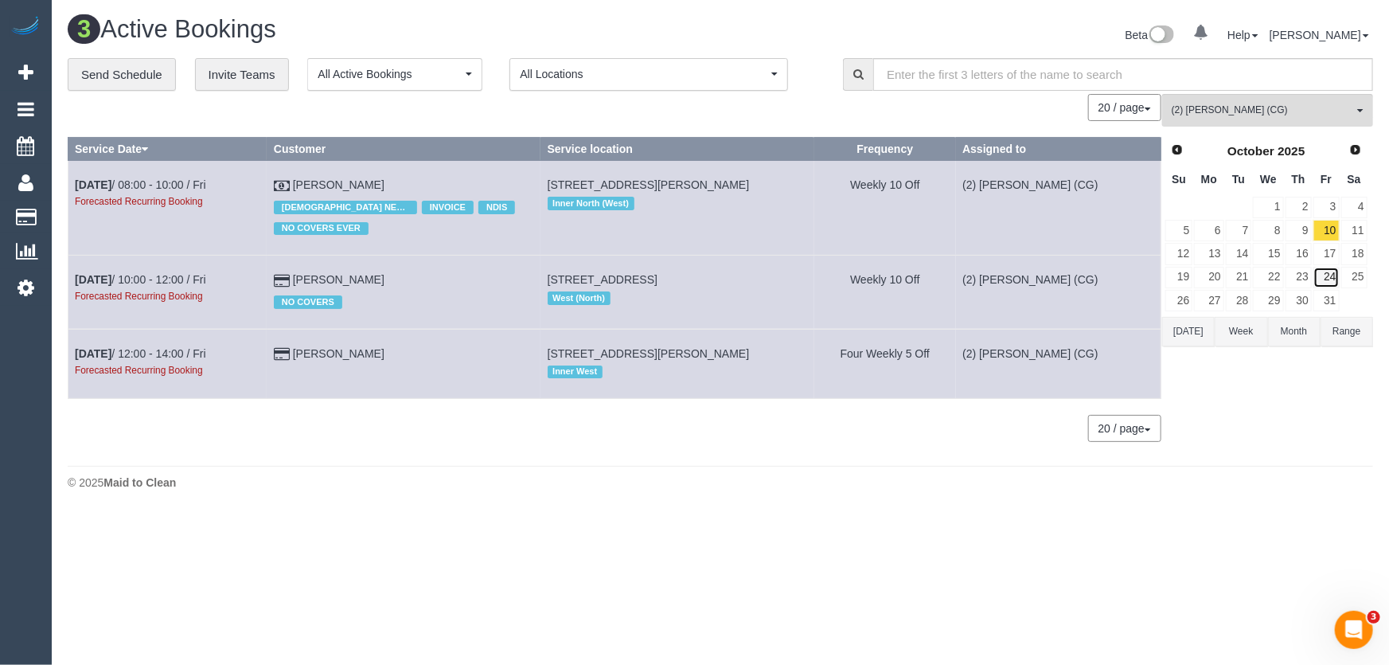
click at [1334, 273] on link "24" at bounding box center [1327, 277] width 26 height 21
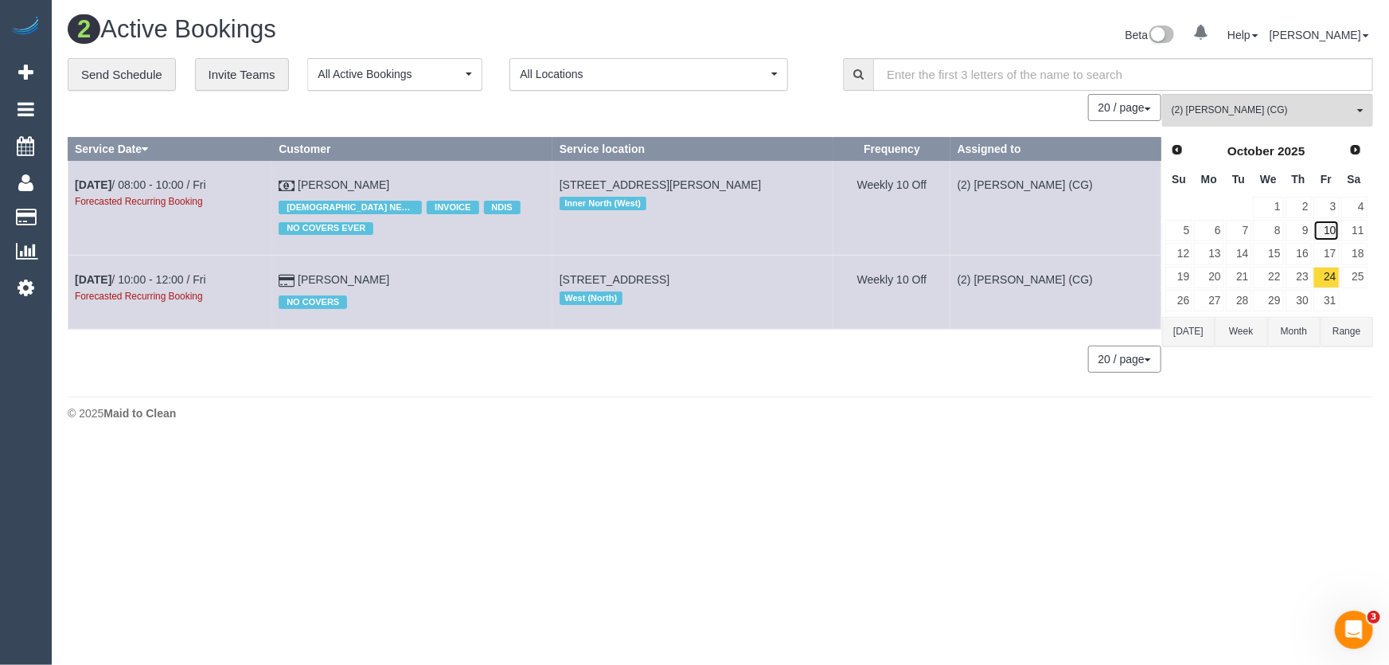
click at [1332, 229] on link "10" at bounding box center [1327, 230] width 26 height 21
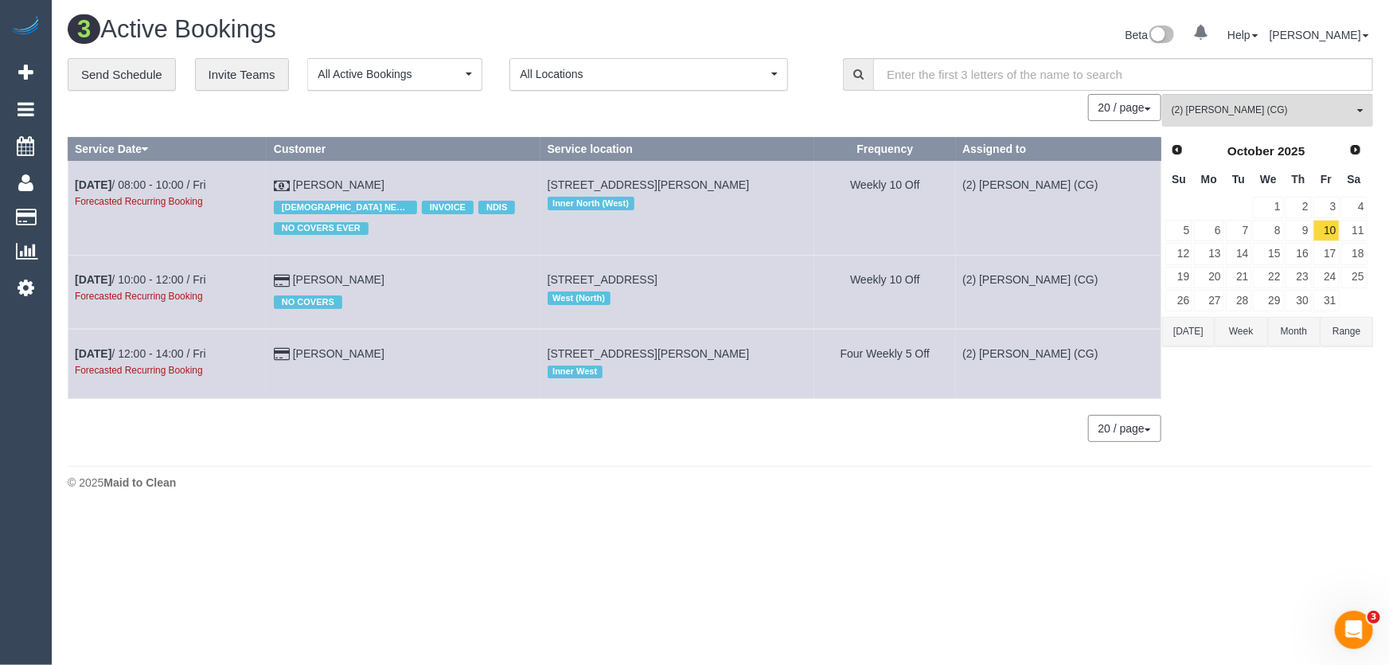
click at [1171, 149] on span "Prev" at bounding box center [1177, 149] width 13 height 13
click at [1177, 154] on span "Prev" at bounding box center [1176, 149] width 13 height 13
click at [1334, 293] on link "29" at bounding box center [1327, 300] width 26 height 21
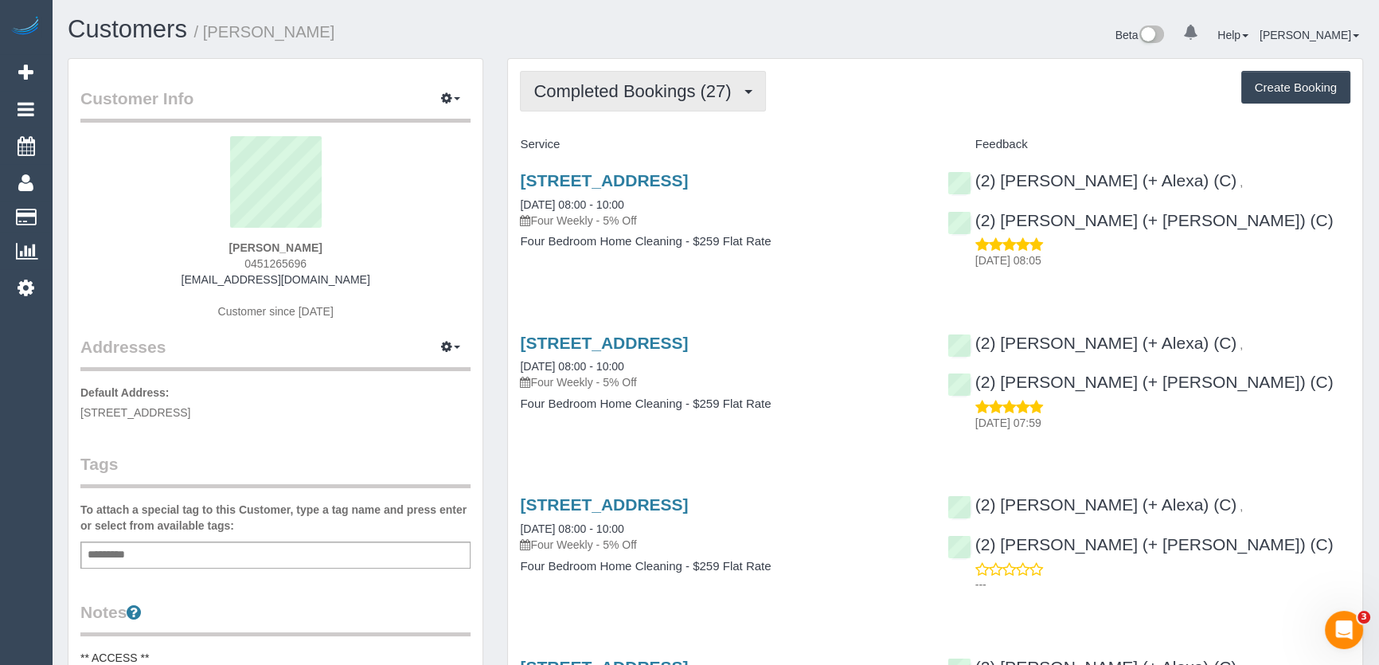
click at [736, 99] on span "Completed Bookings (27)" at bounding box center [635, 91] width 205 height 20
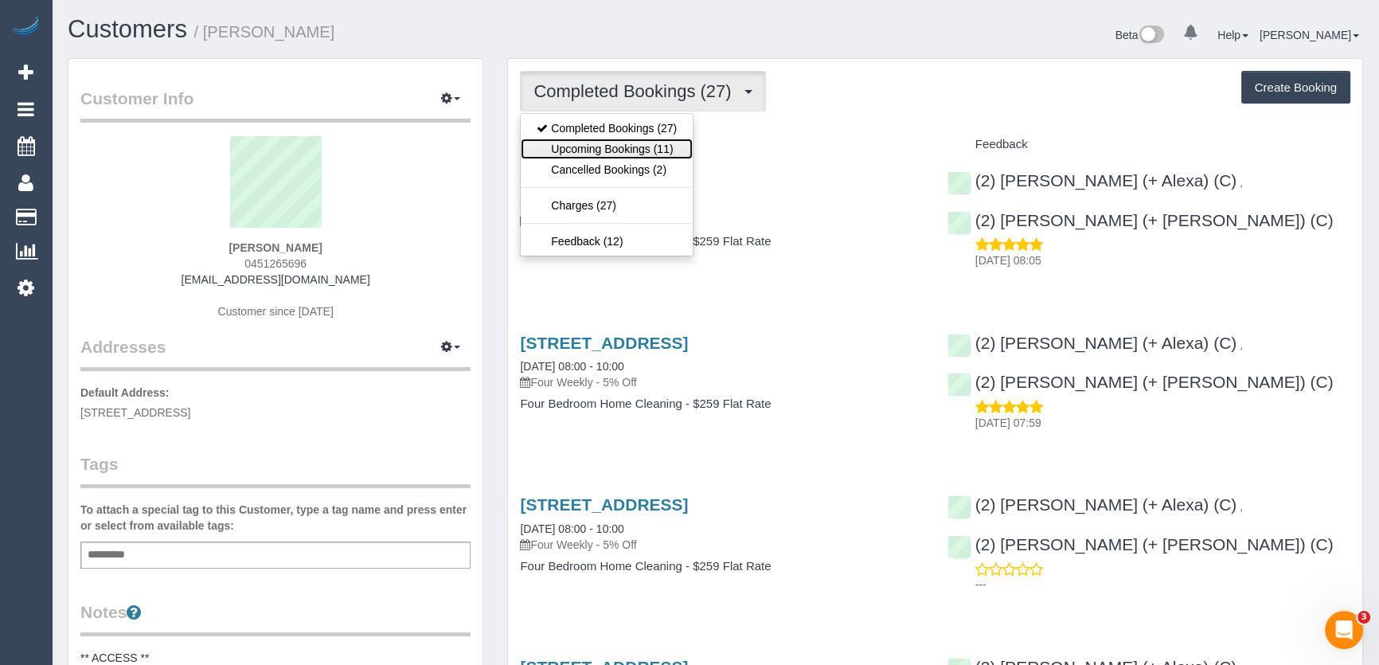
click at [669, 148] on link "Upcoming Bookings (11)" at bounding box center [607, 149] width 172 height 21
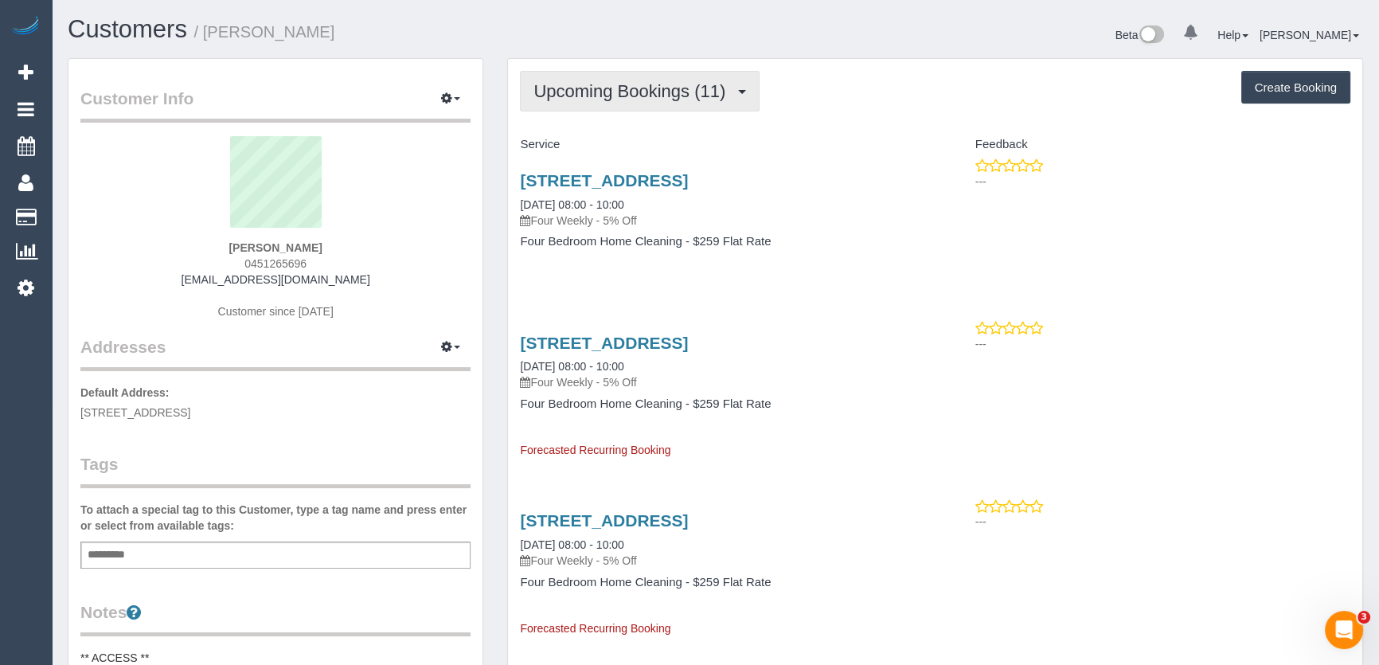
click at [637, 96] on span "Upcoming Bookings (11)" at bounding box center [633, 91] width 200 height 20
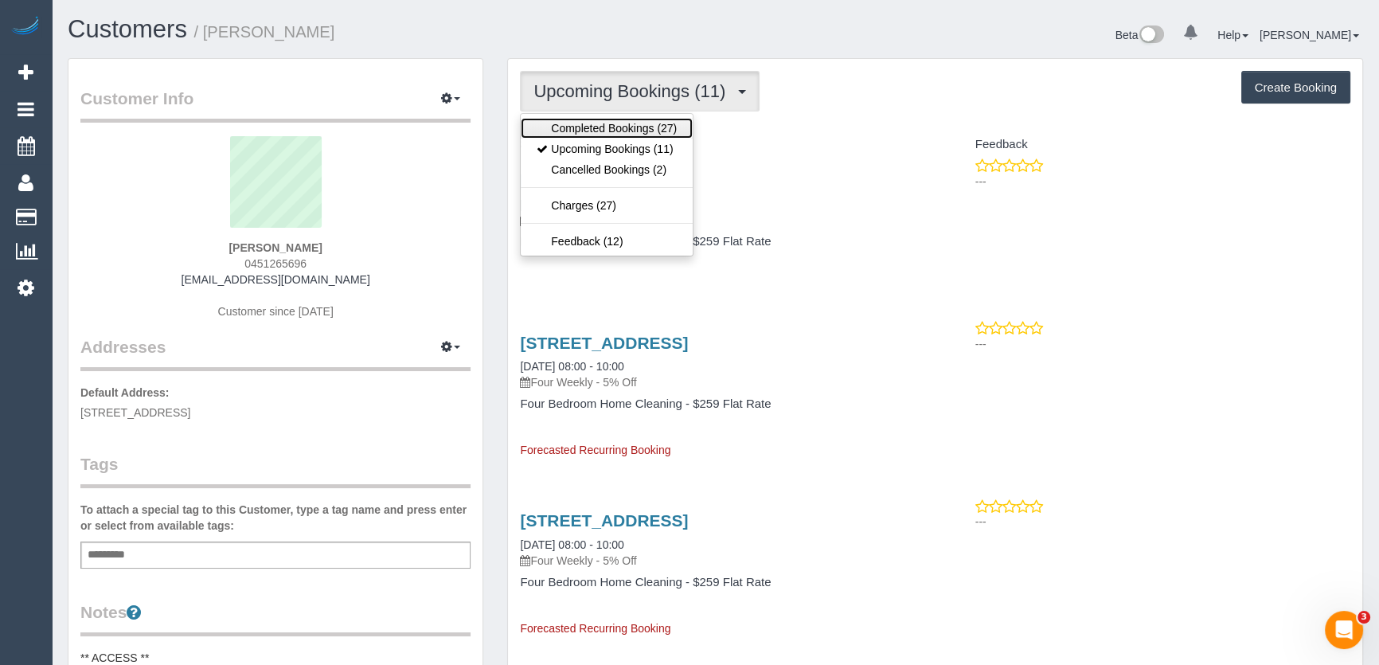
click at [627, 124] on link "Completed Bookings (27)" at bounding box center [607, 128] width 172 height 21
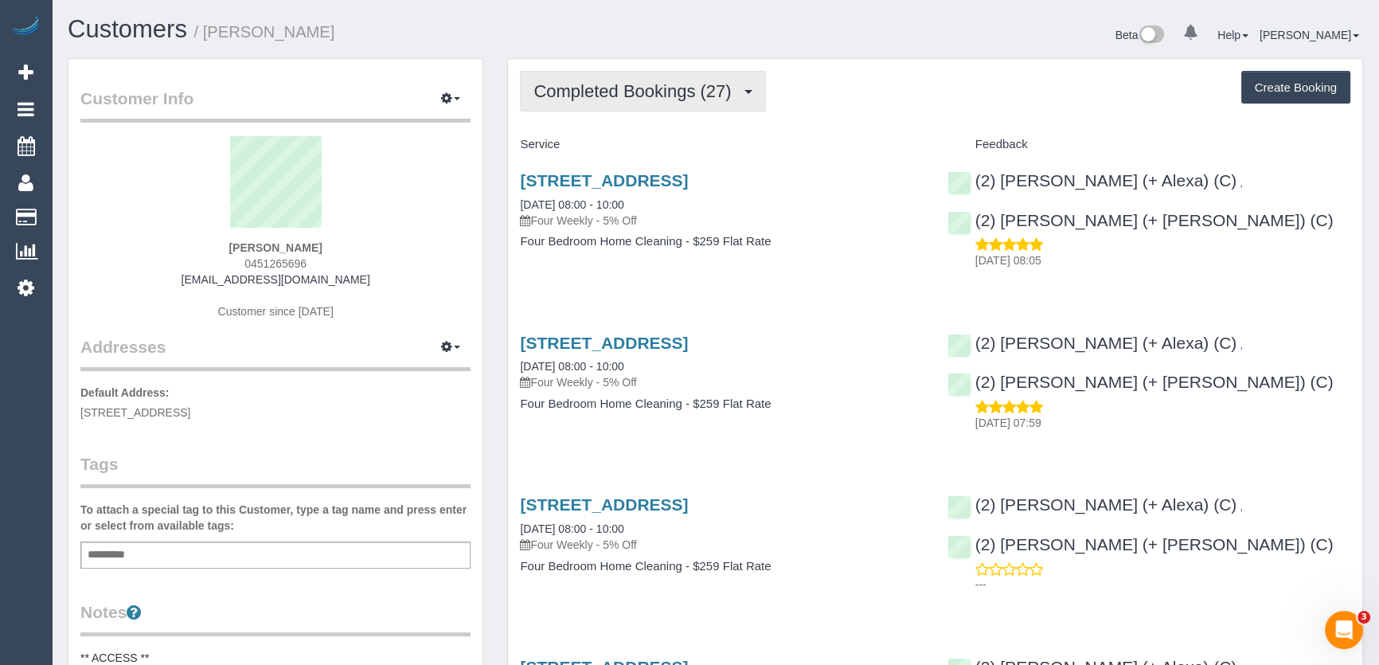
click at [622, 92] on span "Completed Bookings (27)" at bounding box center [635, 91] width 205 height 20
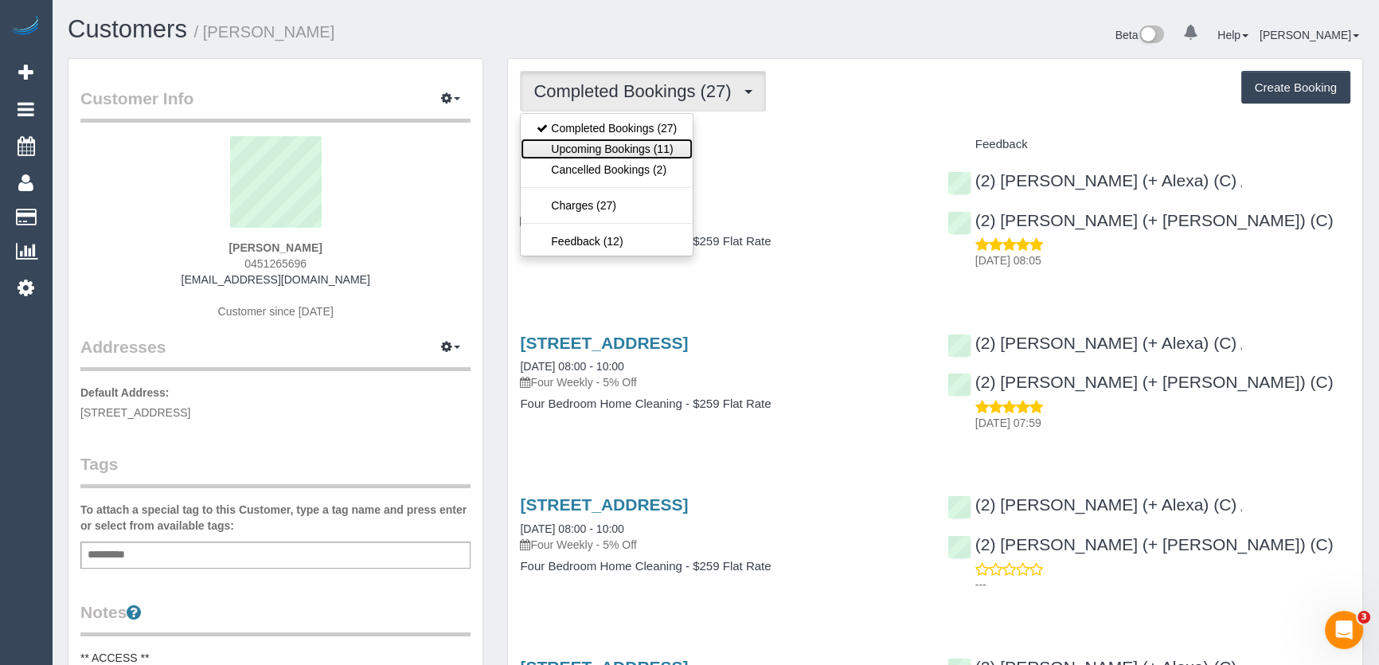
click at [611, 146] on link "Upcoming Bookings (11)" at bounding box center [607, 149] width 172 height 21
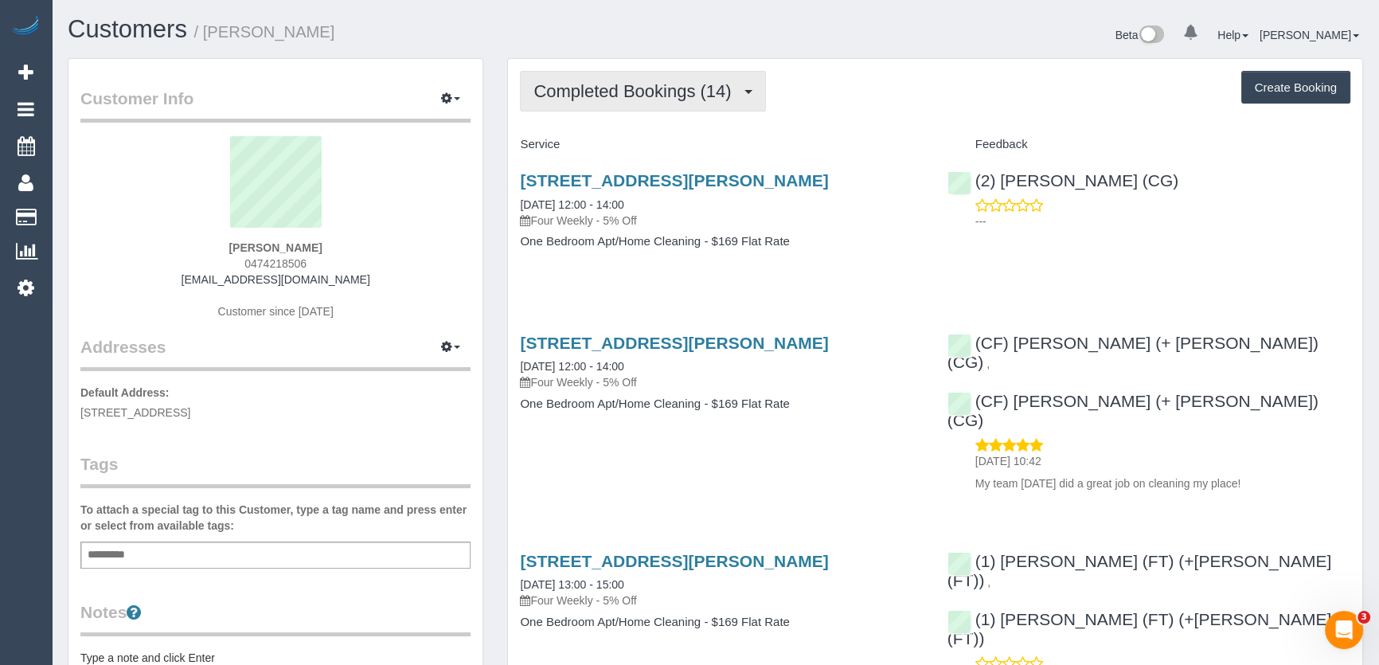
click at [665, 89] on span "Completed Bookings (14)" at bounding box center [635, 91] width 205 height 20
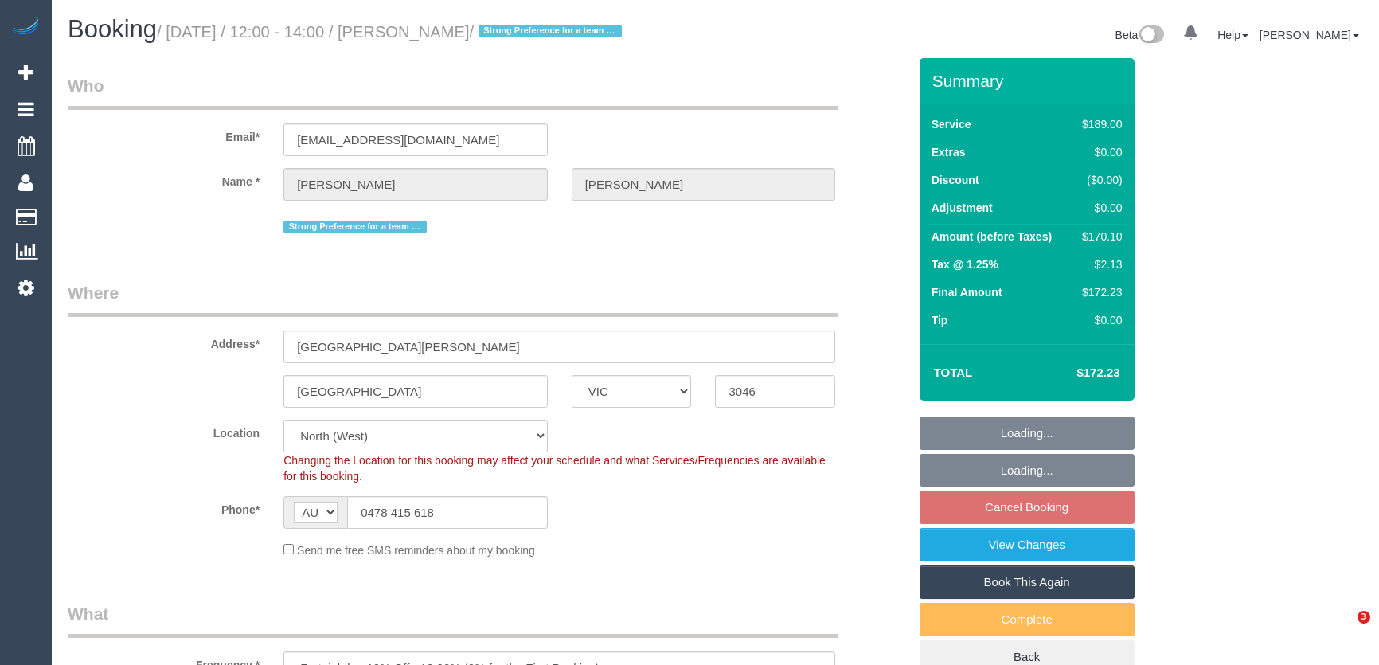
select select "VIC"
select select "number:29"
select select "number:14"
select select "number:19"
select select "number:25"
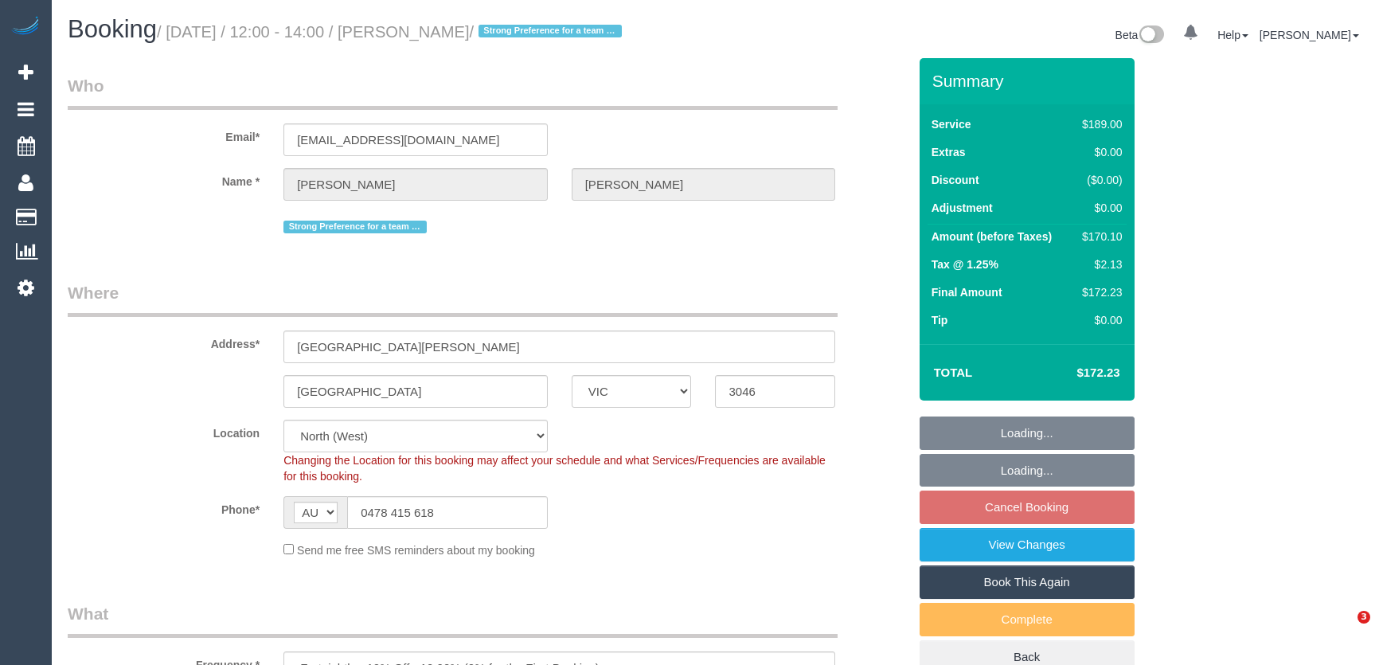
select select "number:33"
select select "number:12"
